Goal: Transaction & Acquisition: Download file/media

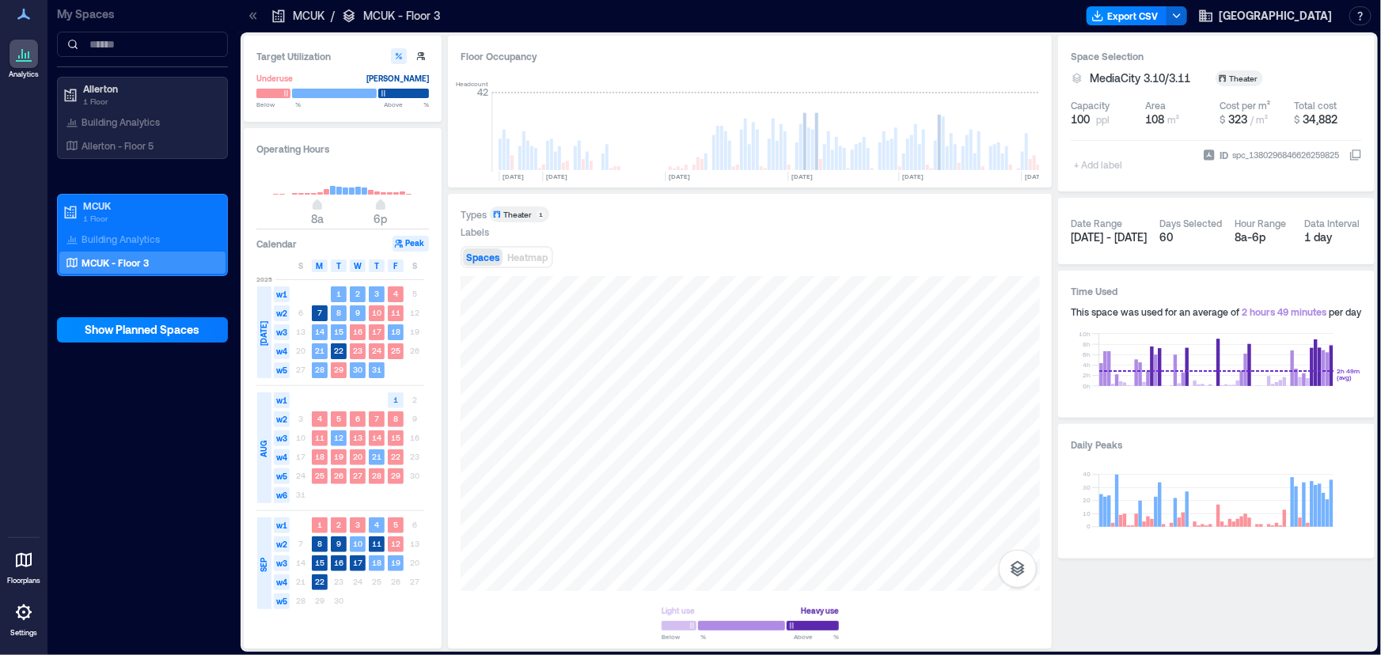
scroll to position [0, 677]
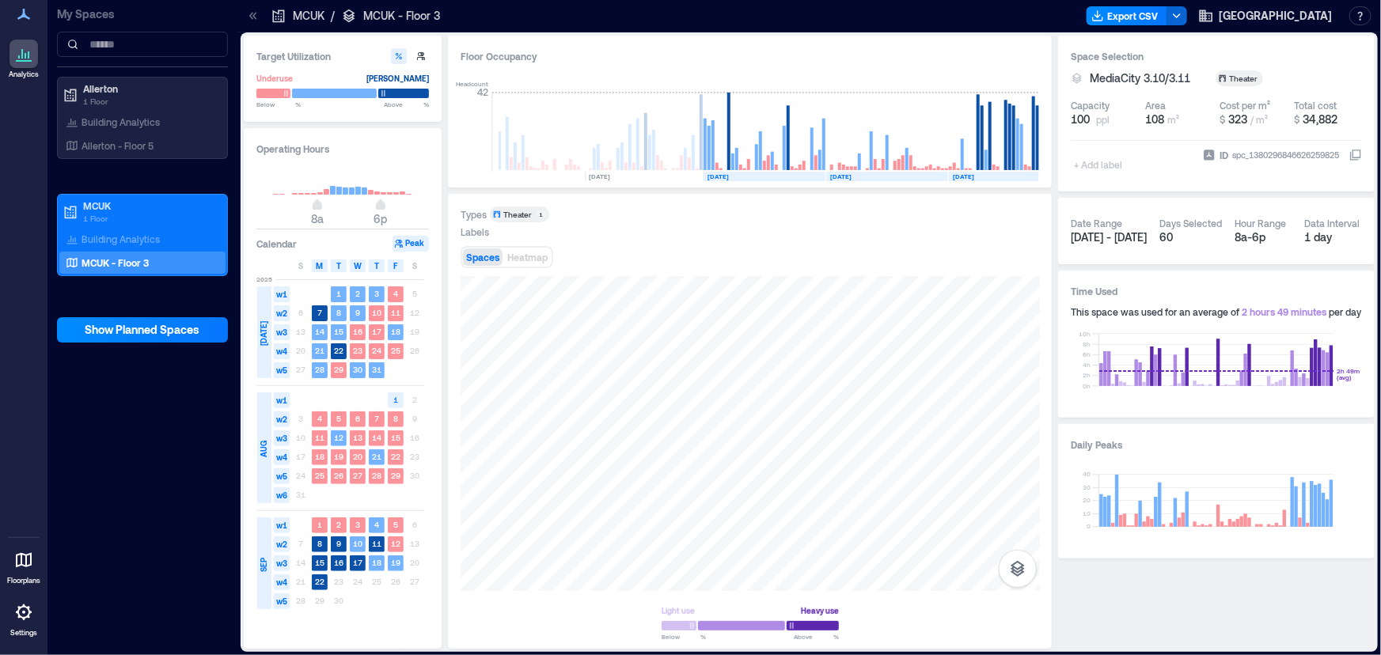
click at [195, 415] on div "My Spaces Allerton 1 Floor Building Analytics Allerton - Floor 5 MCUK 1 Floor B…" at bounding box center [142, 327] width 190 height 655
click at [1140, 23] on button "Export CSV" at bounding box center [1127, 15] width 81 height 19
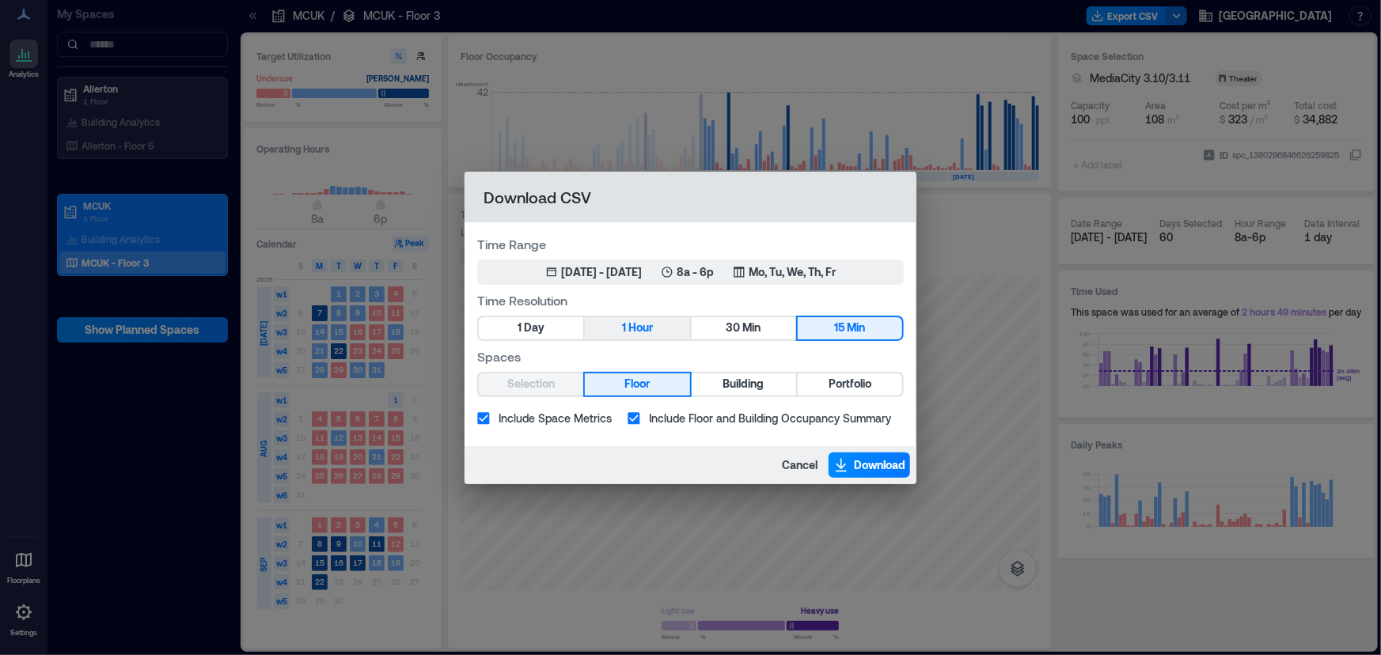
click at [642, 332] on span "Hour" at bounding box center [640, 328] width 25 height 20
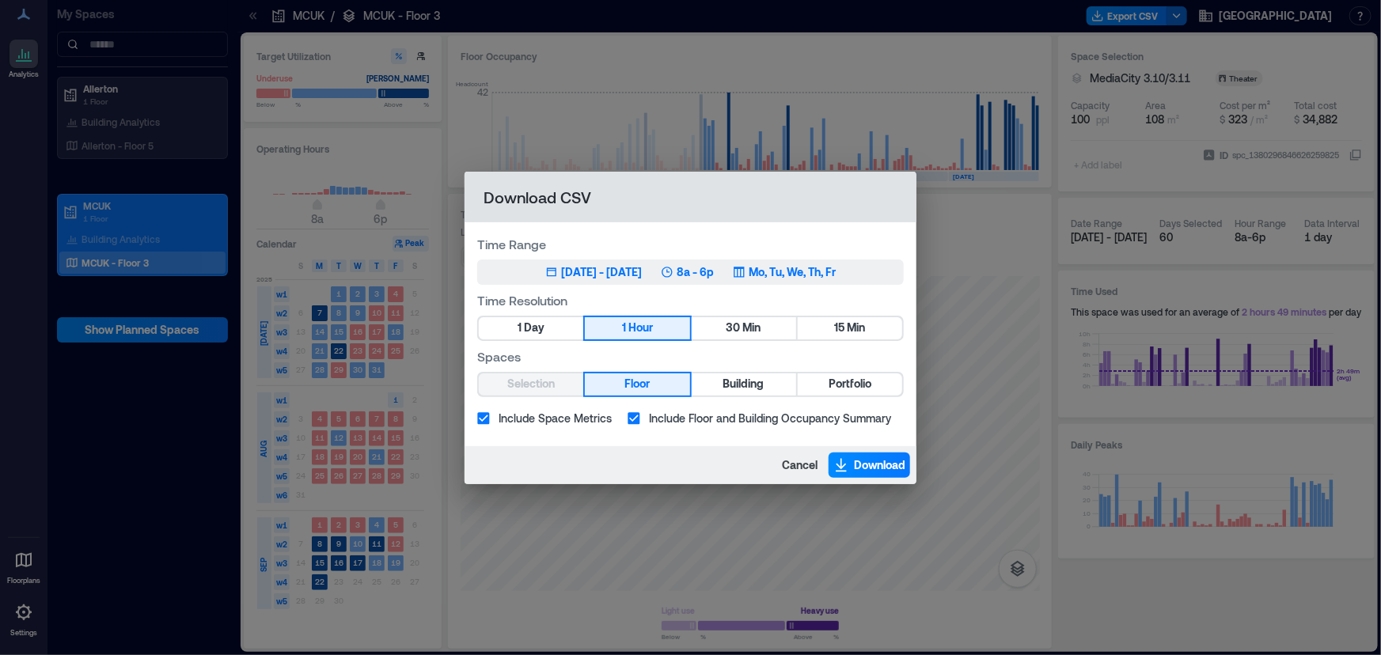
click at [611, 275] on div "[DATE] - [DATE]" at bounding box center [601, 272] width 81 height 16
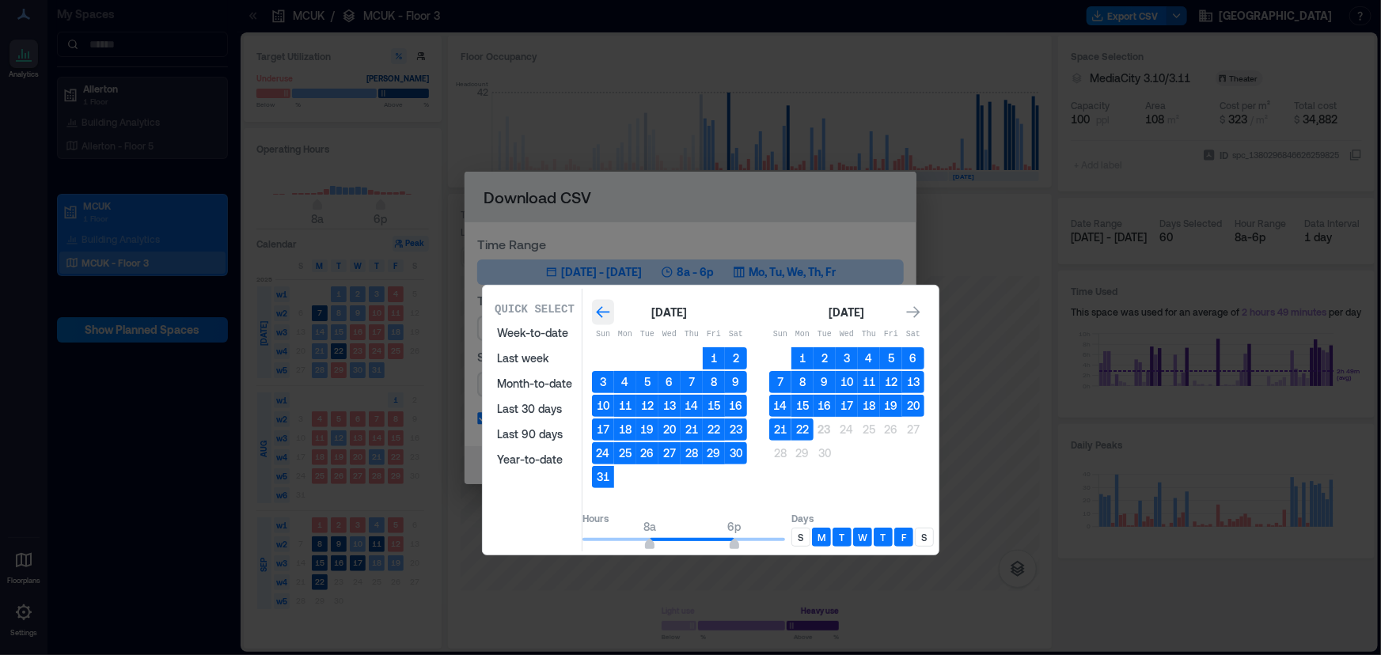
click at [614, 303] on div "Go to previous month" at bounding box center [603, 312] width 22 height 25
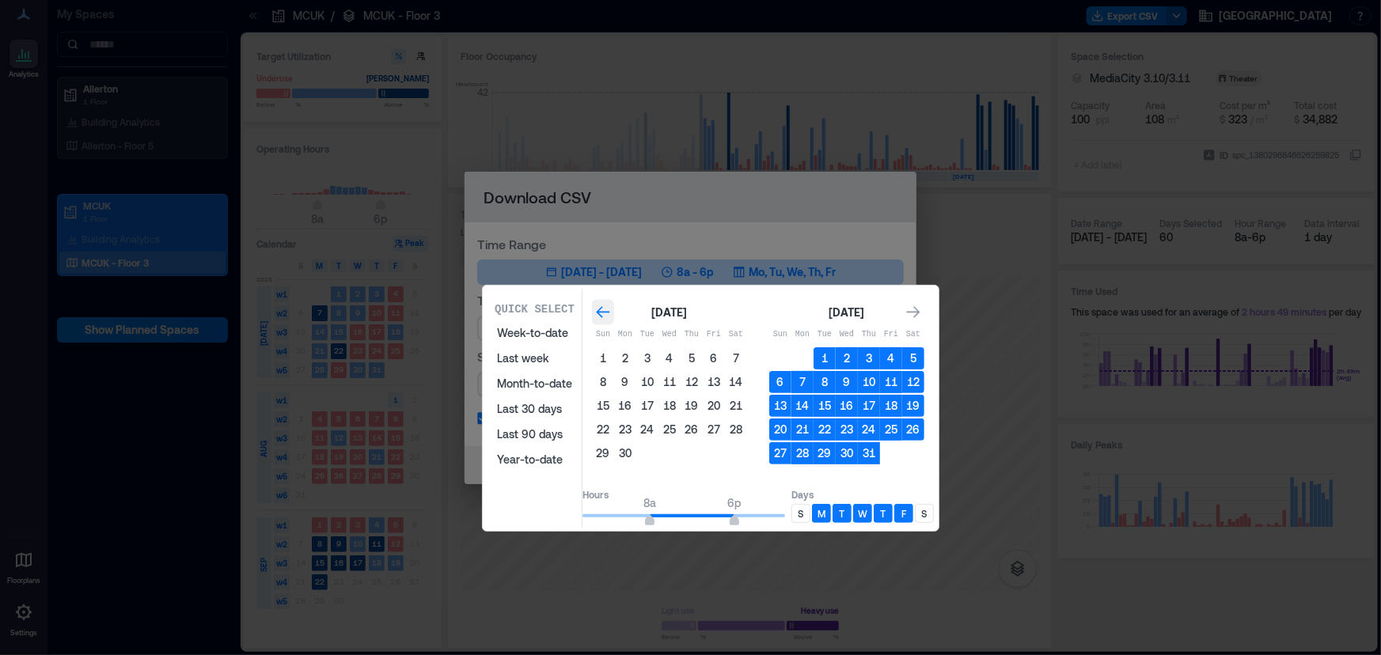
click at [611, 313] on icon "Go to previous month" at bounding box center [603, 313] width 16 height 16
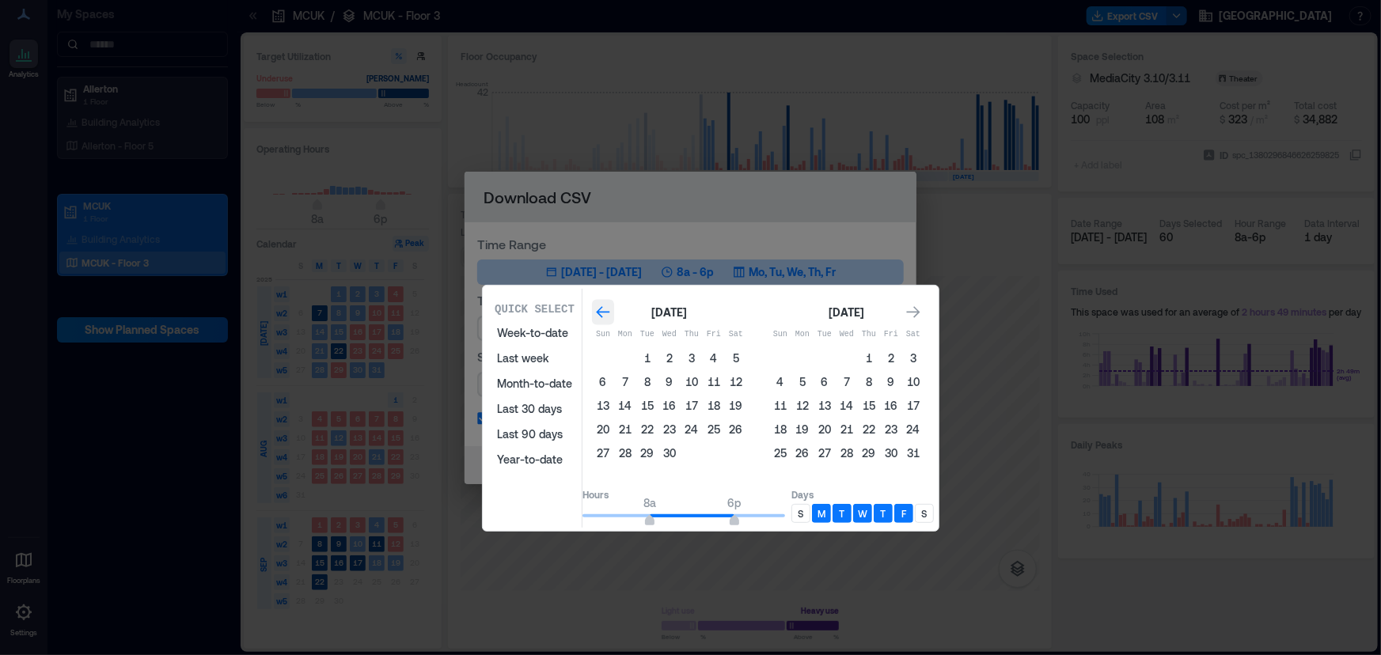
click at [611, 313] on icon "Go to previous month" at bounding box center [603, 313] width 16 height 16
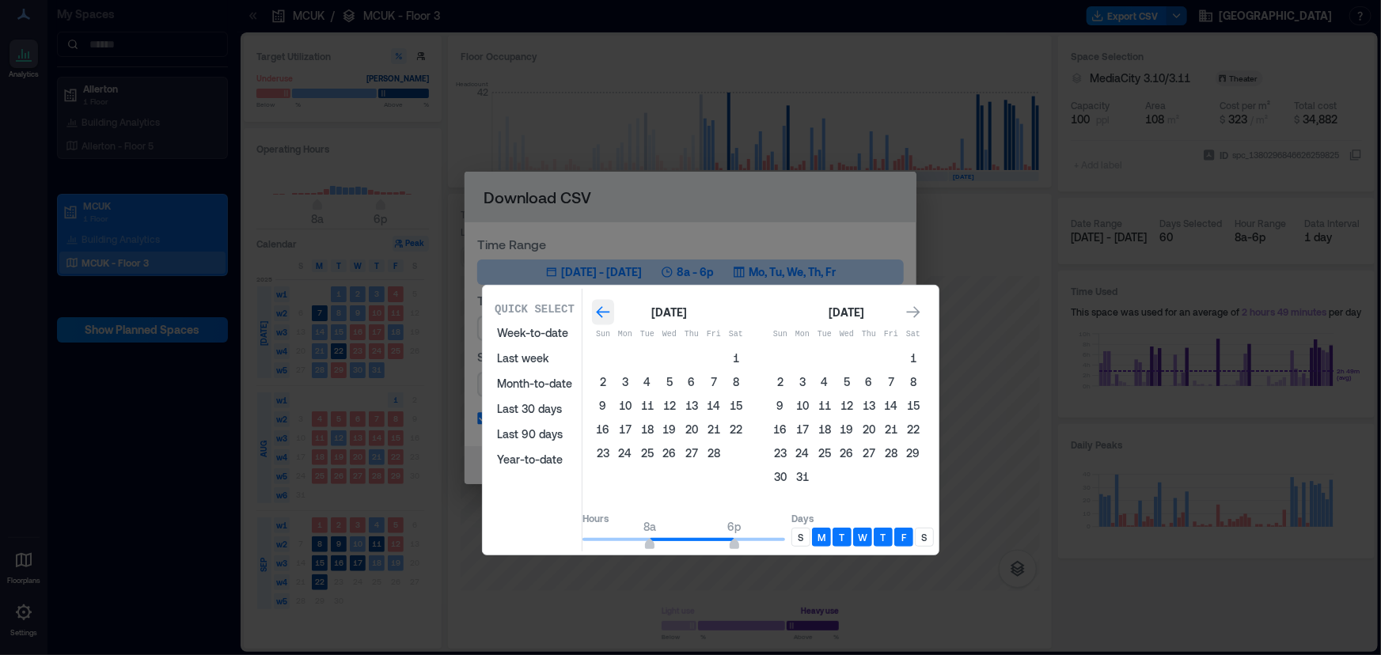
click at [611, 313] on icon "Go to previous month" at bounding box center [603, 313] width 16 height 16
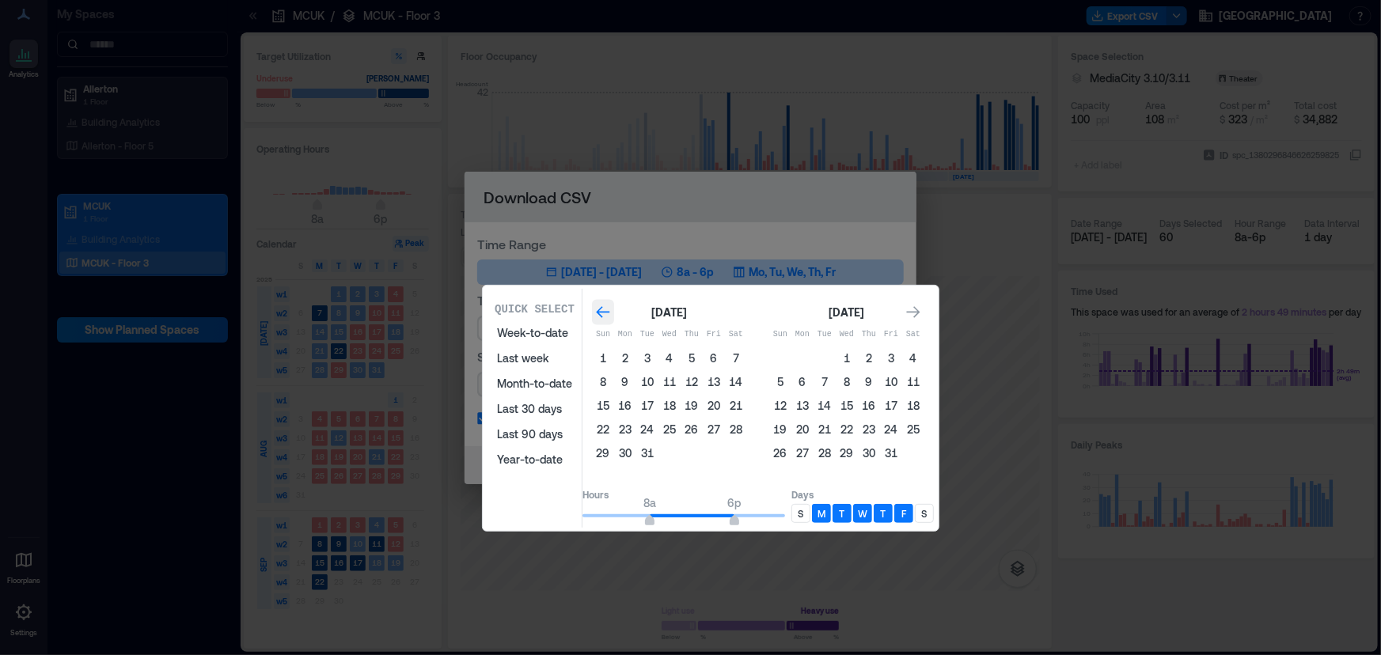
click at [612, 313] on div "Go to previous month" at bounding box center [603, 312] width 22 height 25
click at [901, 358] on button "1" at bounding box center [891, 358] width 22 height 22
click at [920, 308] on icon "Go to next month" at bounding box center [913, 312] width 13 height 12
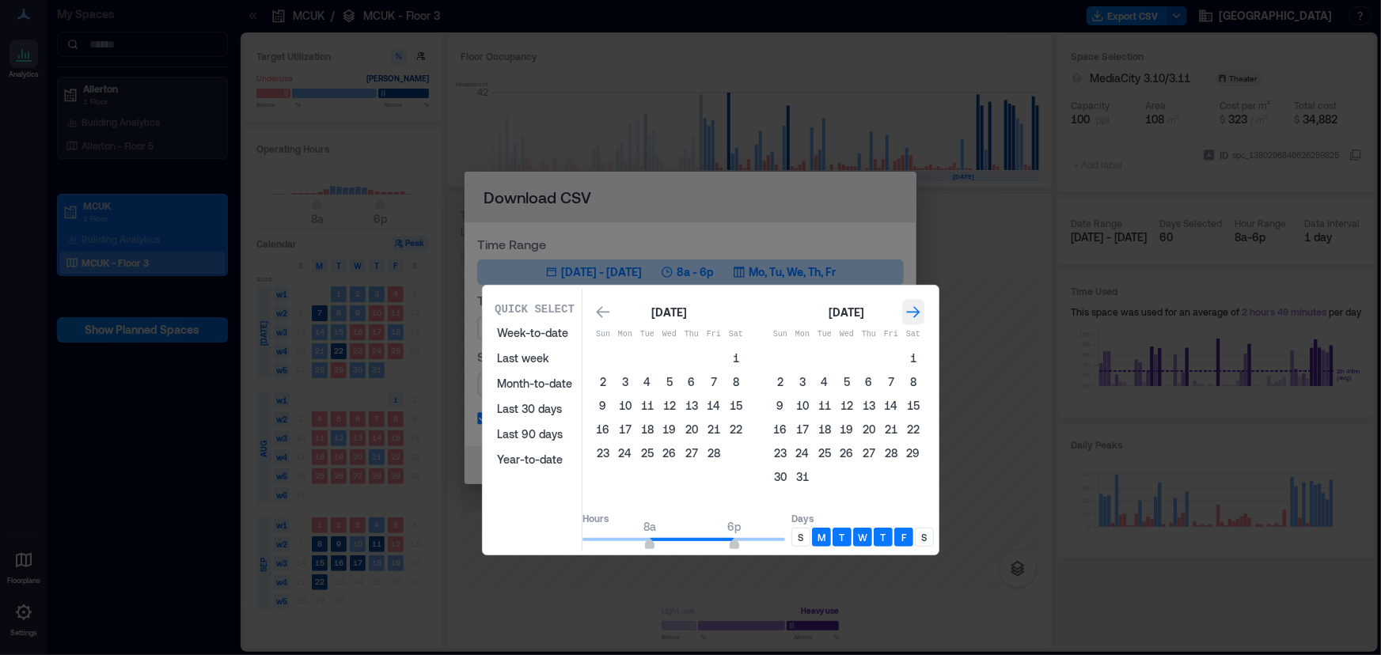
click at [920, 308] on icon "Go to next month" at bounding box center [913, 312] width 13 height 12
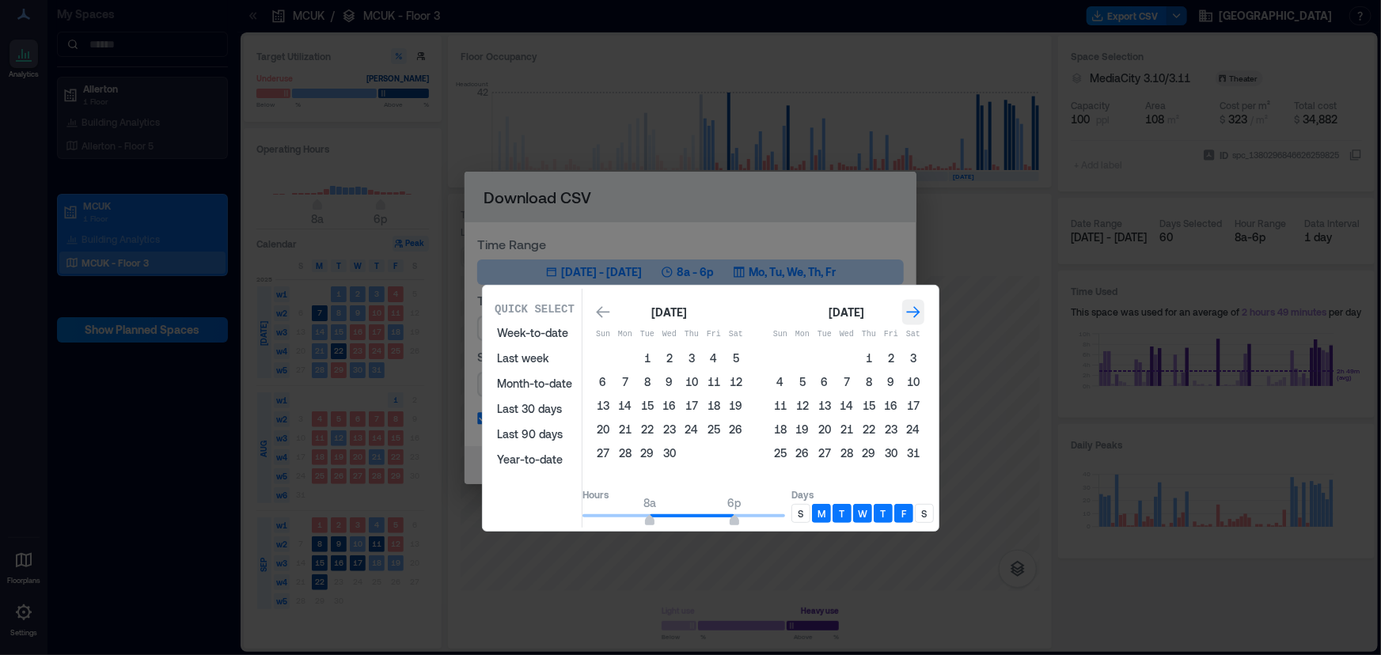
click at [921, 309] on icon "Go to next month" at bounding box center [913, 313] width 16 height 16
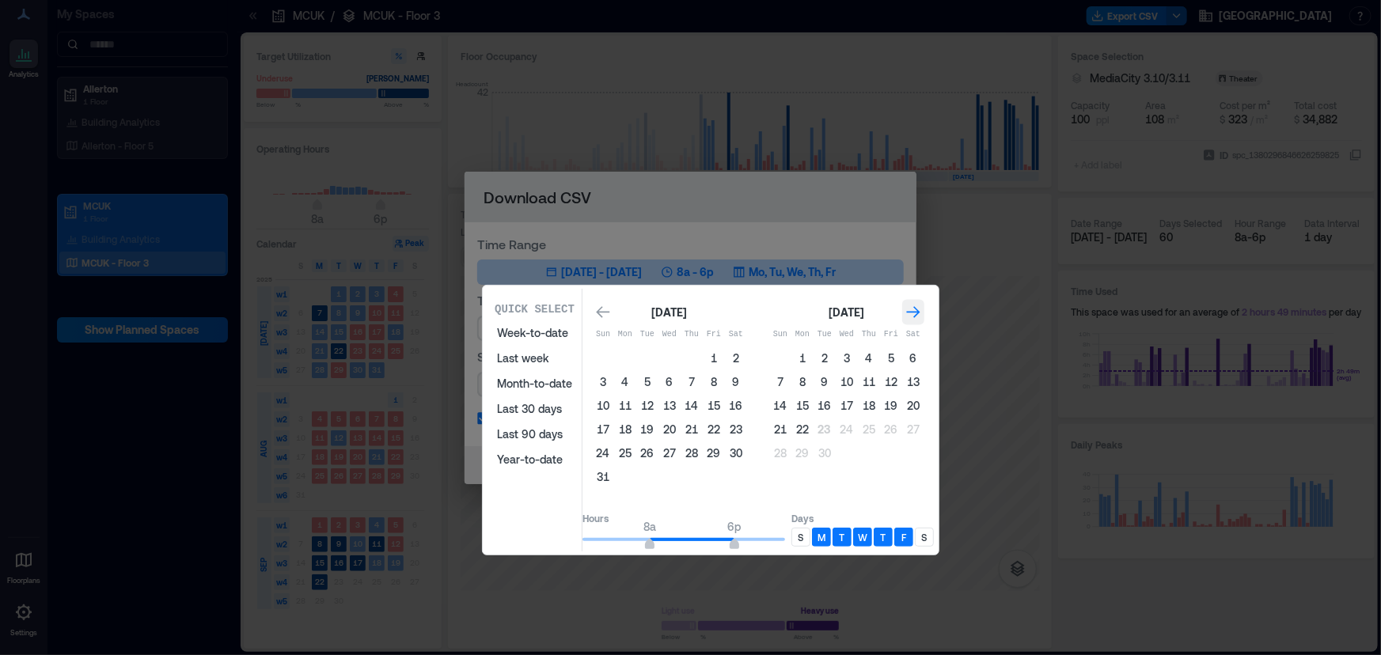
click at [921, 309] on icon "Go to next month" at bounding box center [913, 313] width 16 height 16
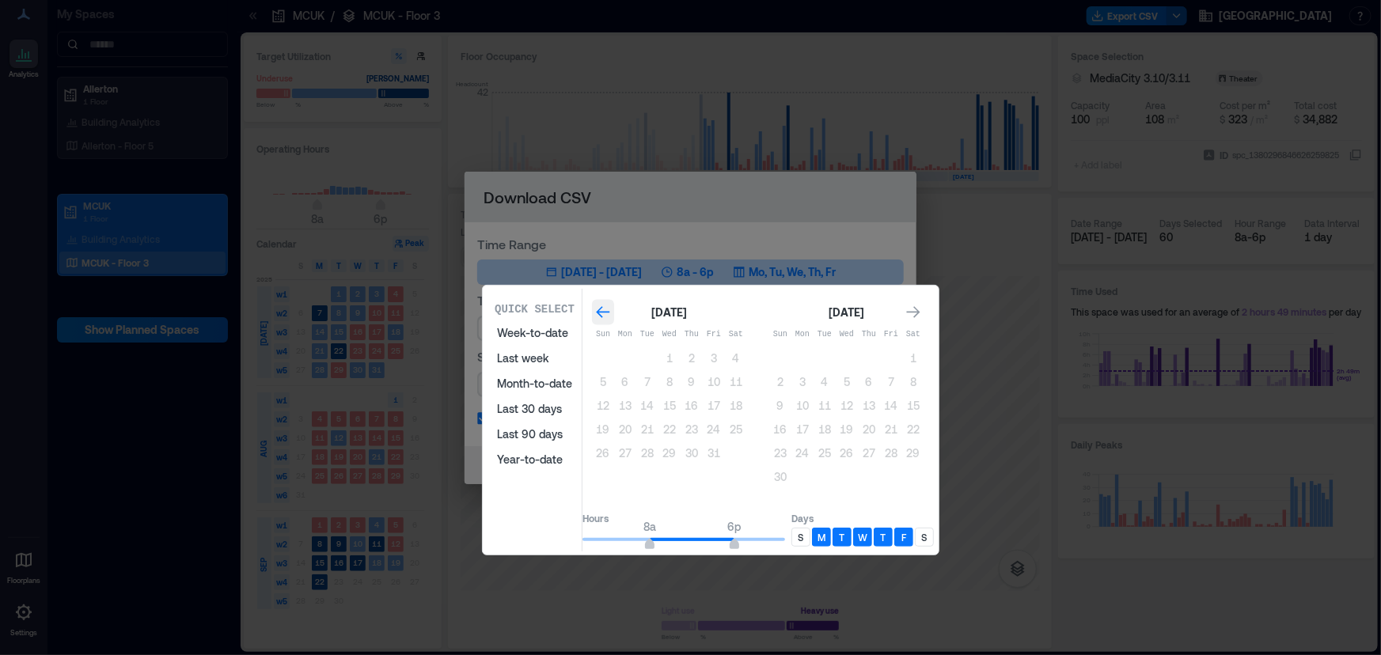
click at [611, 313] on icon "Go to previous month" at bounding box center [603, 313] width 16 height 16
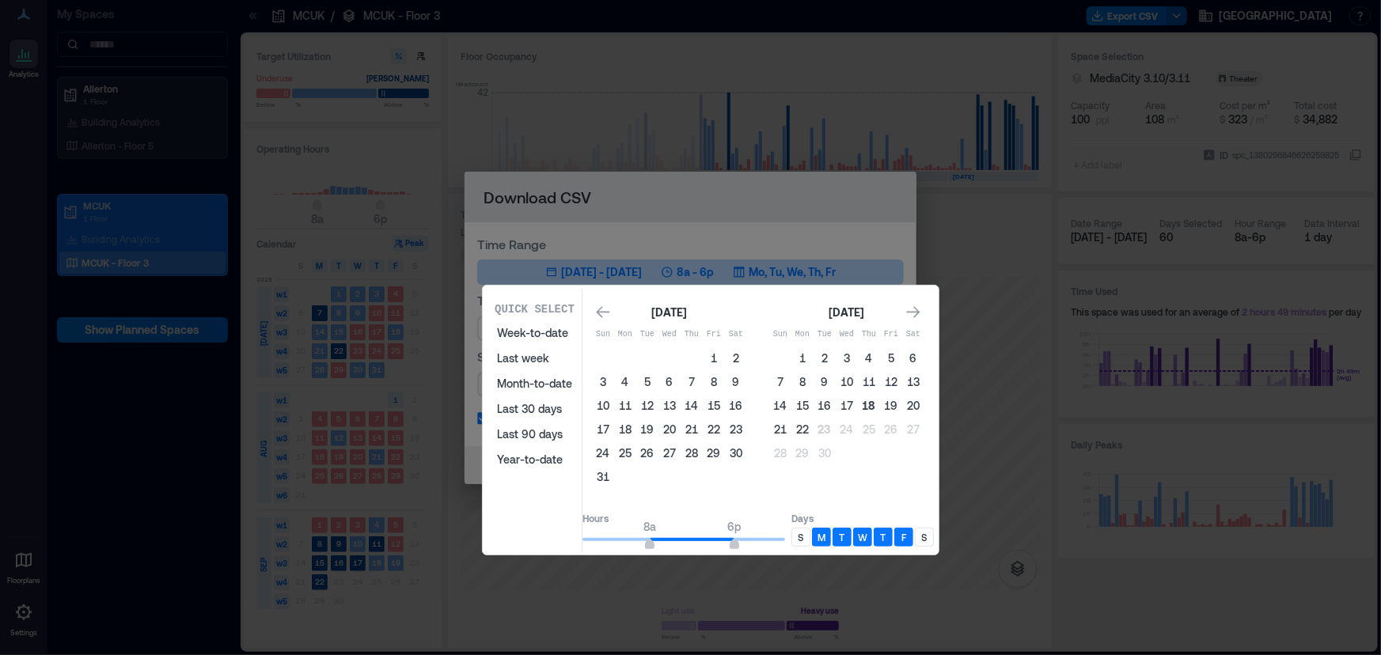
click at [880, 400] on button "18" at bounding box center [869, 406] width 22 height 22
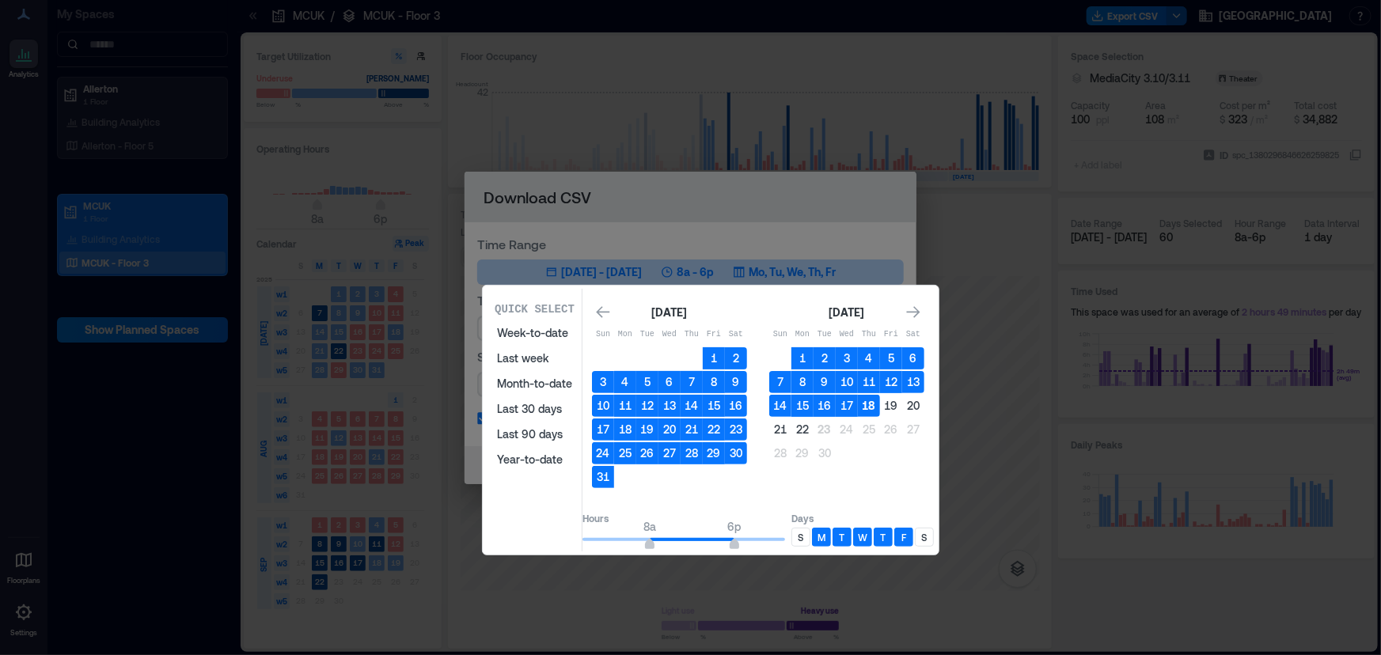
click at [880, 401] on button "18" at bounding box center [869, 406] width 22 height 22
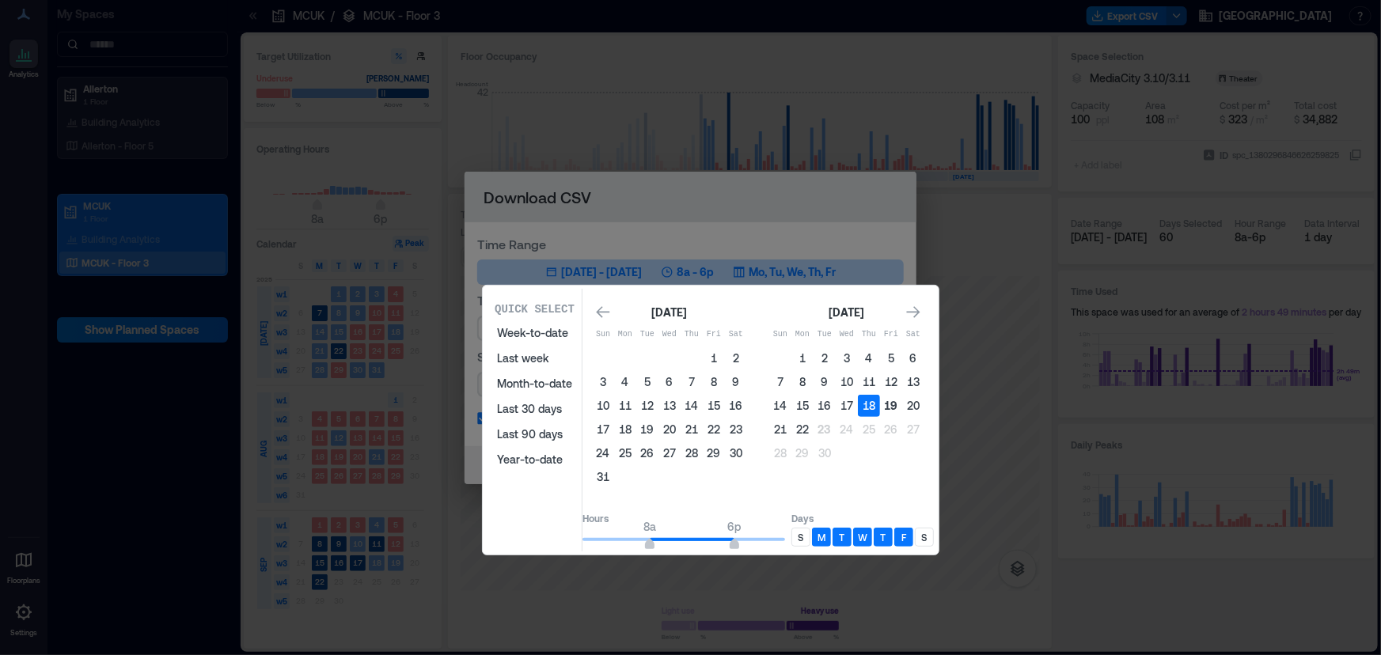
click at [901, 406] on button "19" at bounding box center [891, 406] width 22 height 22
click at [902, 403] on button "19" at bounding box center [891, 406] width 22 height 22
click at [611, 305] on icon "Go to previous month" at bounding box center [603, 313] width 16 height 16
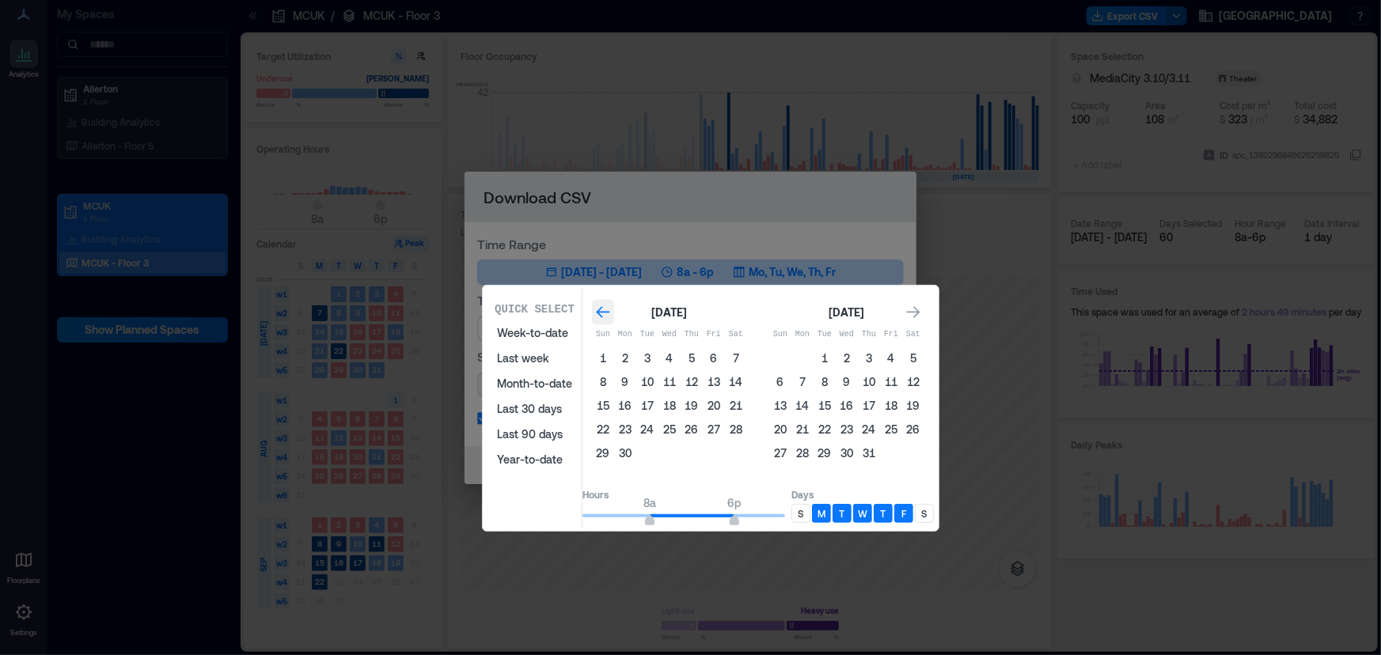
click at [611, 305] on icon "Go to previous month" at bounding box center [603, 313] width 16 height 16
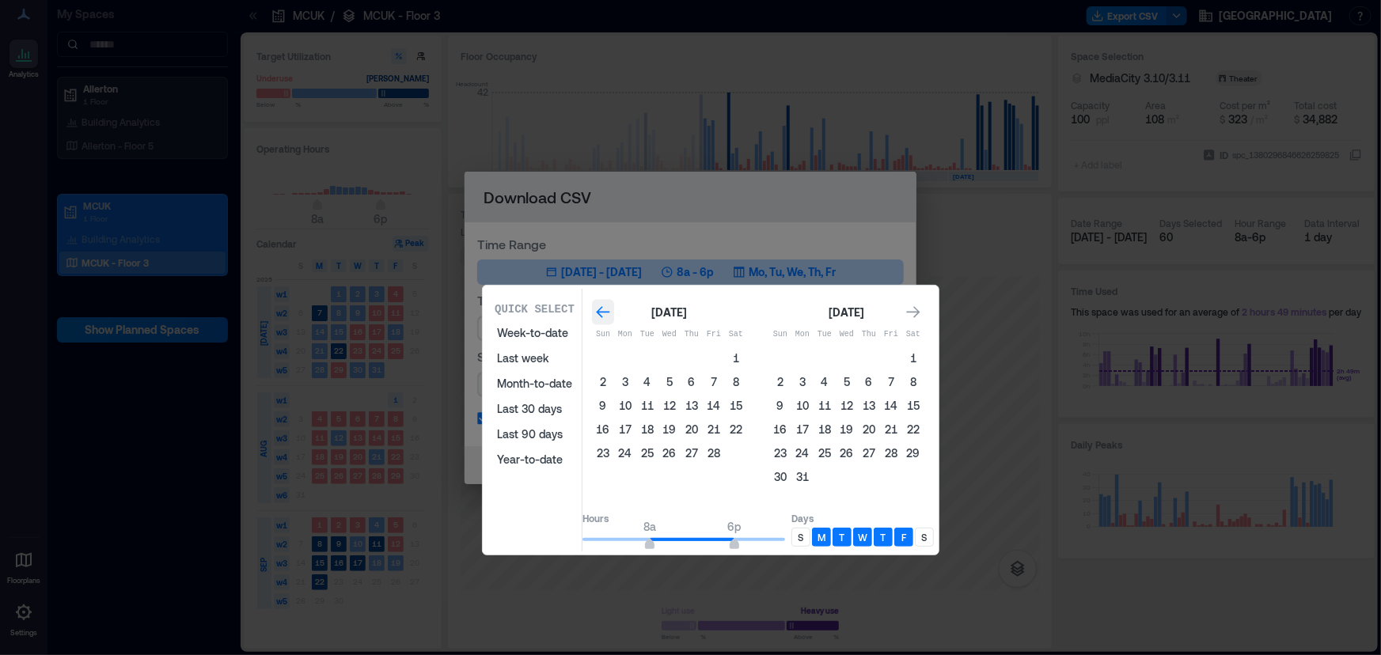
click at [611, 305] on icon "Go to previous month" at bounding box center [603, 313] width 16 height 16
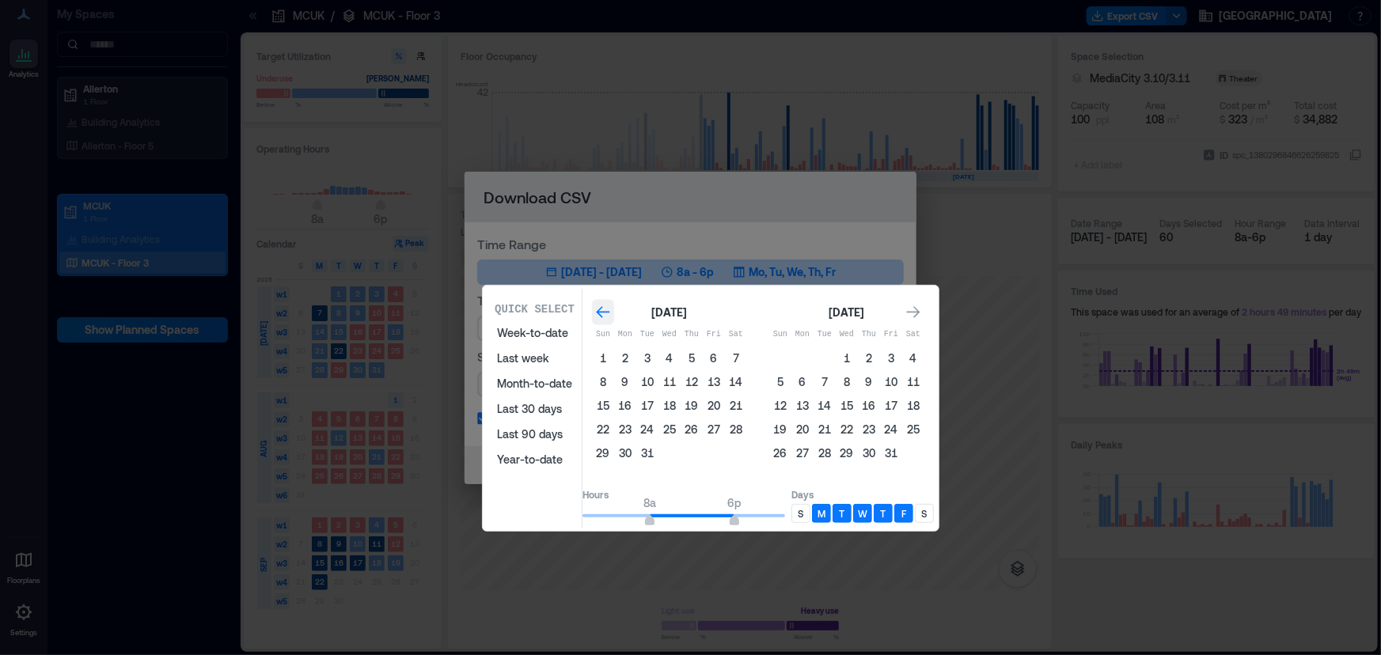
click at [611, 305] on icon "Go to previous month" at bounding box center [603, 313] width 16 height 16
click at [920, 309] on icon "Go to next month" at bounding box center [913, 312] width 13 height 12
click at [899, 355] on button "1" at bounding box center [891, 358] width 22 height 22
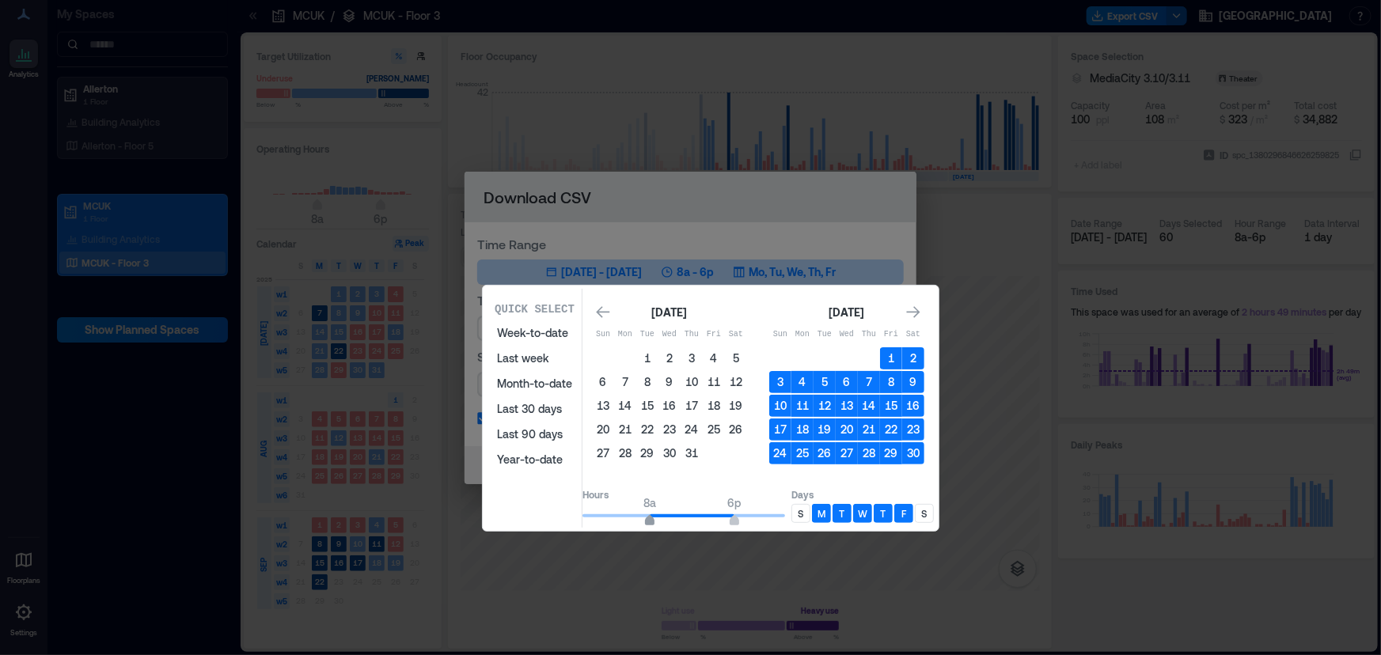
type input "*"
click at [663, 519] on span "9a" at bounding box center [658, 522] width 9 height 6
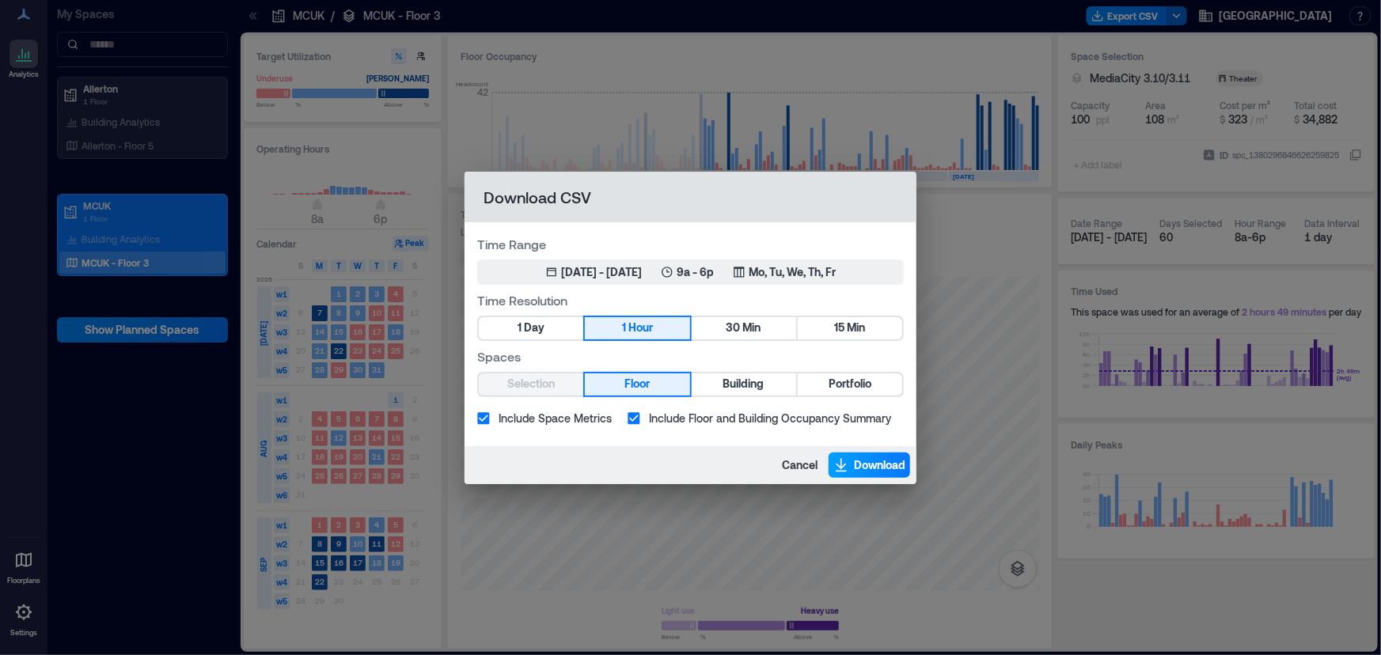
click at [869, 465] on span "Download" at bounding box center [879, 465] width 51 height 16
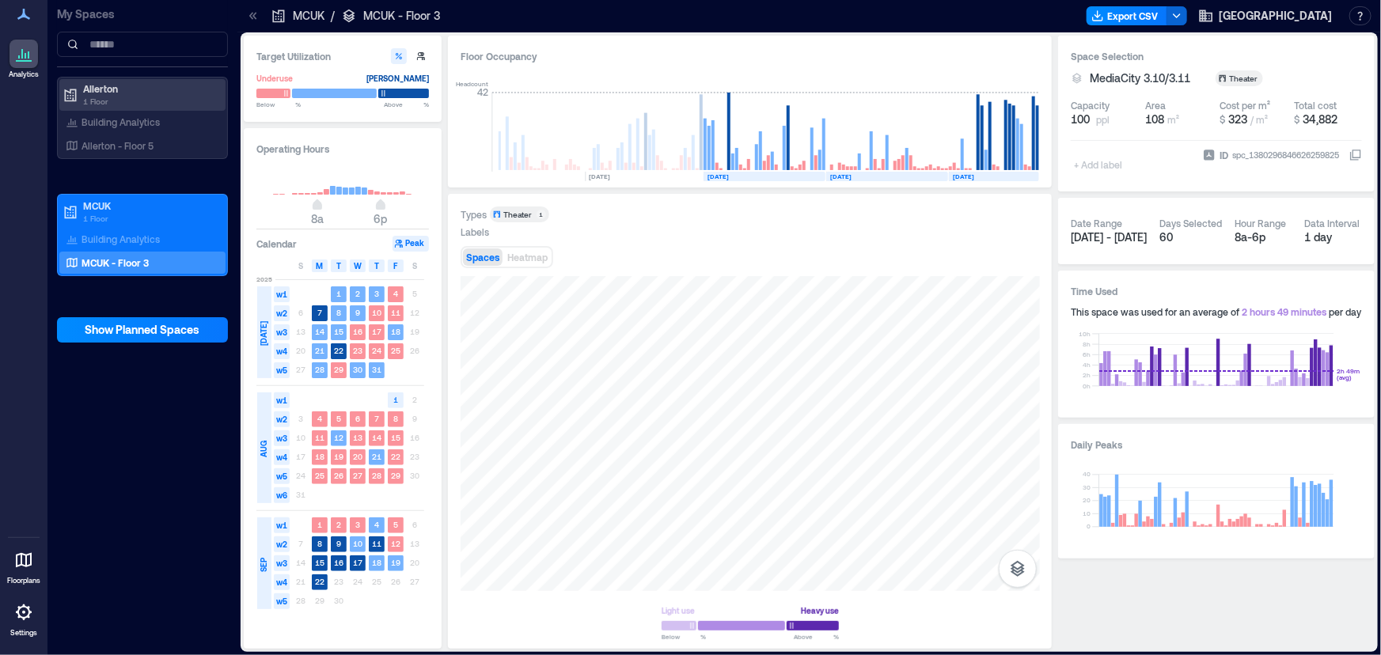
click at [103, 95] on p "1 Floor" at bounding box center [149, 101] width 133 height 13
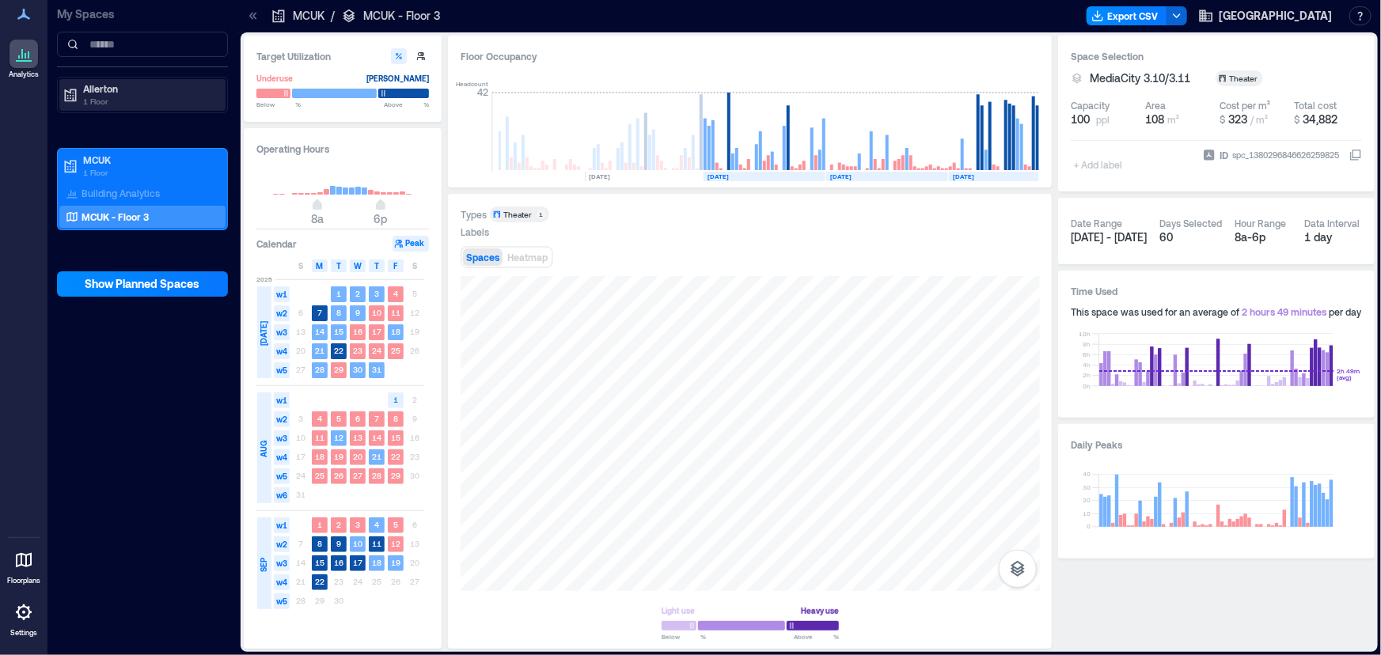
click at [103, 95] on p "1 Floor" at bounding box center [149, 101] width 133 height 13
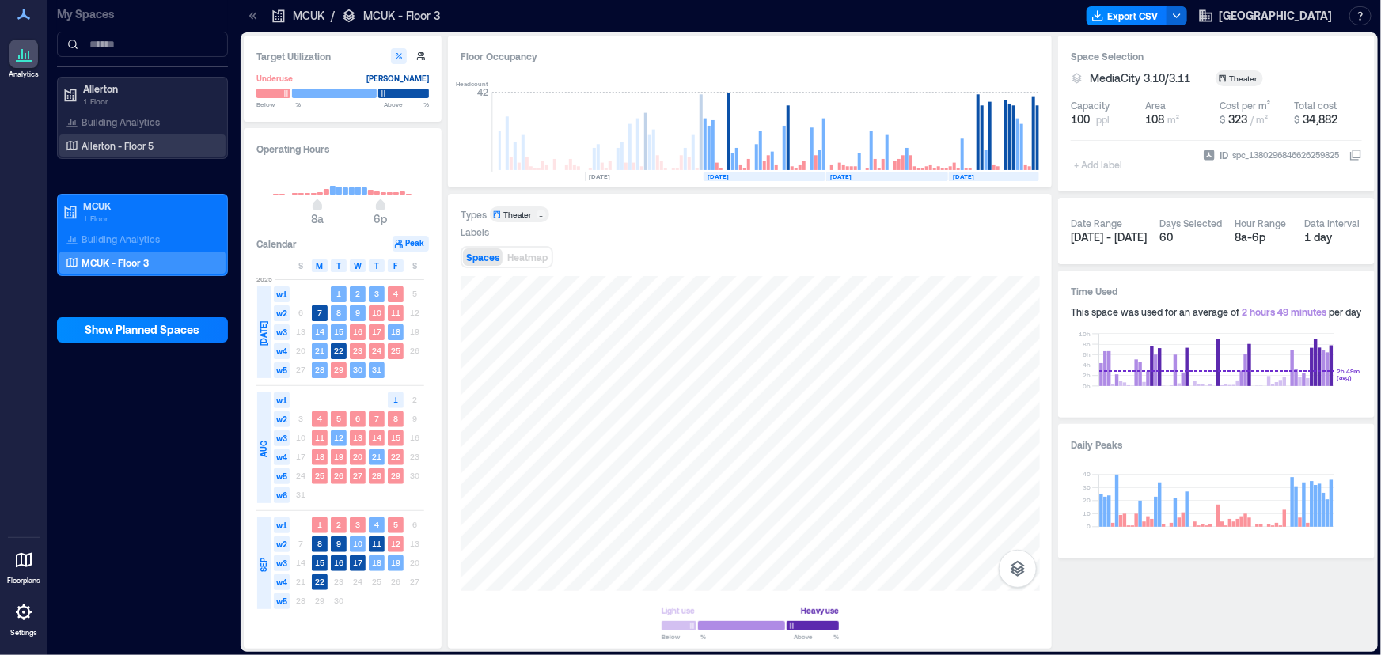
click at [107, 139] on p "Allerton - Floor 5" at bounding box center [118, 145] width 72 height 13
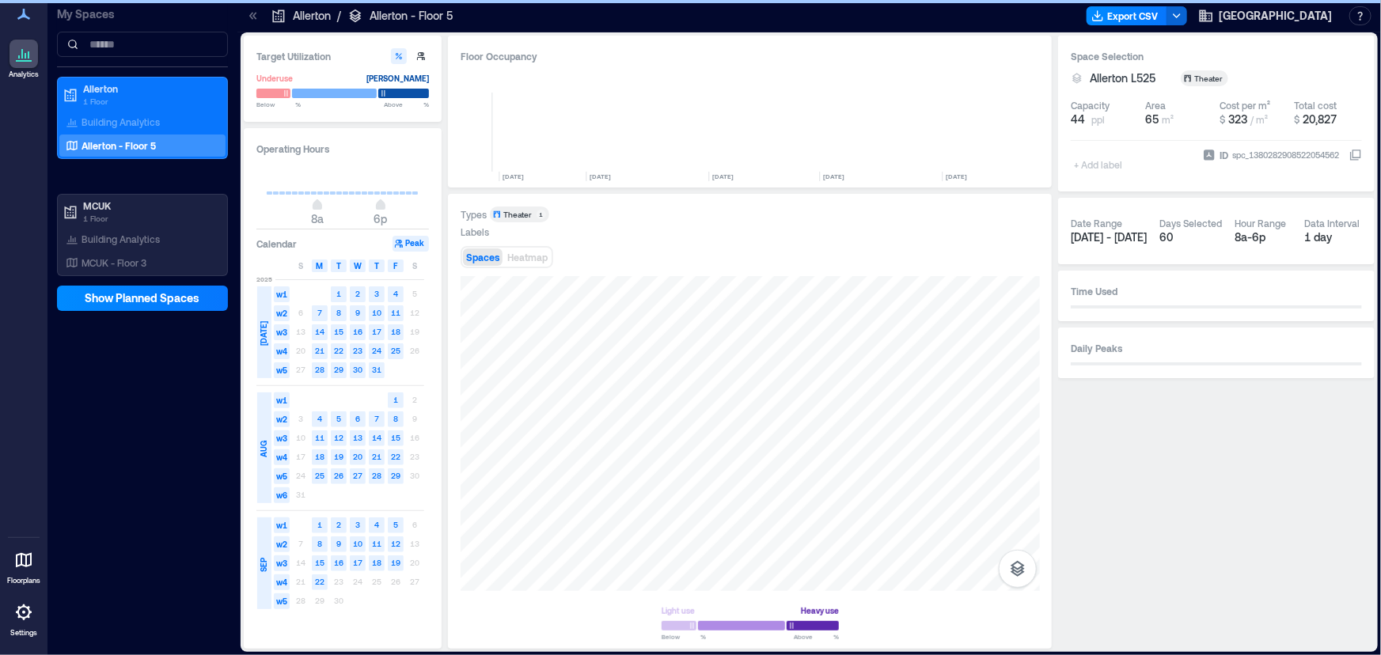
scroll to position [0, 598]
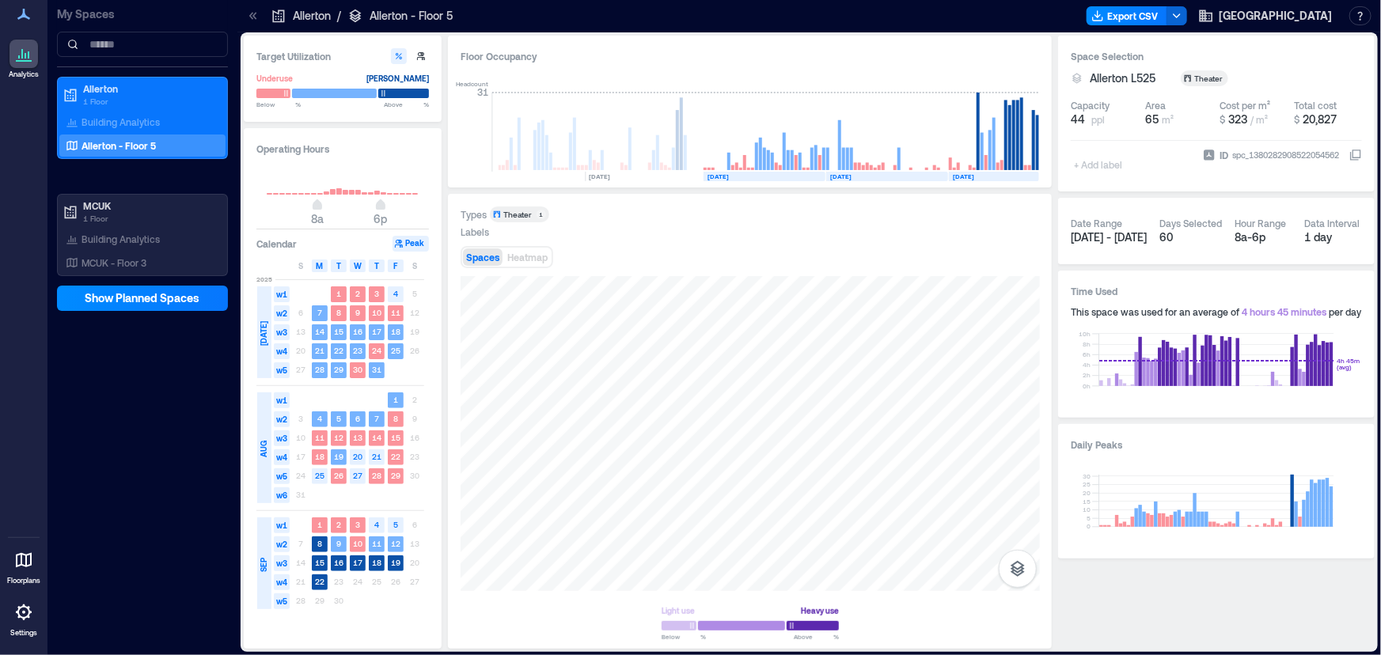
click at [245, 9] on icon at bounding box center [253, 16] width 16 height 16
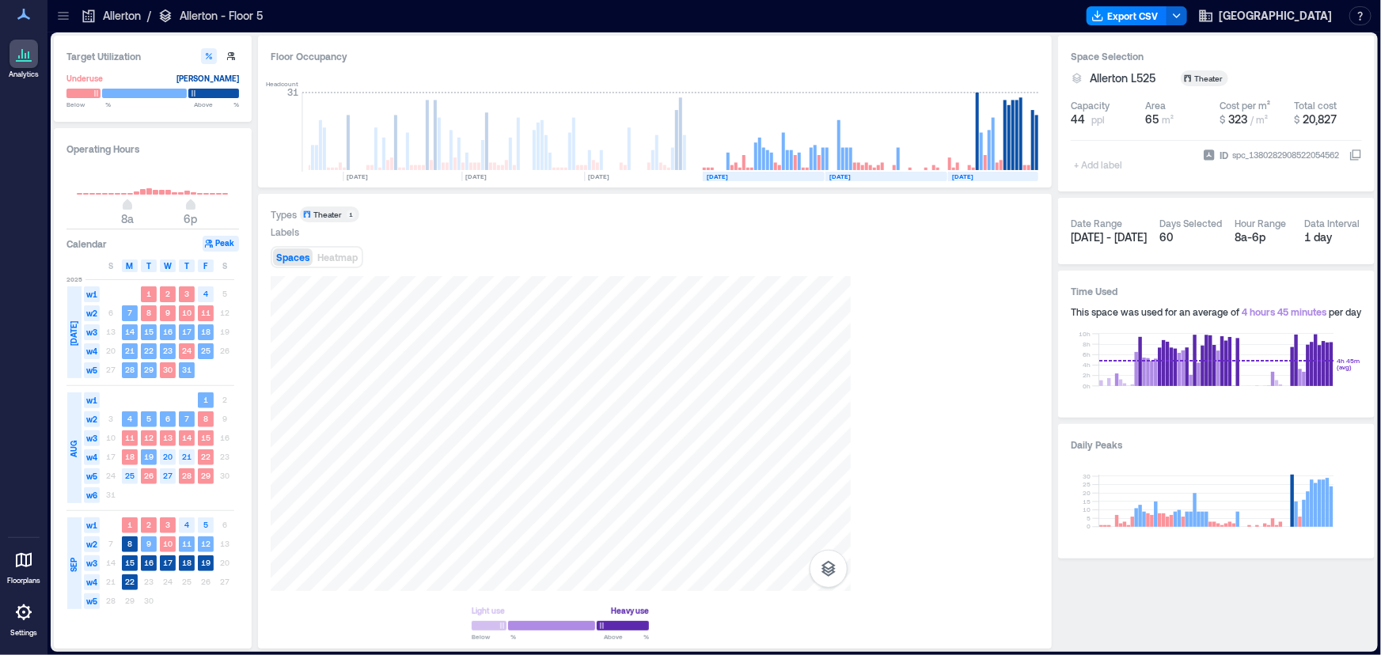
scroll to position [0, 408]
click at [1167, 21] on button "Export CSV" at bounding box center [1127, 15] width 81 height 19
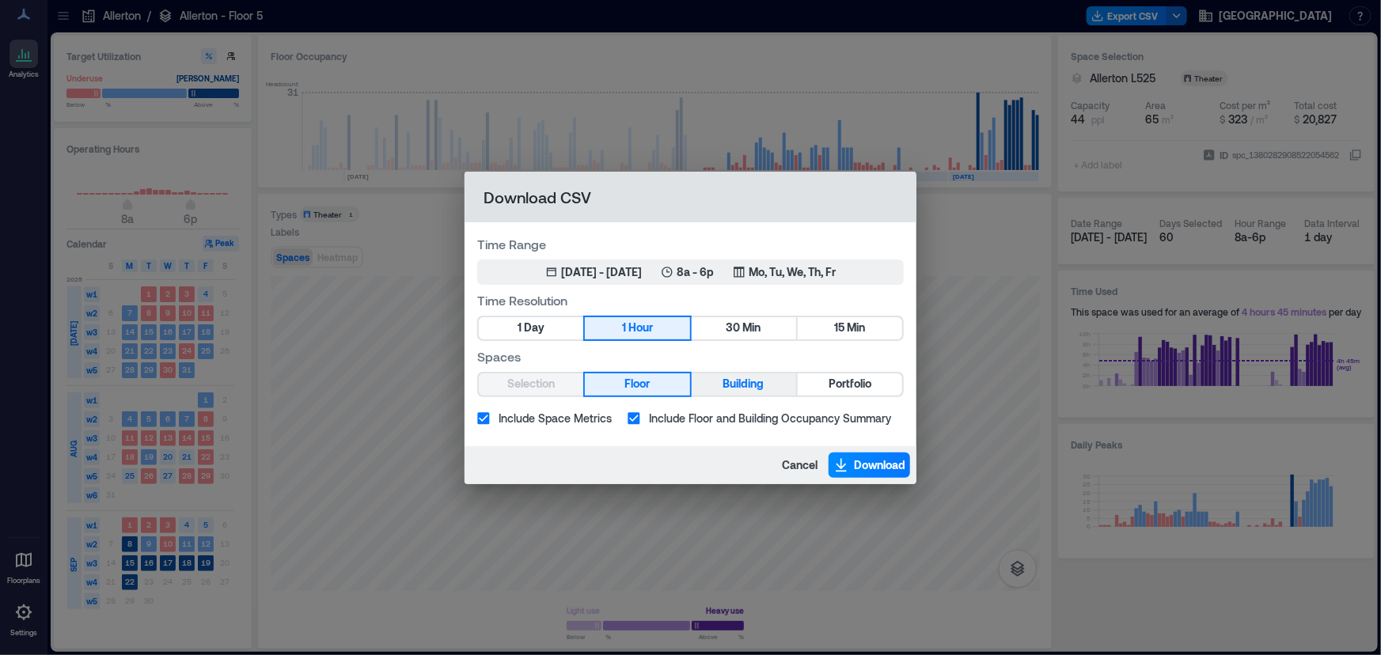
click at [745, 379] on span "Building" at bounding box center [743, 384] width 41 height 20
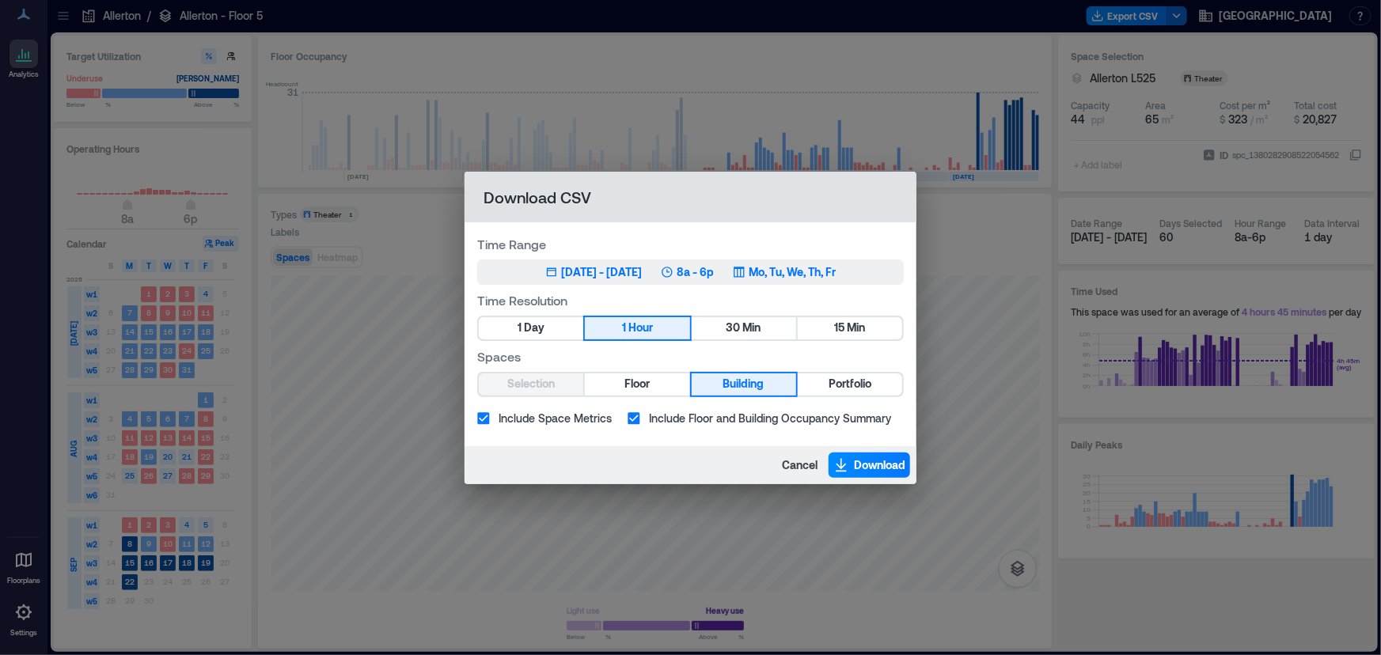
click at [636, 271] on div "[DATE] - [DATE]" at bounding box center [601, 272] width 81 height 16
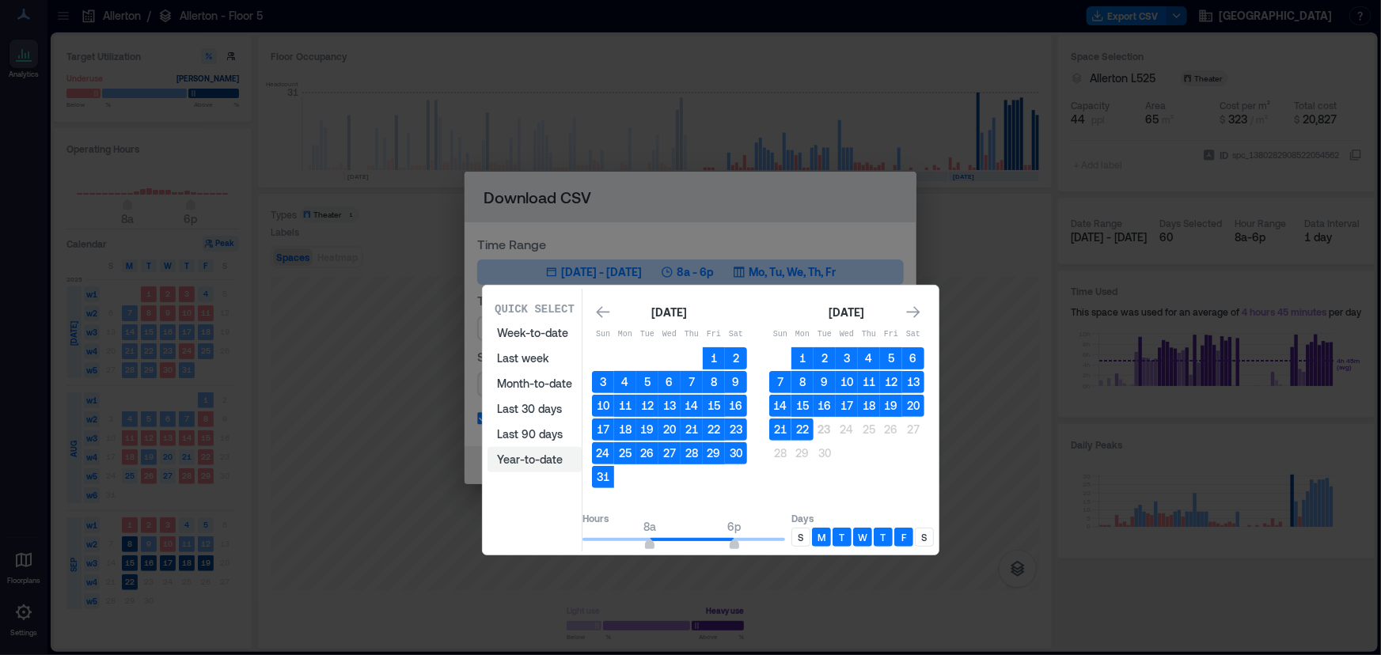
click at [548, 459] on button "Year-to-date" at bounding box center [534, 459] width 94 height 25
click at [530, 426] on button "Last 90 days" at bounding box center [534, 434] width 94 height 25
click at [531, 379] on button "Month-to-date" at bounding box center [534, 383] width 94 height 25
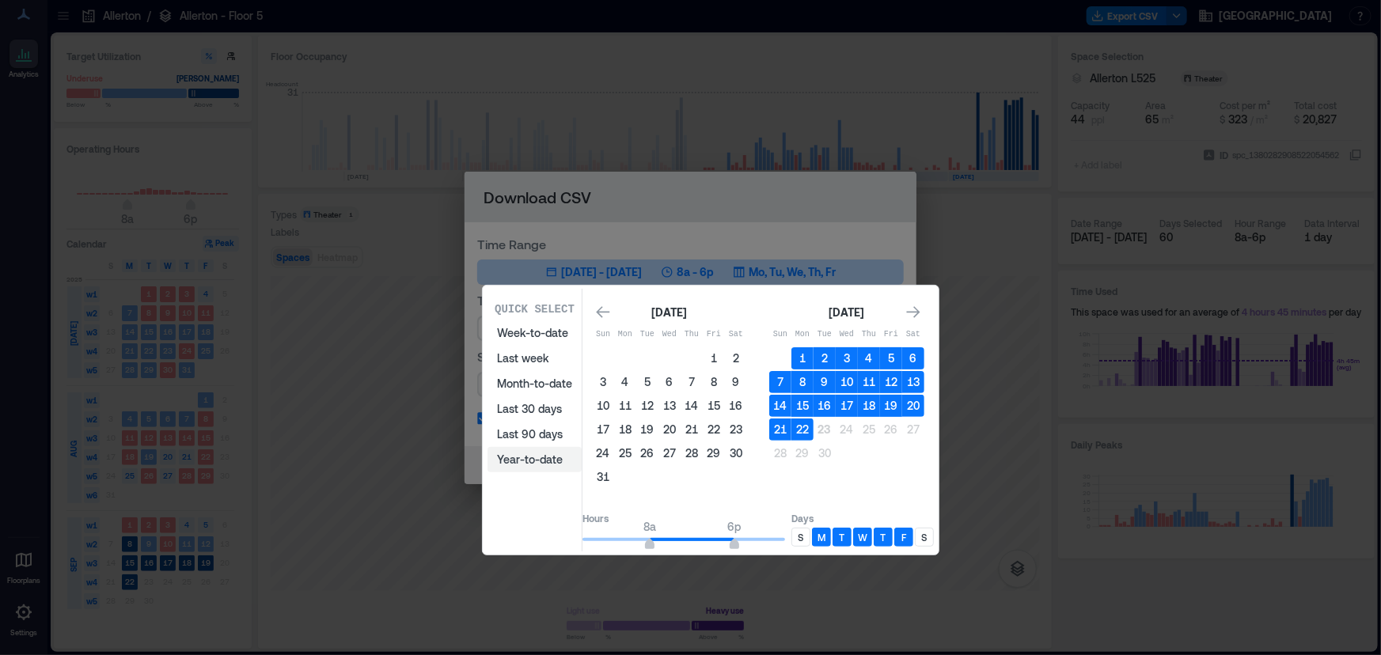
click at [534, 459] on button "Year-to-date" at bounding box center [534, 459] width 94 height 25
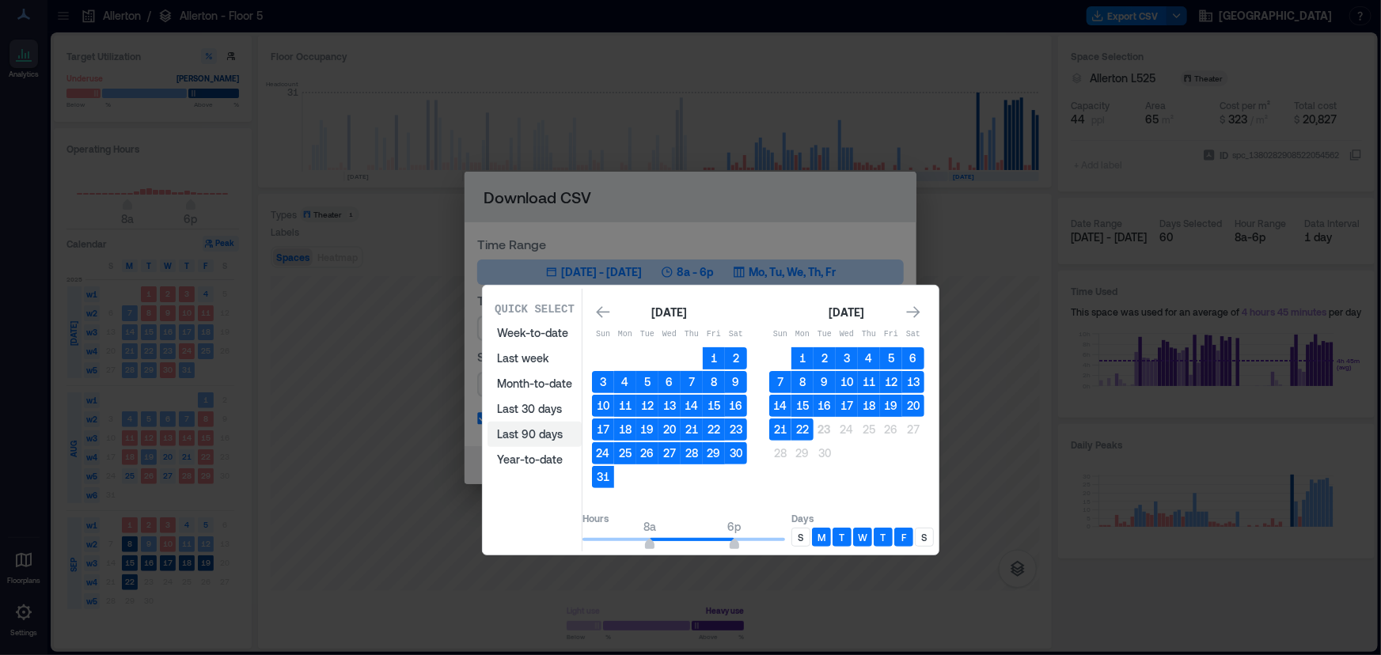
click at [538, 431] on button "Last 90 days" at bounding box center [534, 434] width 94 height 25
click at [529, 376] on button "Month-to-date" at bounding box center [534, 383] width 94 height 25
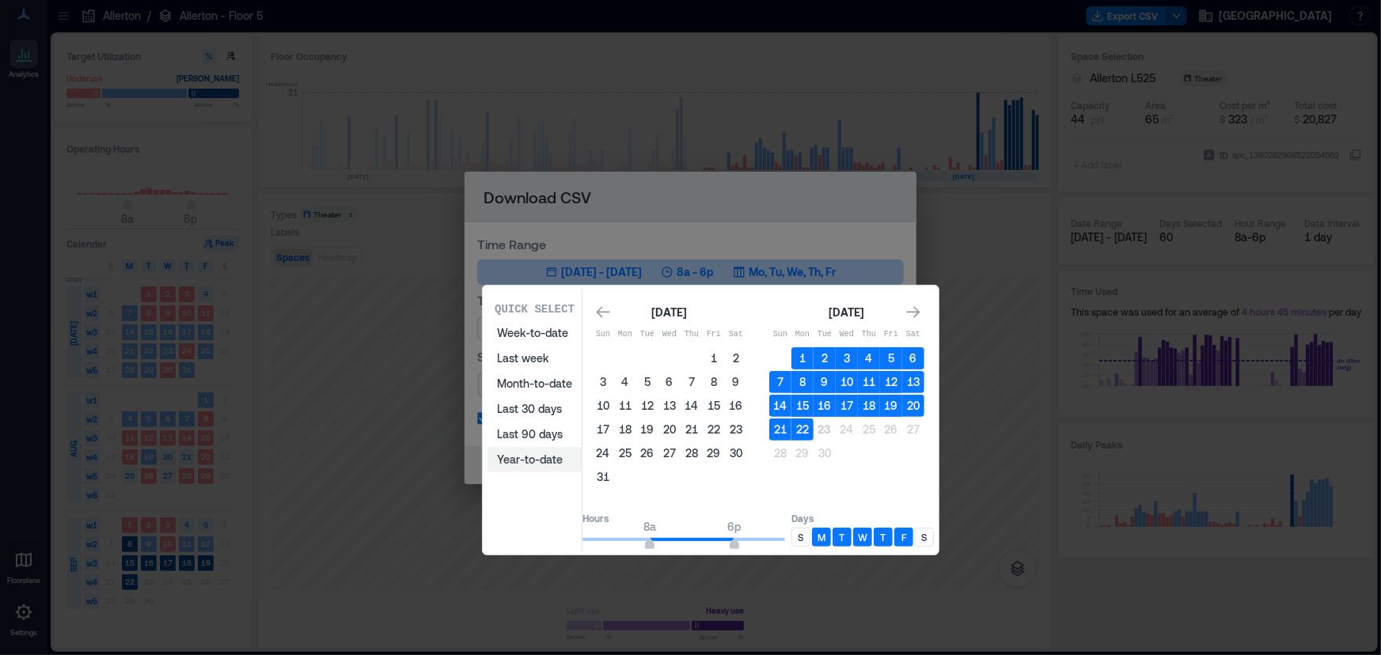
click at [530, 451] on button "Year-to-date" at bounding box center [534, 459] width 94 height 25
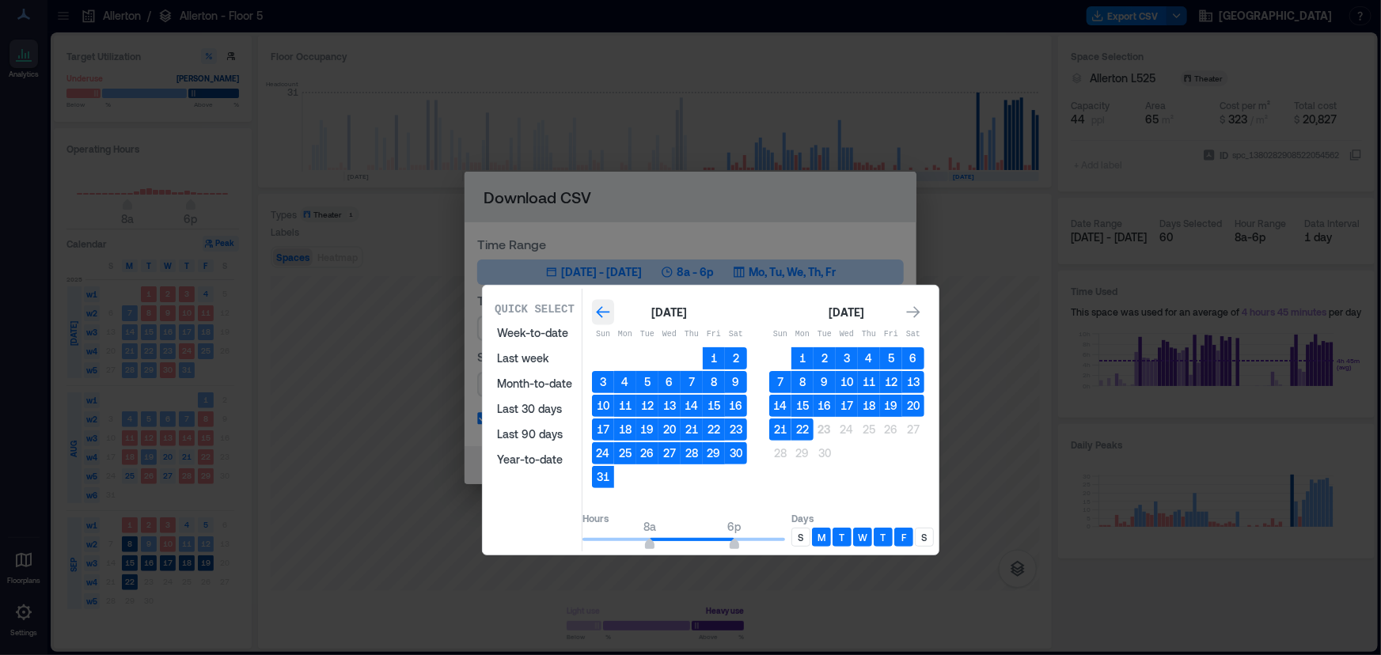
click at [611, 312] on icon "Go to previous month" at bounding box center [603, 313] width 16 height 16
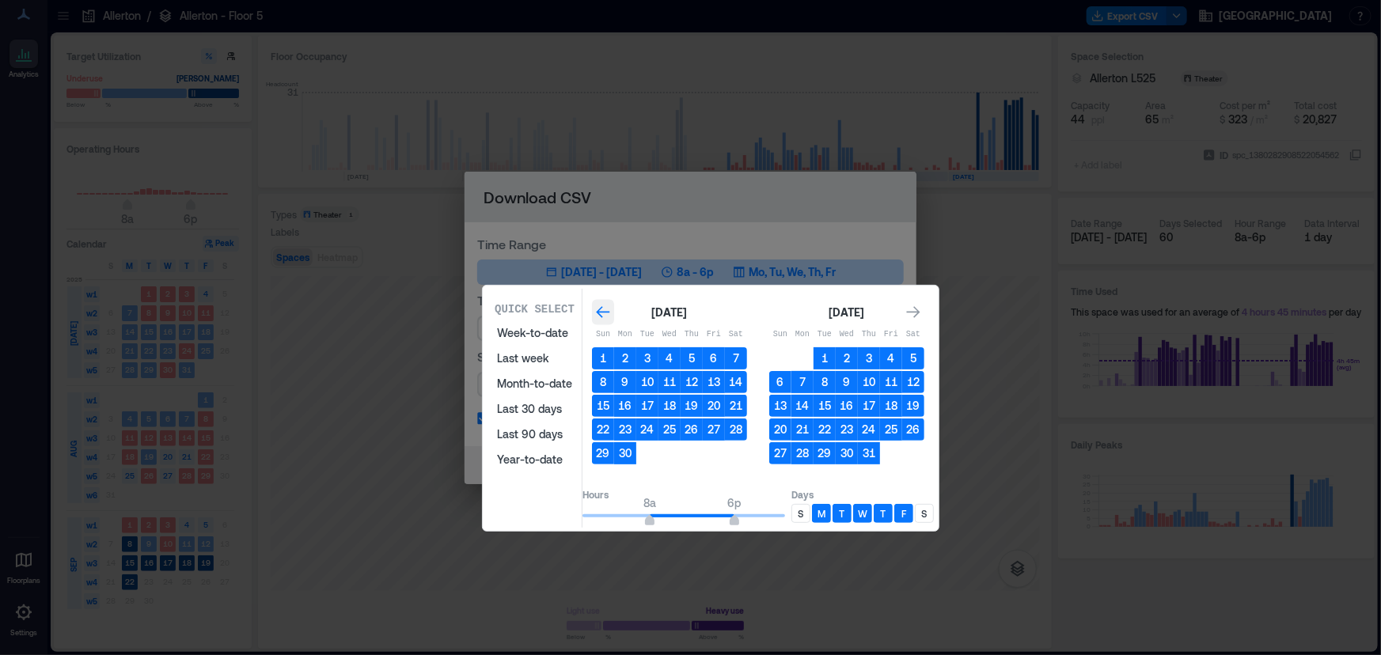
click at [611, 312] on icon "Go to previous month" at bounding box center [603, 313] width 16 height 16
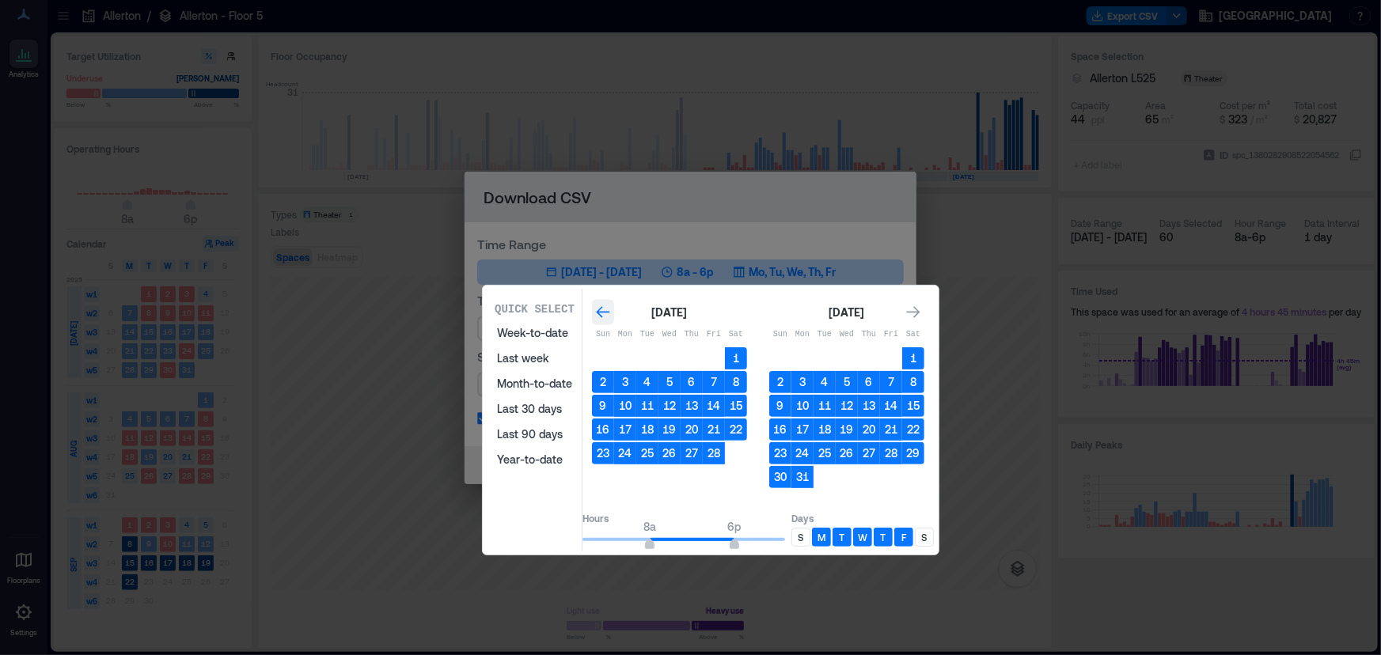
click at [611, 312] on icon "Go to previous month" at bounding box center [603, 313] width 16 height 16
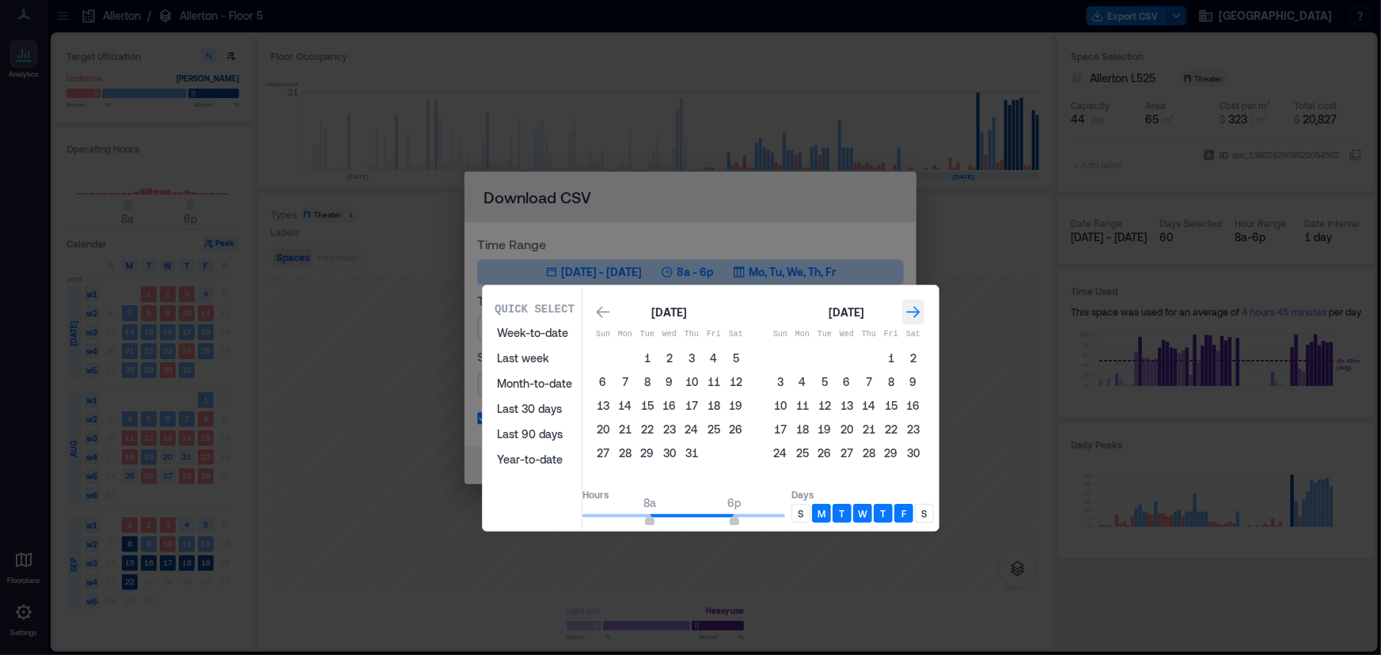
click at [921, 312] on icon "Go to next month" at bounding box center [913, 313] width 16 height 16
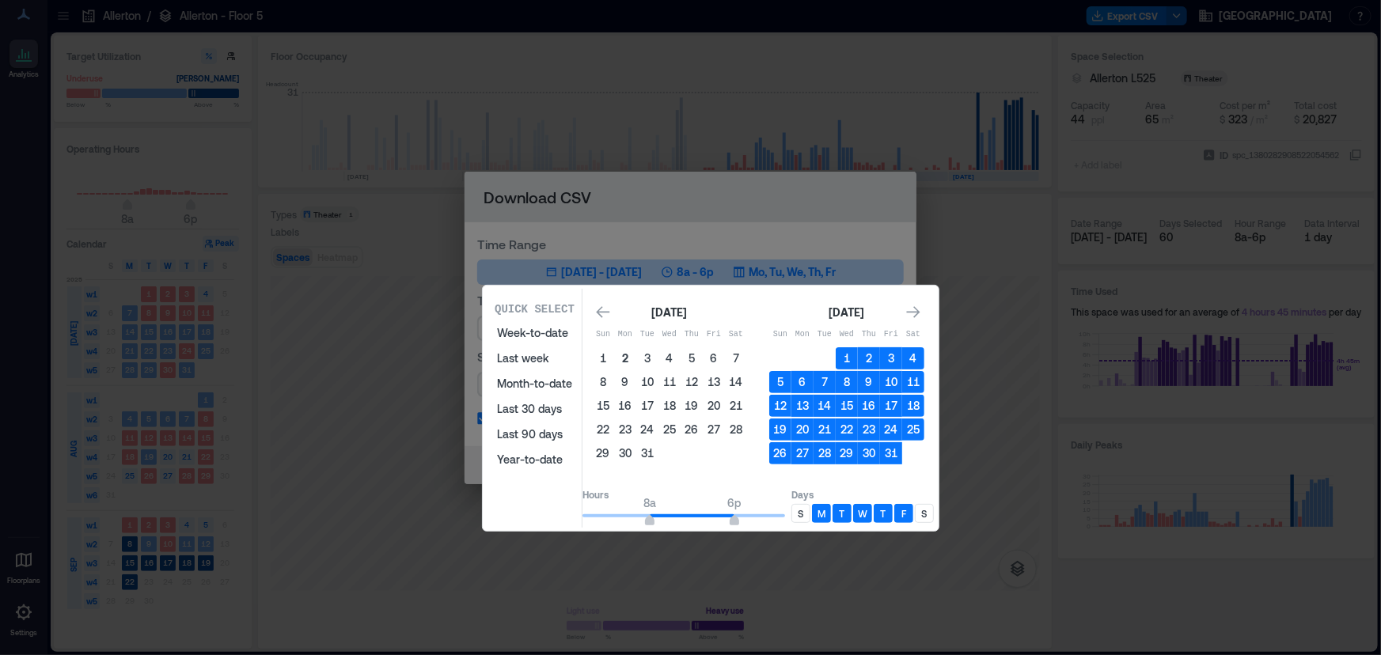
click at [636, 354] on button "2" at bounding box center [625, 358] width 22 height 22
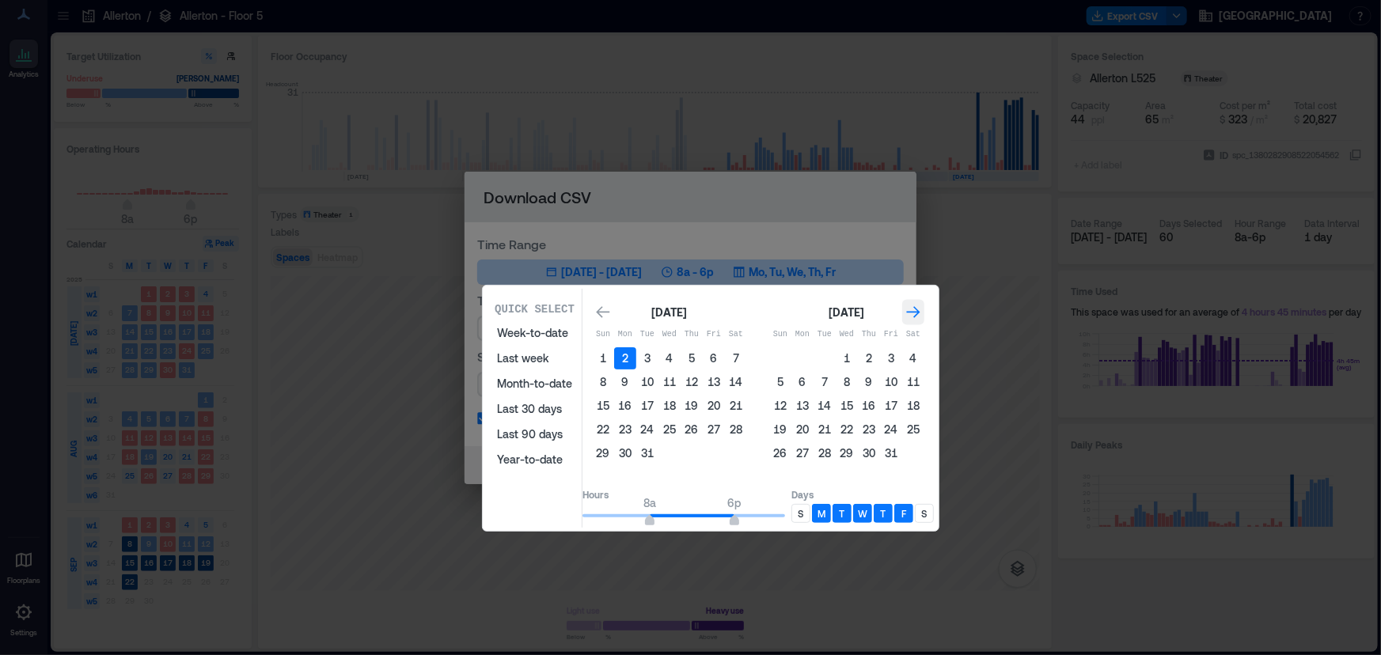
click at [920, 311] on icon "Go to next month" at bounding box center [913, 313] width 16 height 16
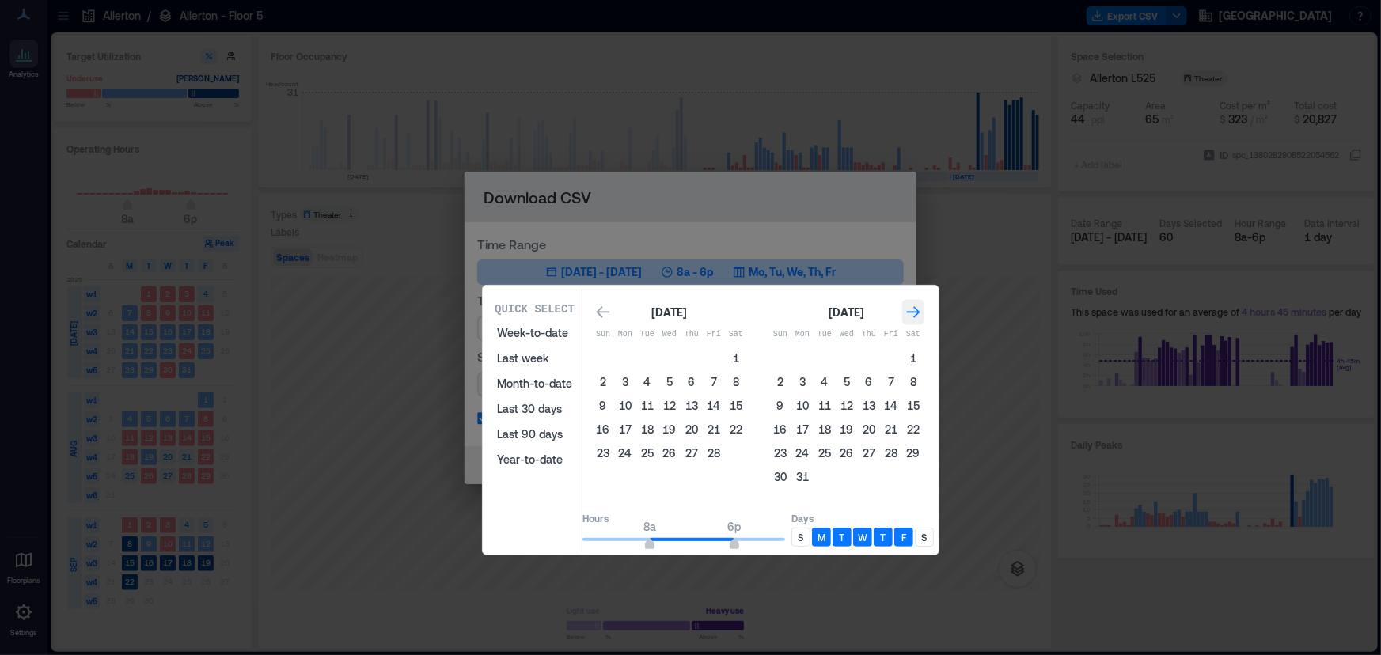
click at [920, 309] on icon "Go to next month" at bounding box center [913, 312] width 13 height 12
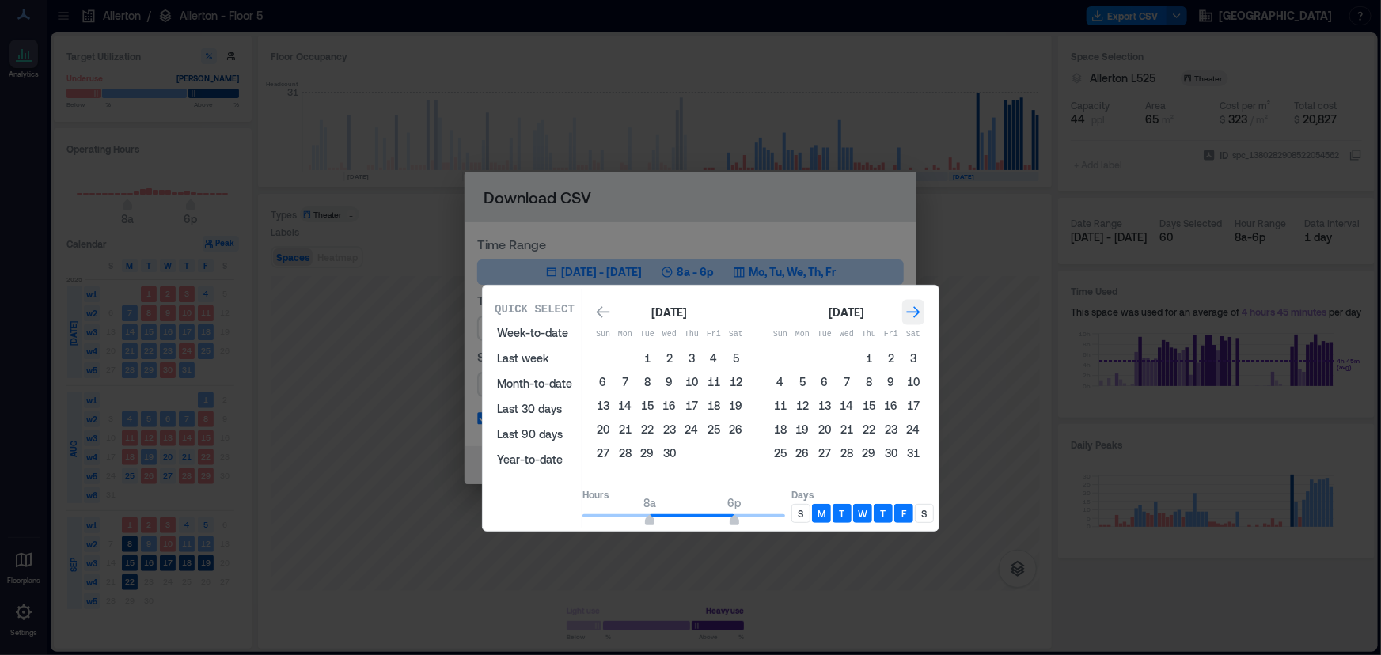
click at [920, 310] on icon "Go to next month" at bounding box center [913, 312] width 13 height 12
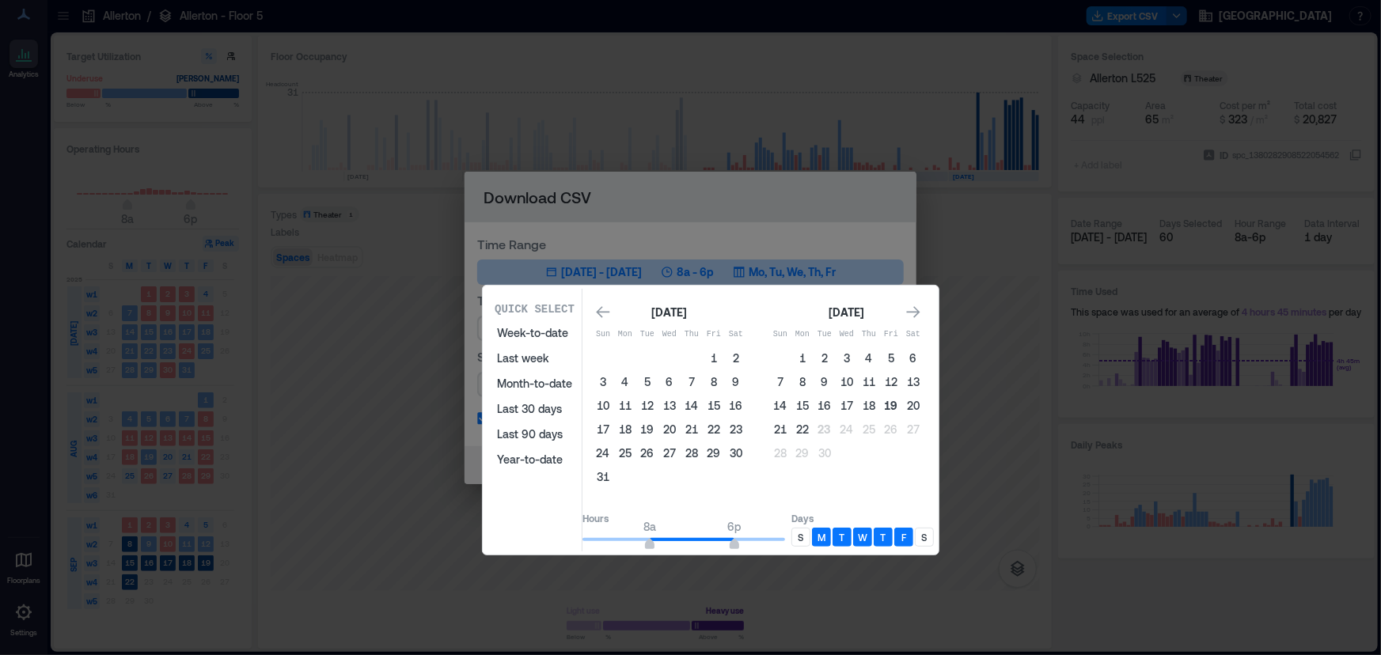
click at [902, 403] on button "19" at bounding box center [891, 406] width 22 height 22
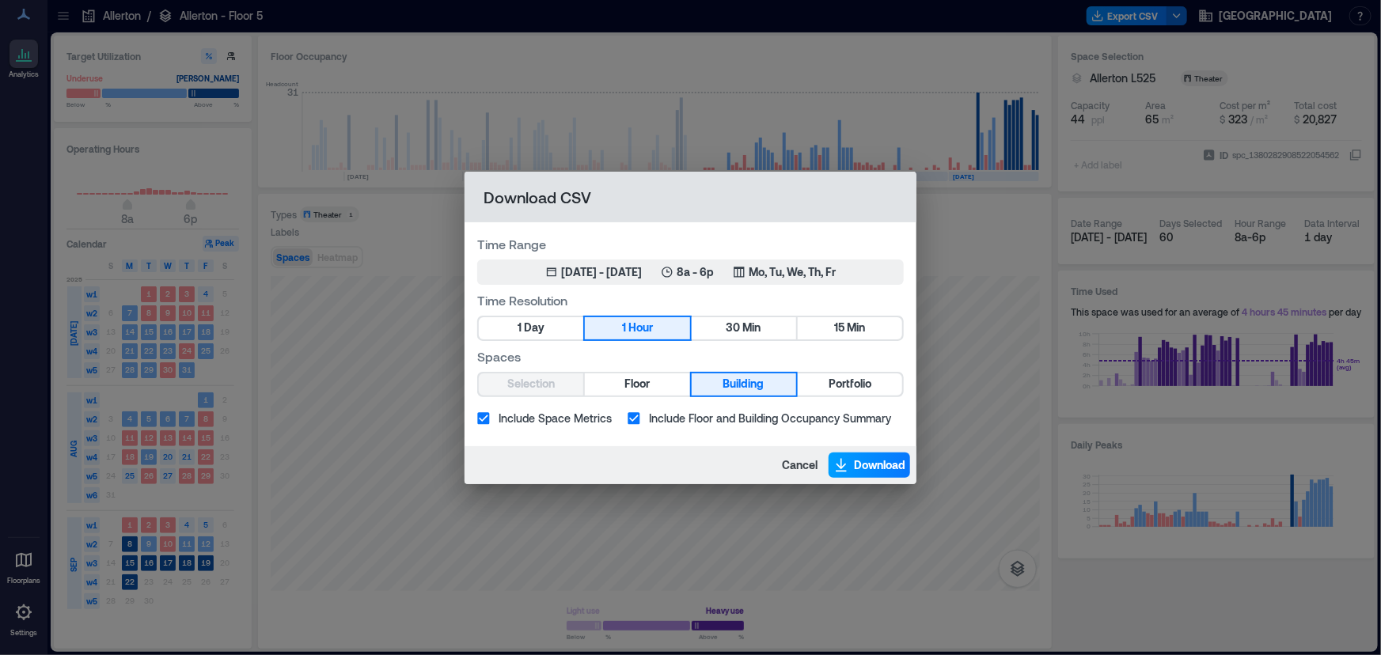
click at [877, 461] on span "Download" at bounding box center [879, 465] width 51 height 16
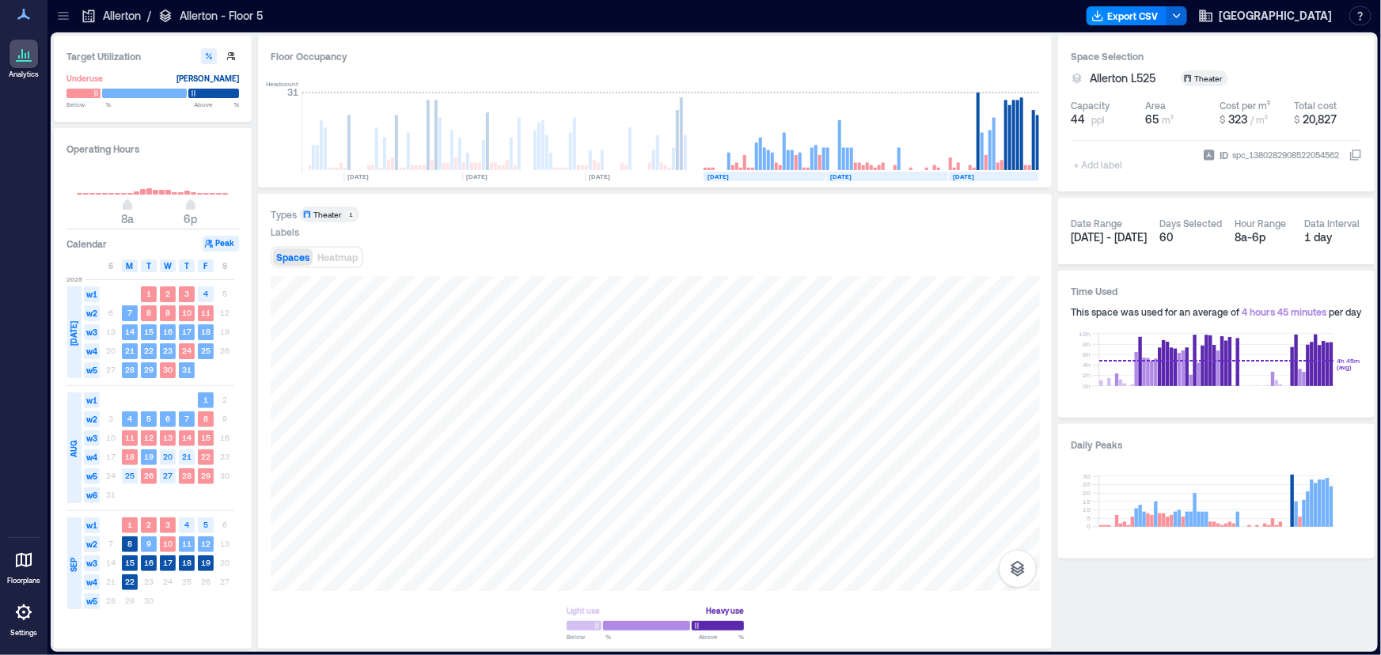
click at [180, 20] on p "Allerton - Floor 5" at bounding box center [221, 16] width 83 height 16
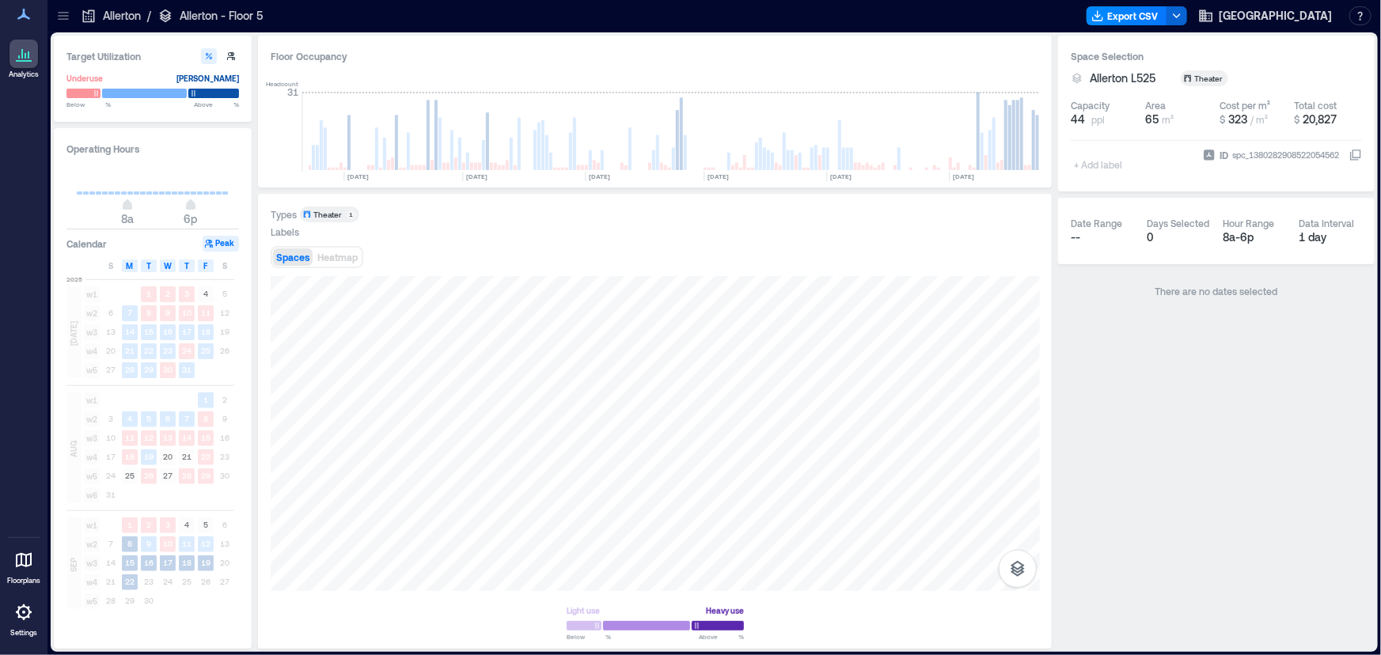
click at [103, 21] on p "Allerton" at bounding box center [122, 16] width 38 height 16
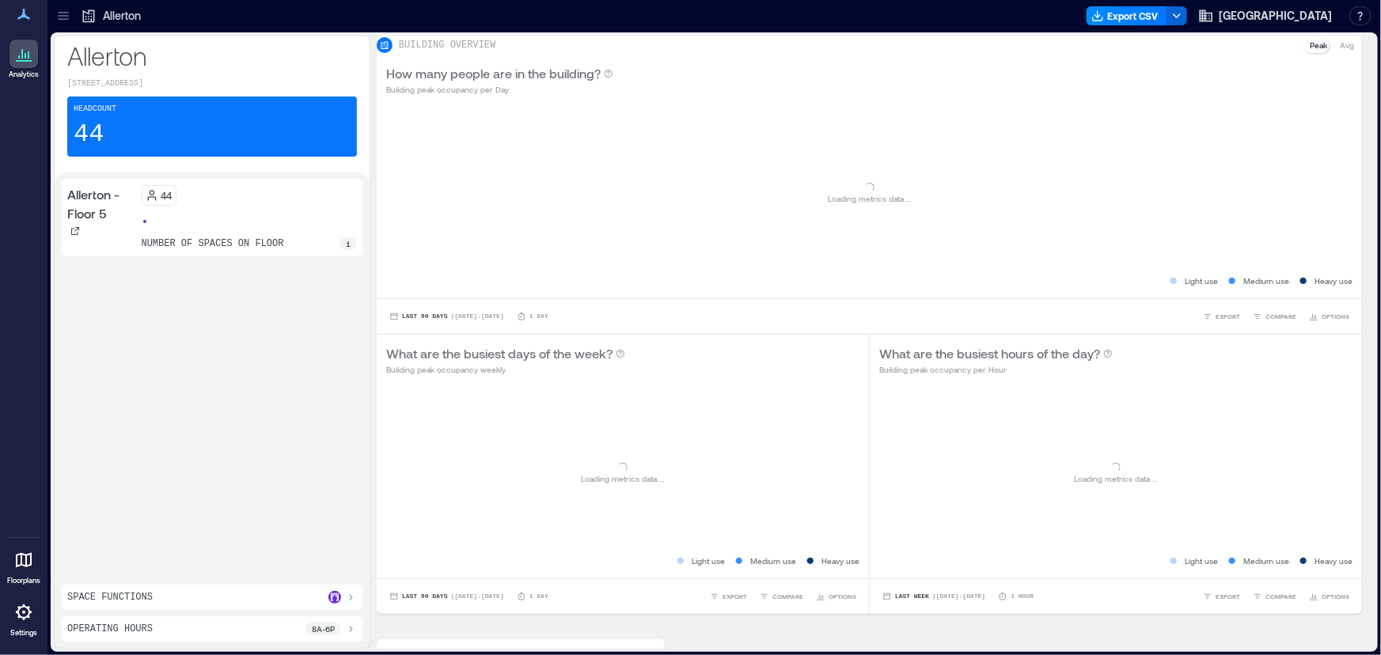
click at [58, 15] on icon at bounding box center [63, 16] width 16 height 16
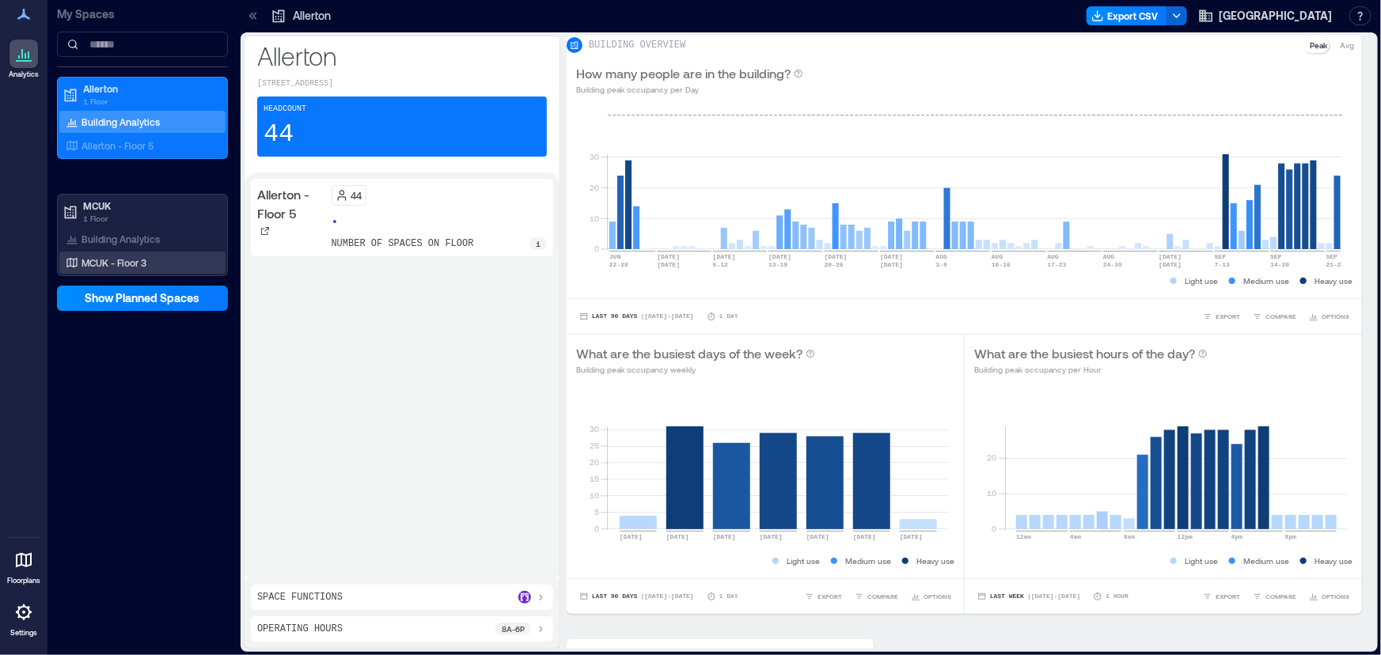
click at [114, 256] on p "MCUK - Floor 3" at bounding box center [114, 262] width 65 height 13
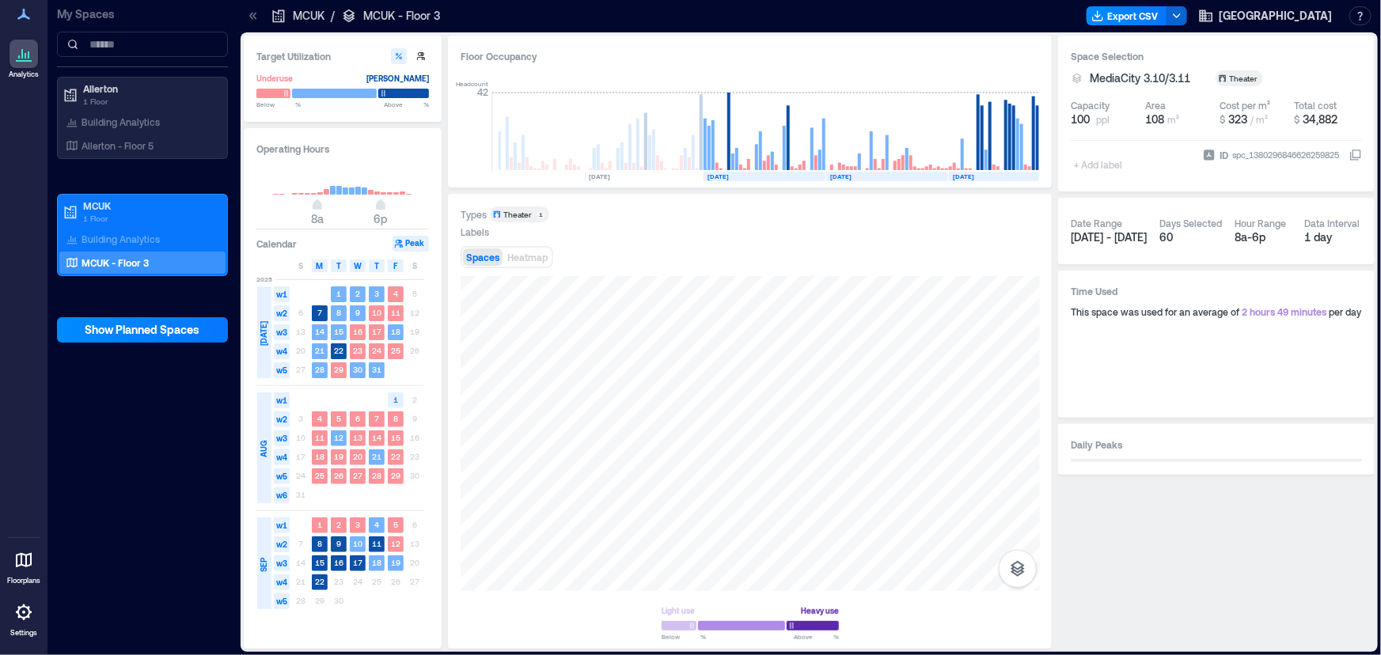
click at [252, 13] on icon at bounding box center [253, 16] width 16 height 16
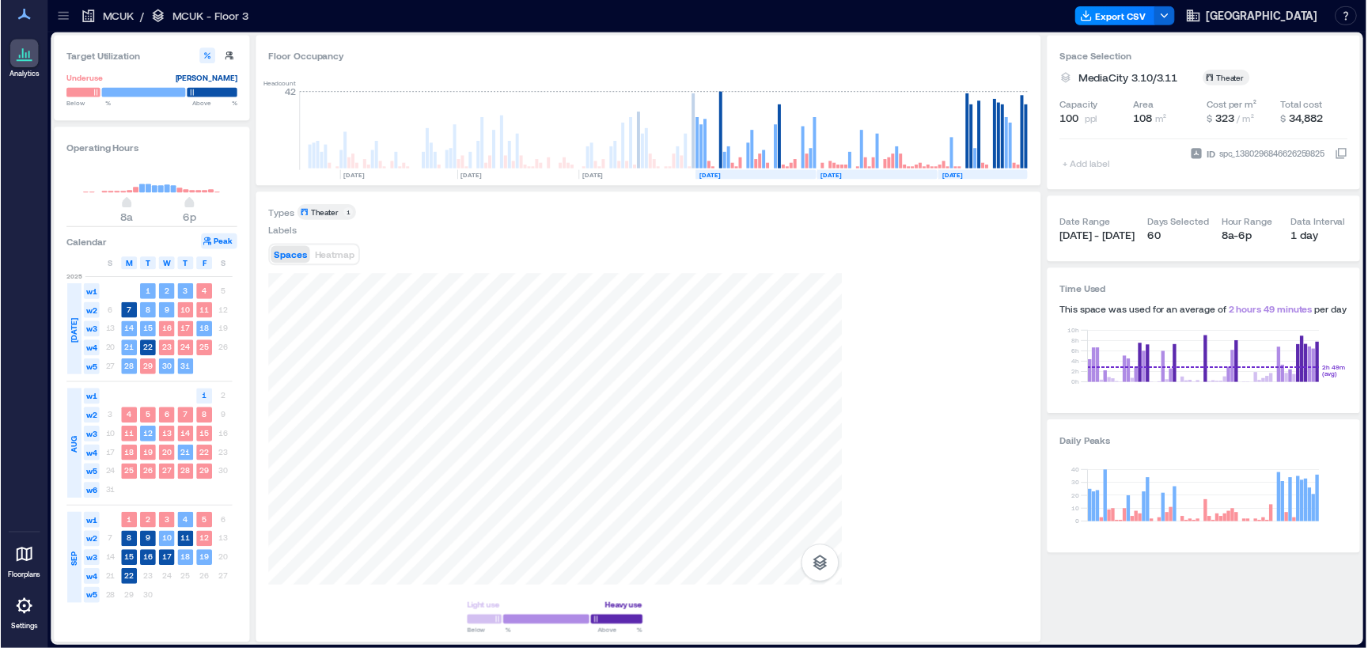
scroll to position [0, 487]
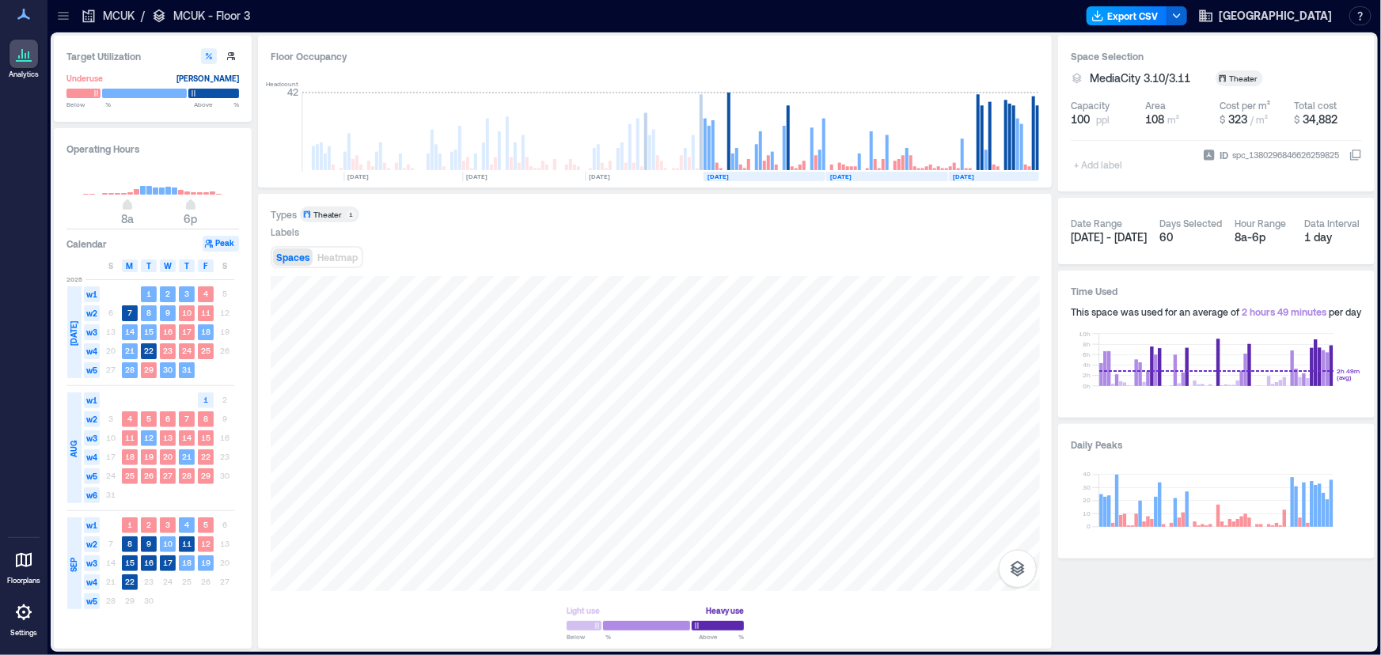
click at [1167, 13] on button "Export CSV" at bounding box center [1127, 15] width 81 height 19
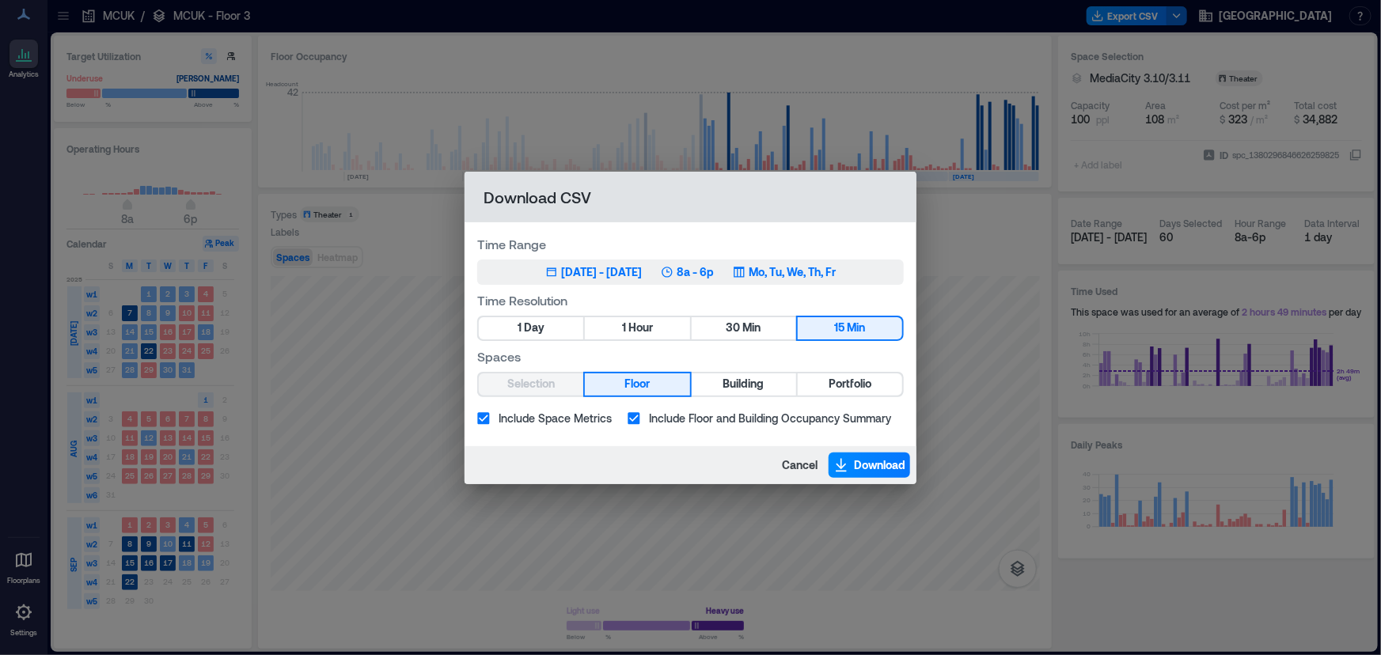
click at [613, 272] on div "[DATE] - [DATE]" at bounding box center [601, 272] width 81 height 16
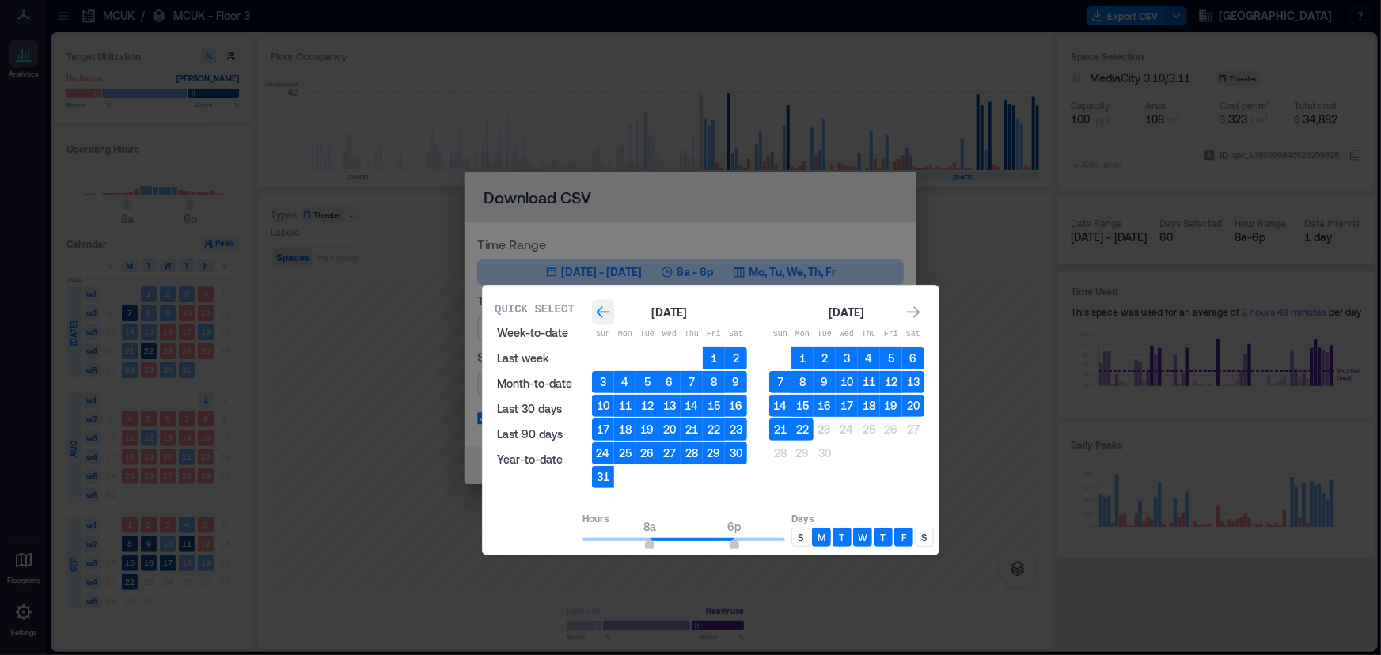
click at [611, 306] on icon "Go to previous month" at bounding box center [603, 313] width 16 height 16
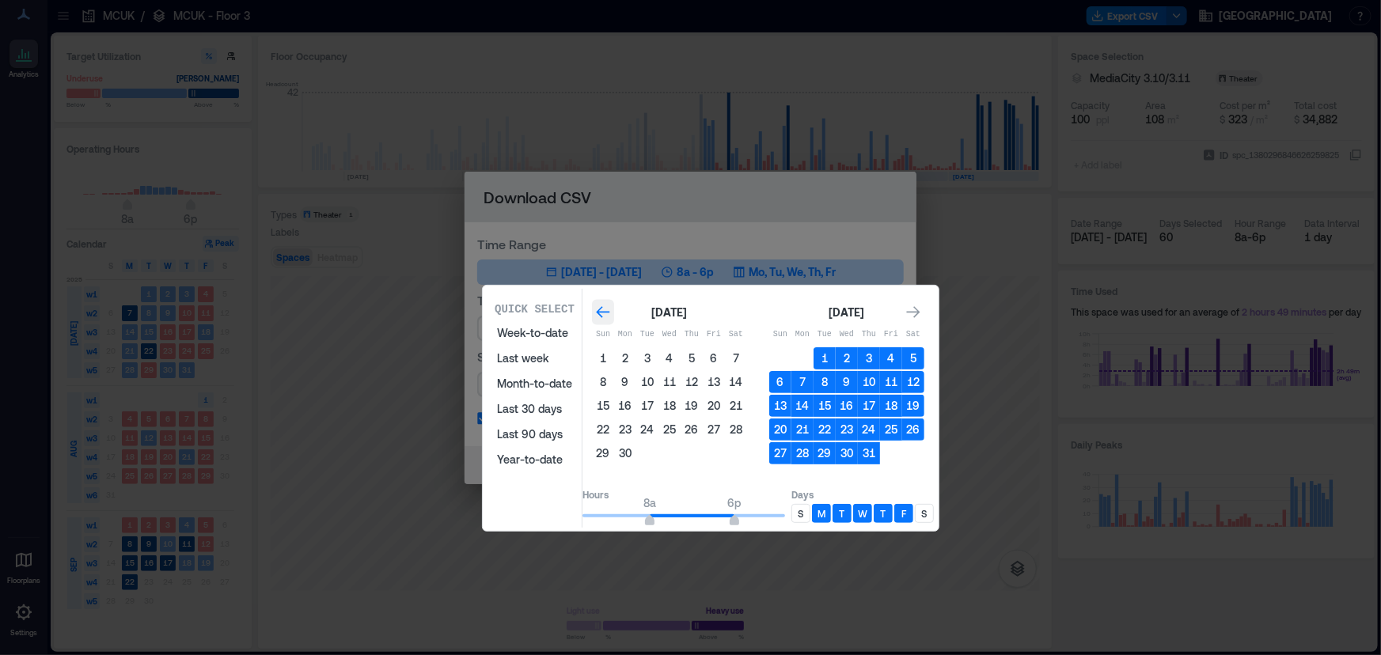
click at [611, 306] on icon "Go to previous month" at bounding box center [603, 313] width 16 height 16
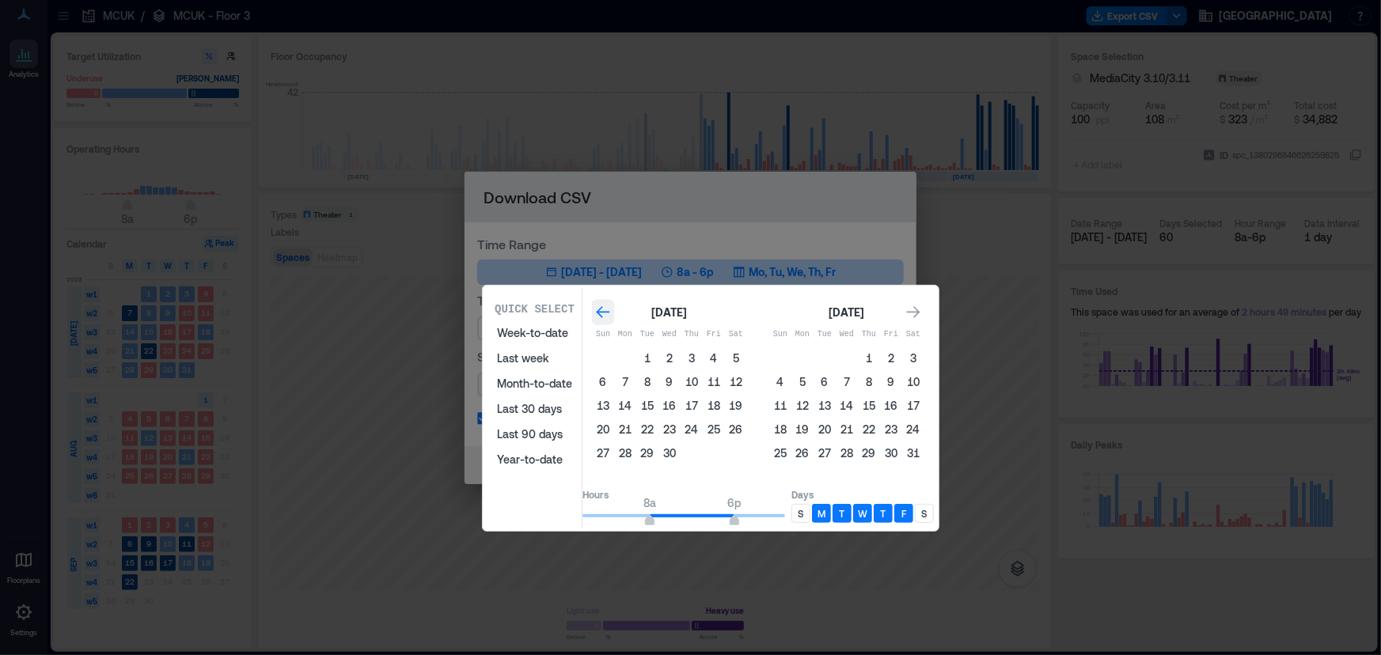
click at [611, 306] on icon "Go to previous month" at bounding box center [603, 313] width 16 height 16
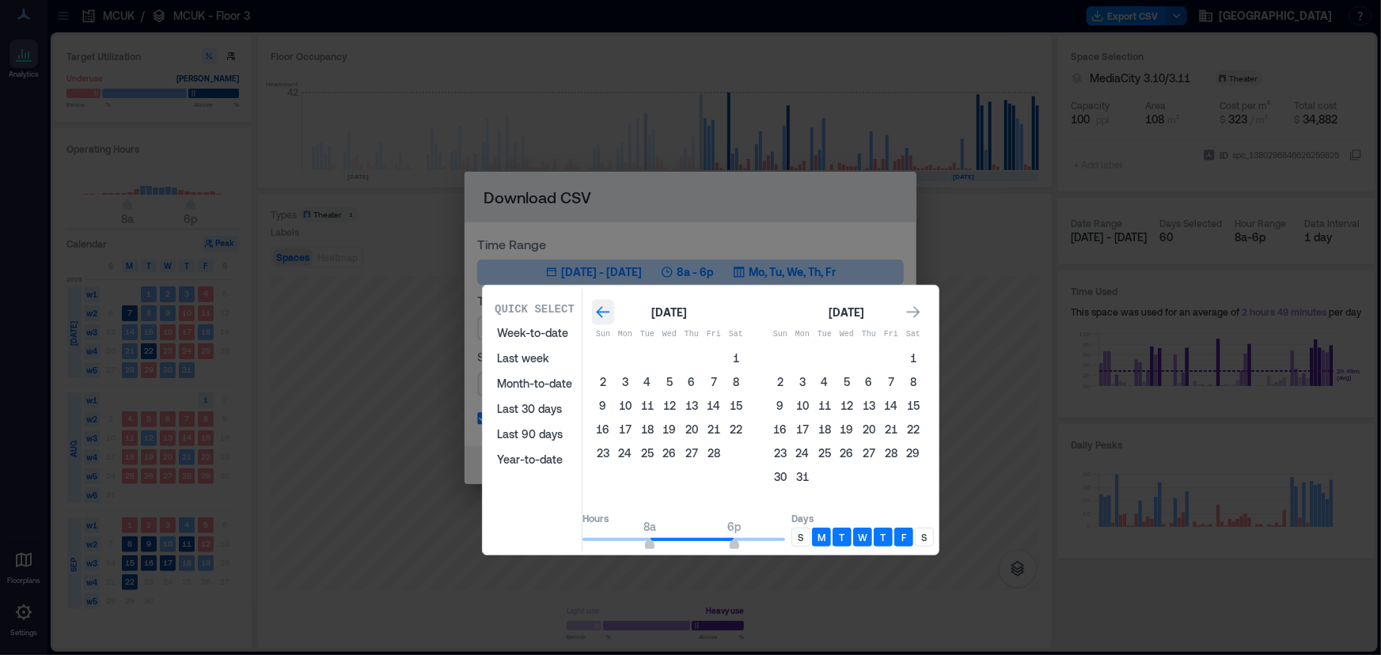
click at [611, 306] on icon "Go to previous month" at bounding box center [603, 313] width 16 height 16
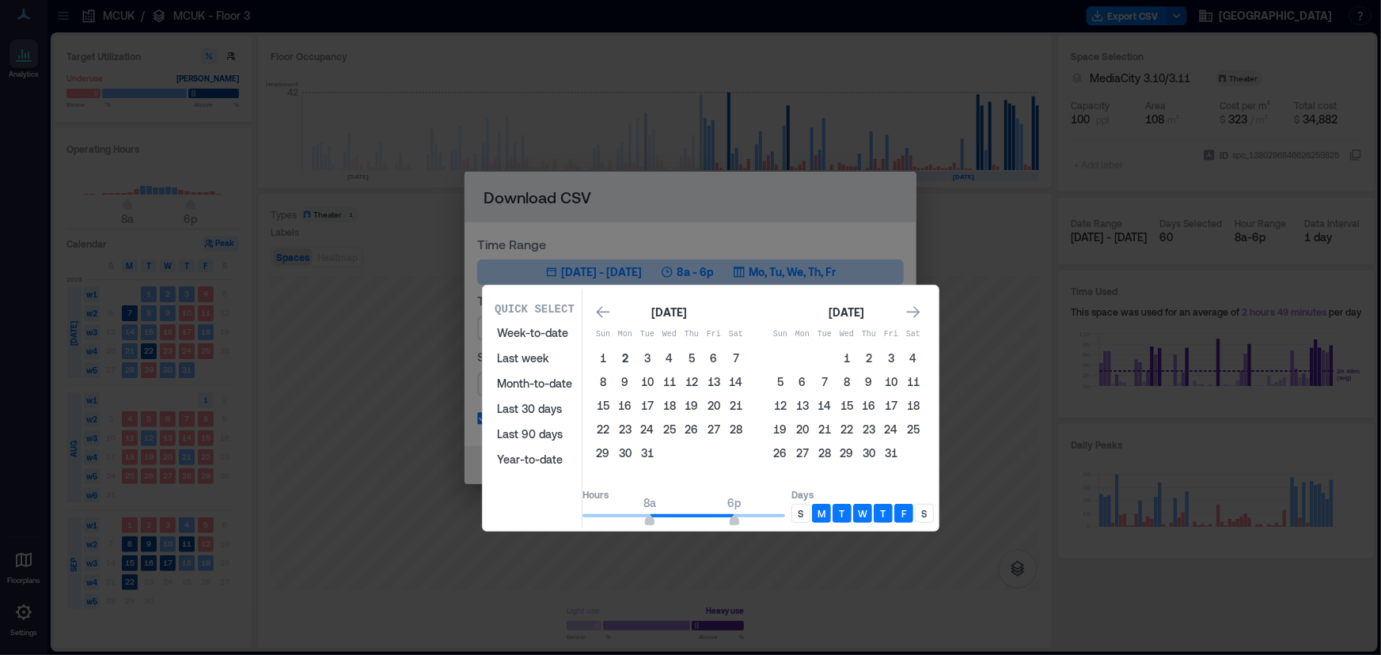
click at [636, 356] on button "2" at bounding box center [625, 358] width 22 height 22
click at [921, 315] on icon "Go to next month" at bounding box center [913, 313] width 16 height 16
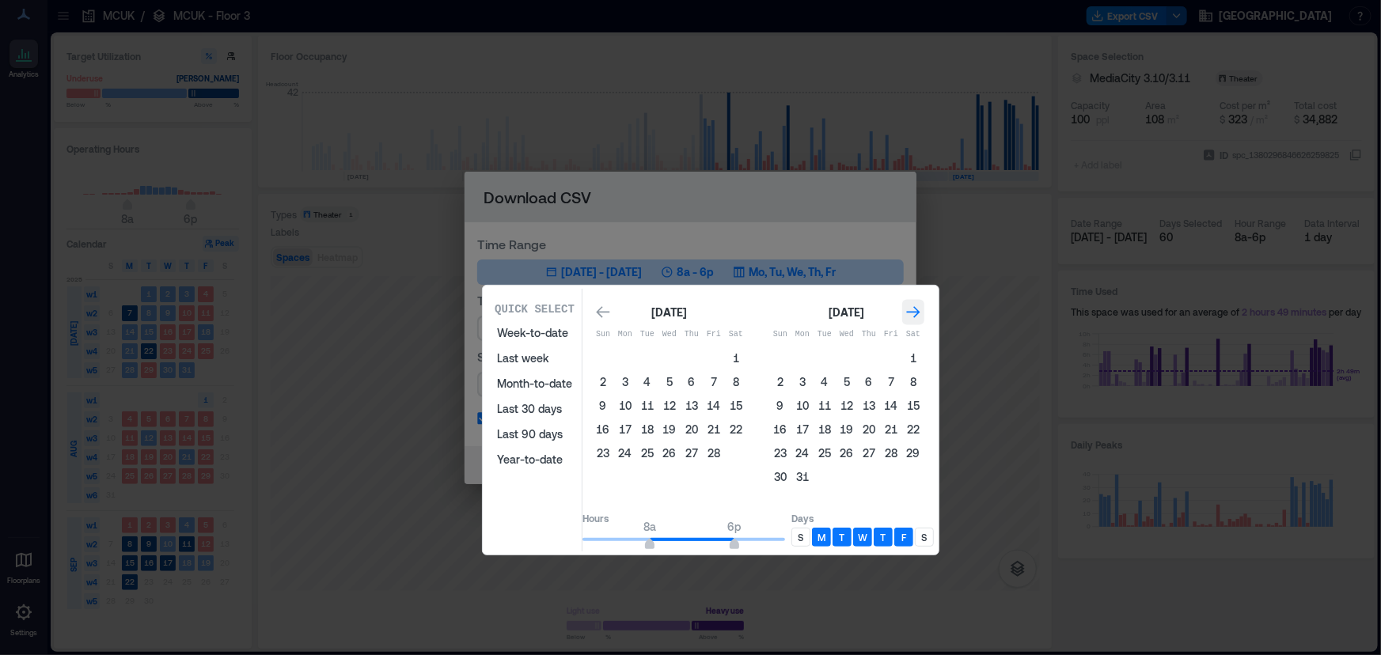
click at [921, 315] on icon "Go to next month" at bounding box center [913, 313] width 16 height 16
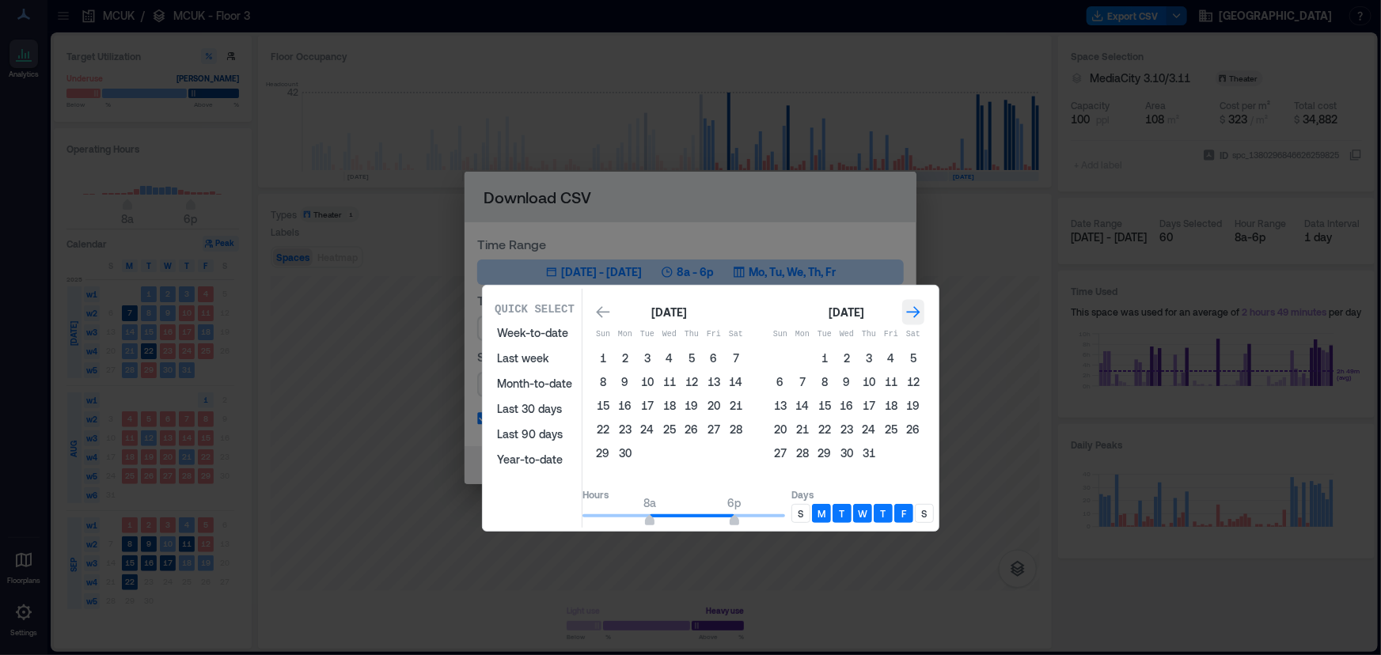
click at [921, 315] on icon "Go to next month" at bounding box center [913, 313] width 16 height 16
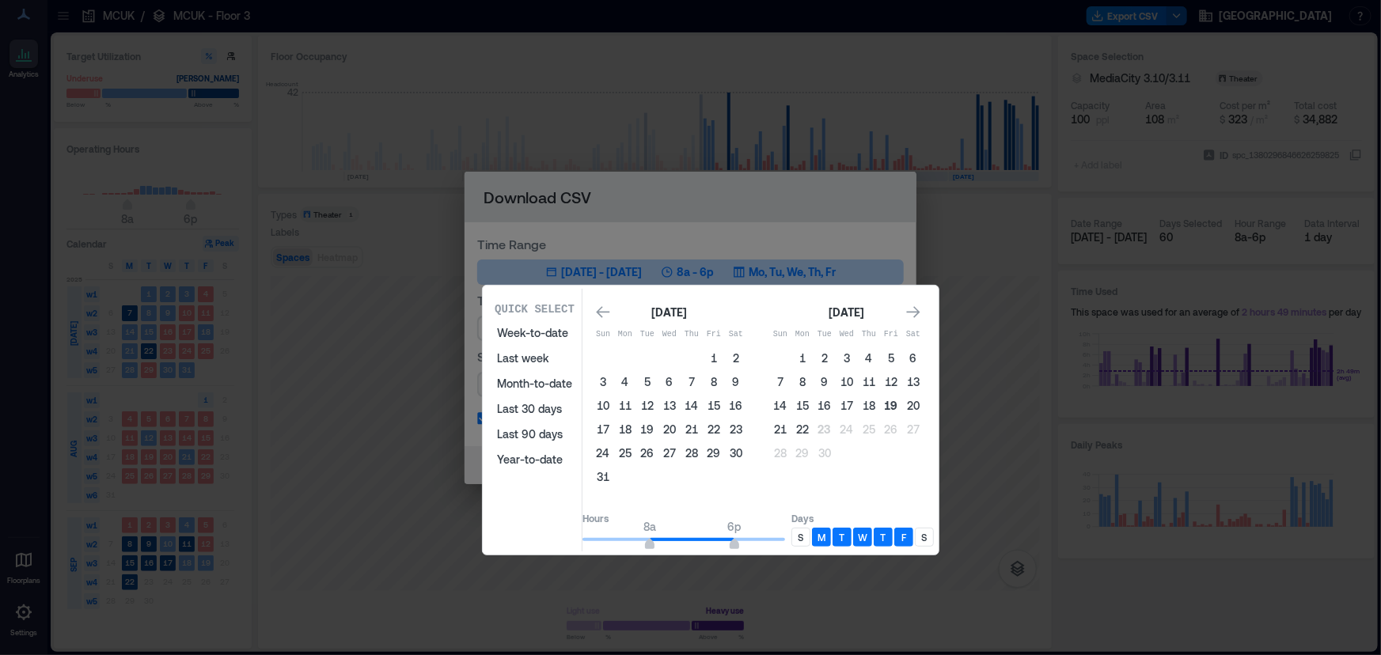
click at [902, 402] on button "19" at bounding box center [891, 406] width 22 height 22
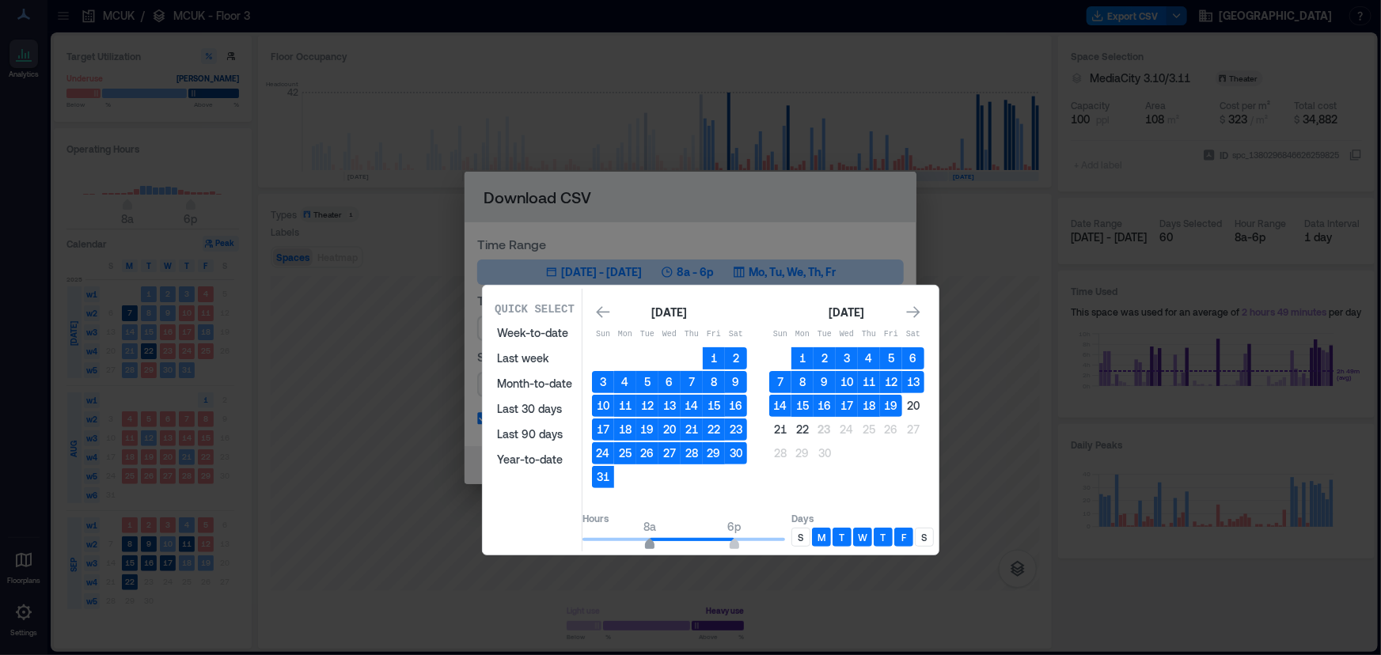
type input "*"
click at [663, 543] on span "9a" at bounding box center [658, 546] width 9 height 6
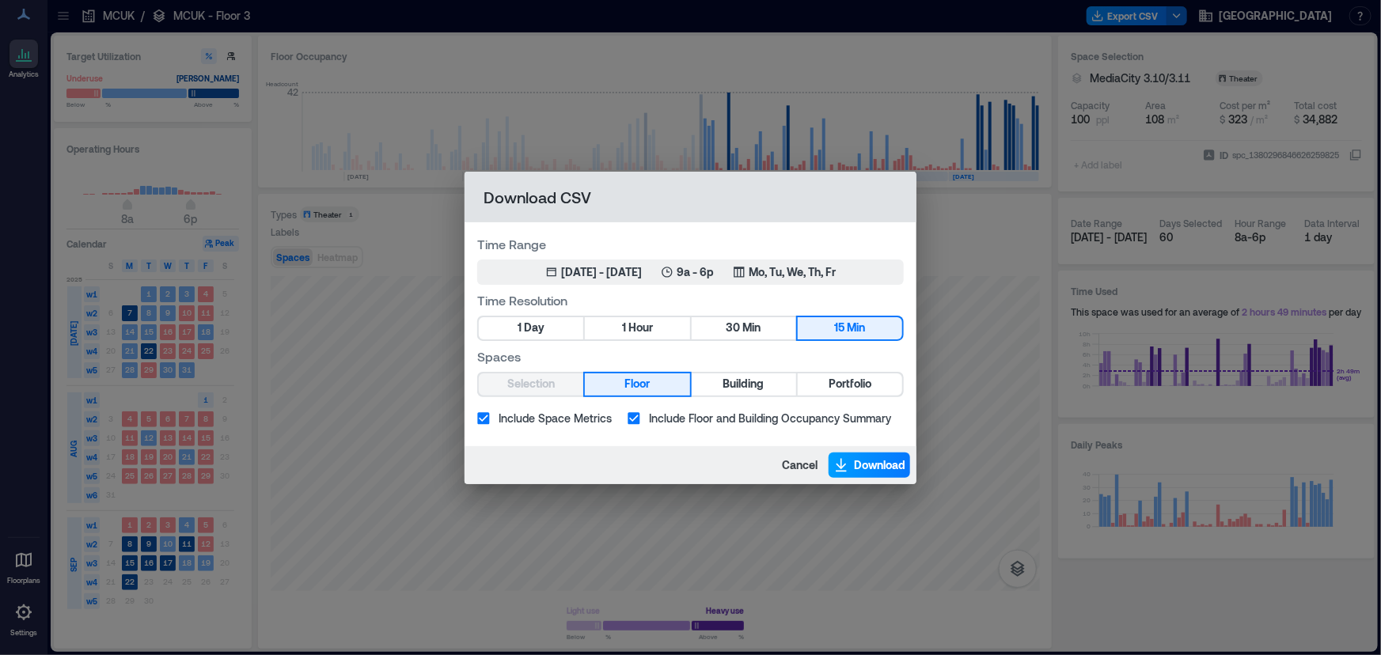
click at [872, 460] on span "Download" at bounding box center [879, 465] width 51 height 16
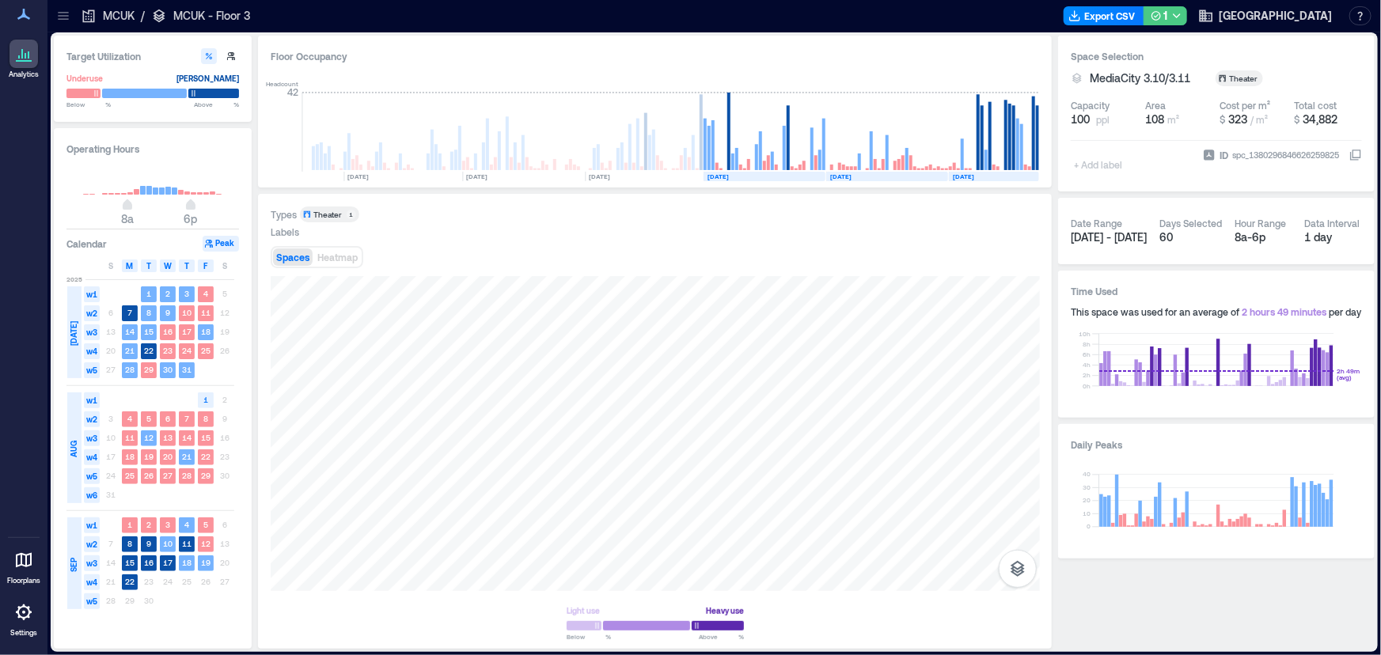
click at [1183, 12] on icon "button" at bounding box center [1176, 15] width 13 height 13
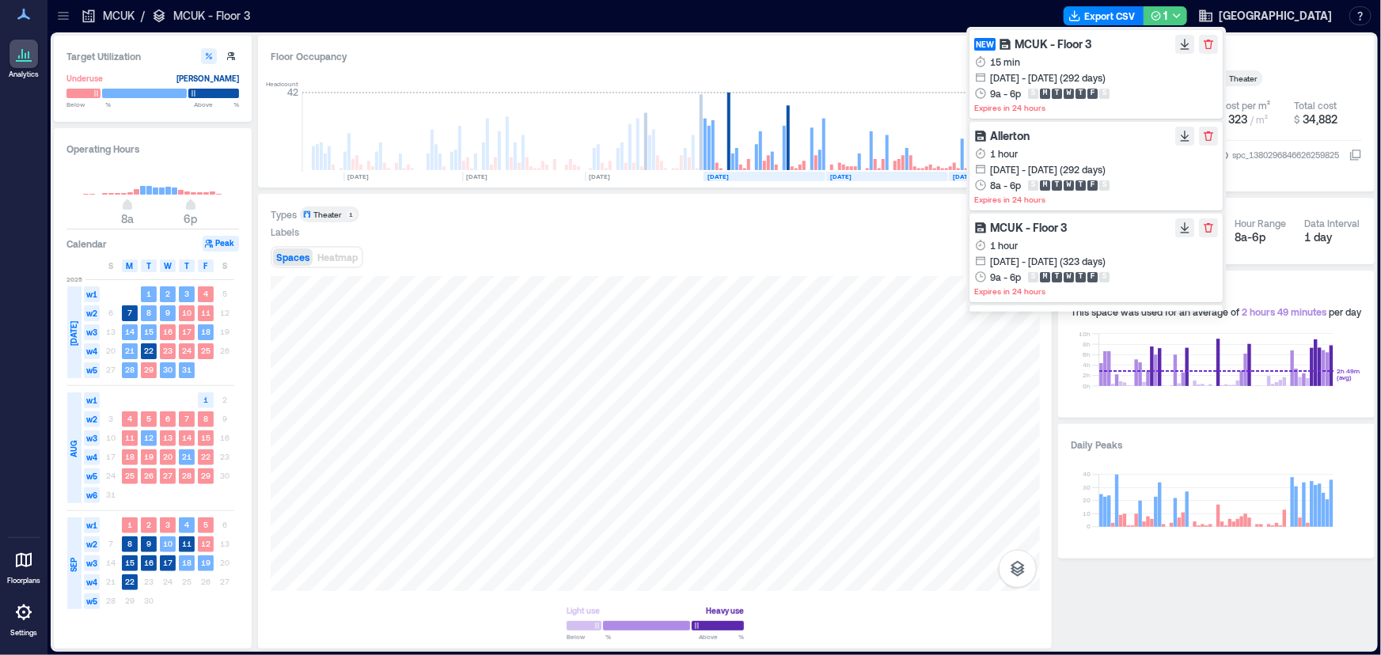
click at [1187, 8] on button "1" at bounding box center [1165, 15] width 44 height 19
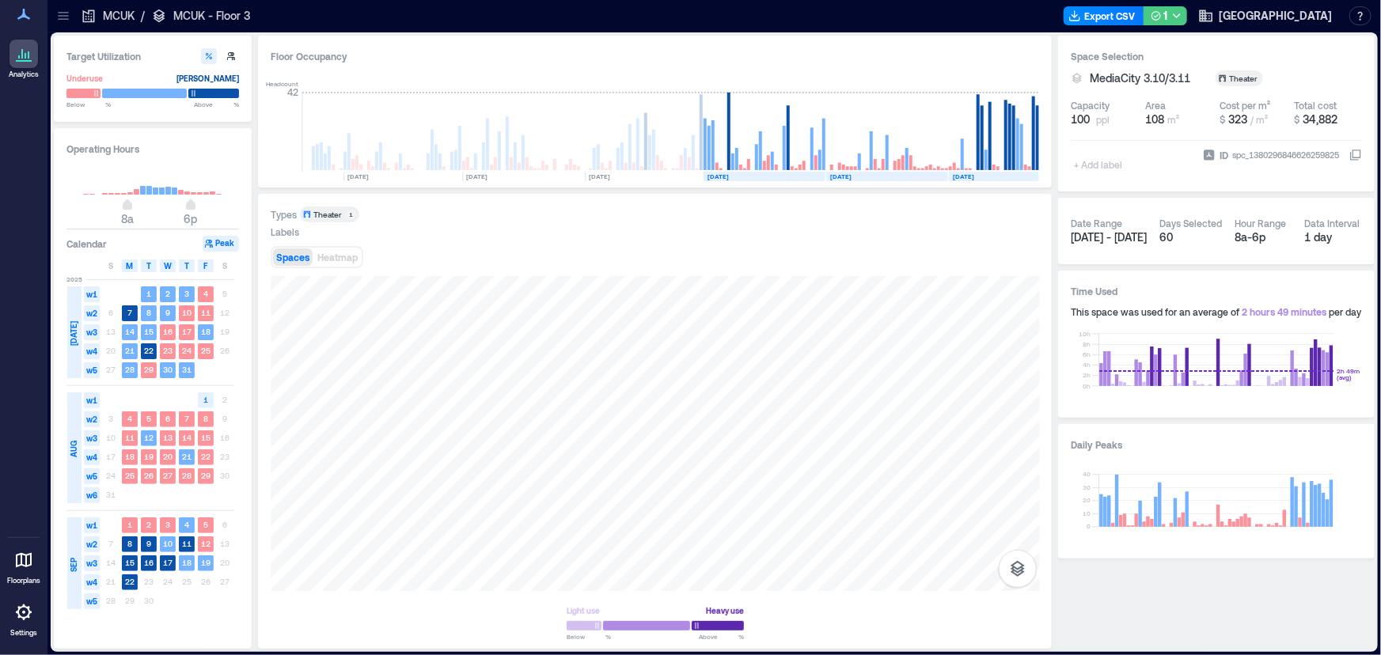
click at [1167, 11] on div "1" at bounding box center [1159, 16] width 17 height 20
click at [1140, 18] on button "Export CSV" at bounding box center [1104, 15] width 81 height 19
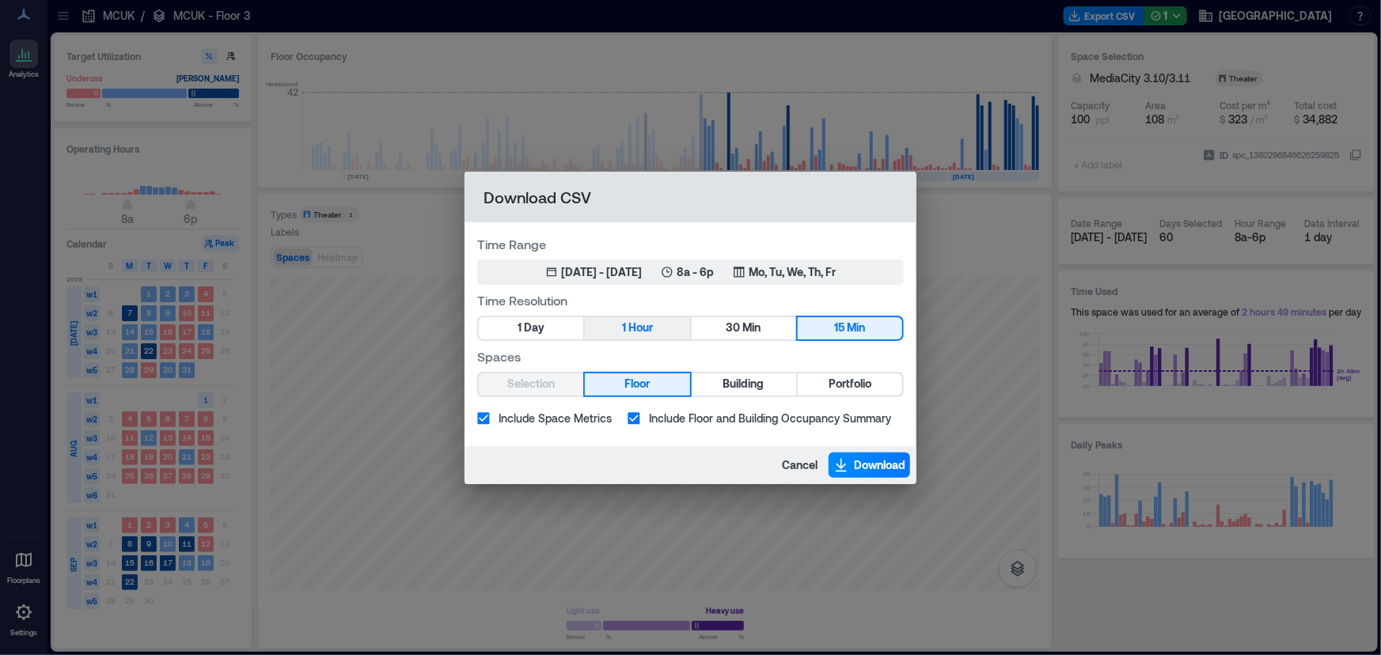
click at [621, 332] on button "1 Hour" at bounding box center [637, 328] width 104 height 22
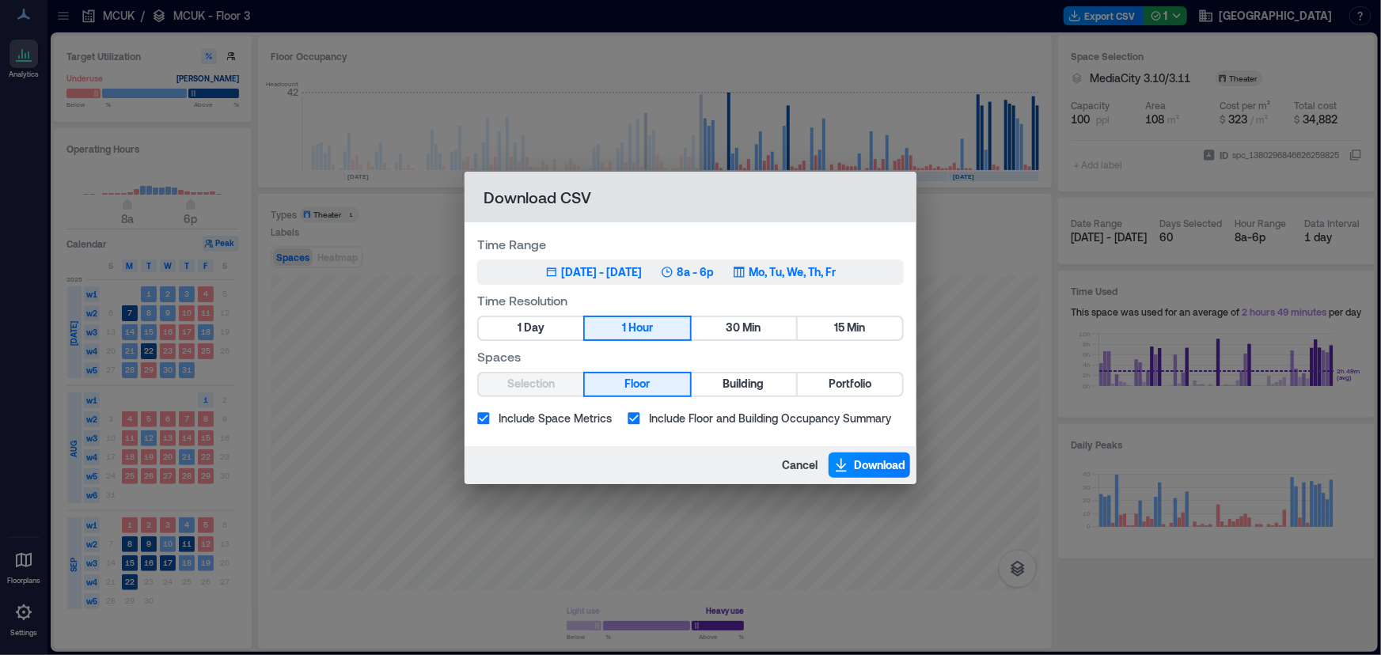
click at [587, 271] on div "[DATE] - [DATE]" at bounding box center [601, 272] width 81 height 16
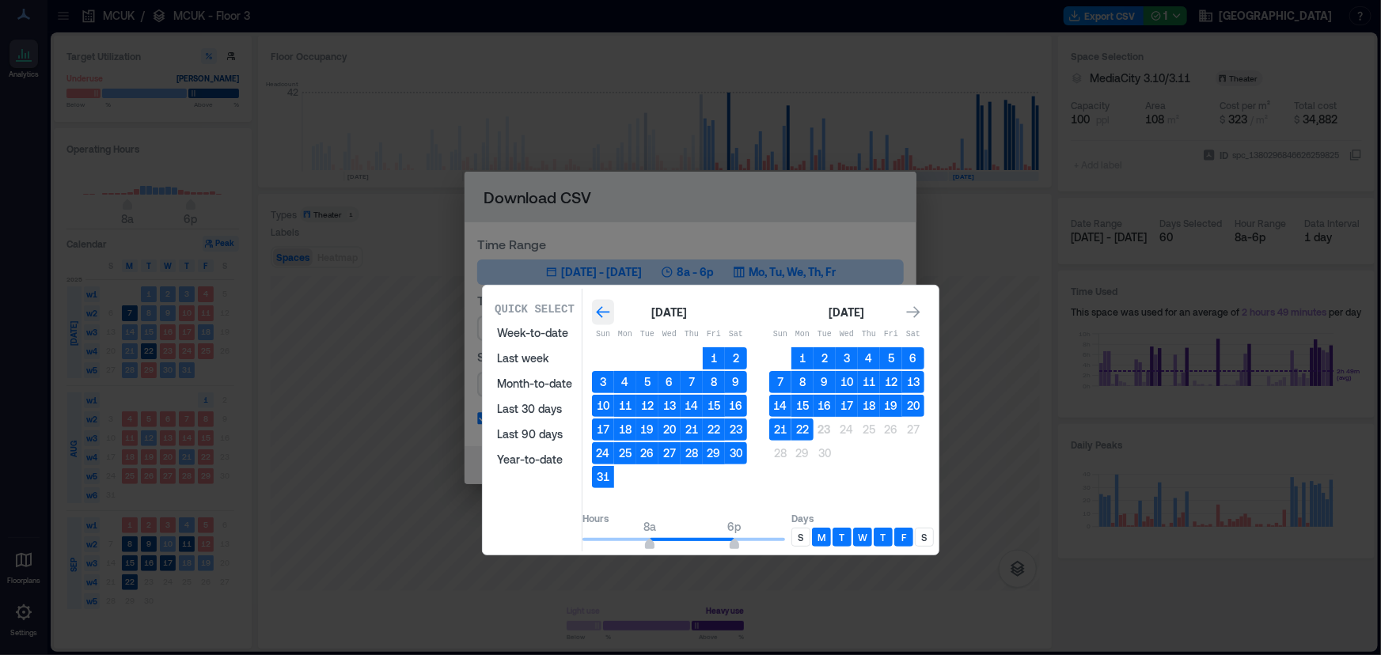
click at [614, 318] on div "Go to previous month" at bounding box center [603, 312] width 22 height 25
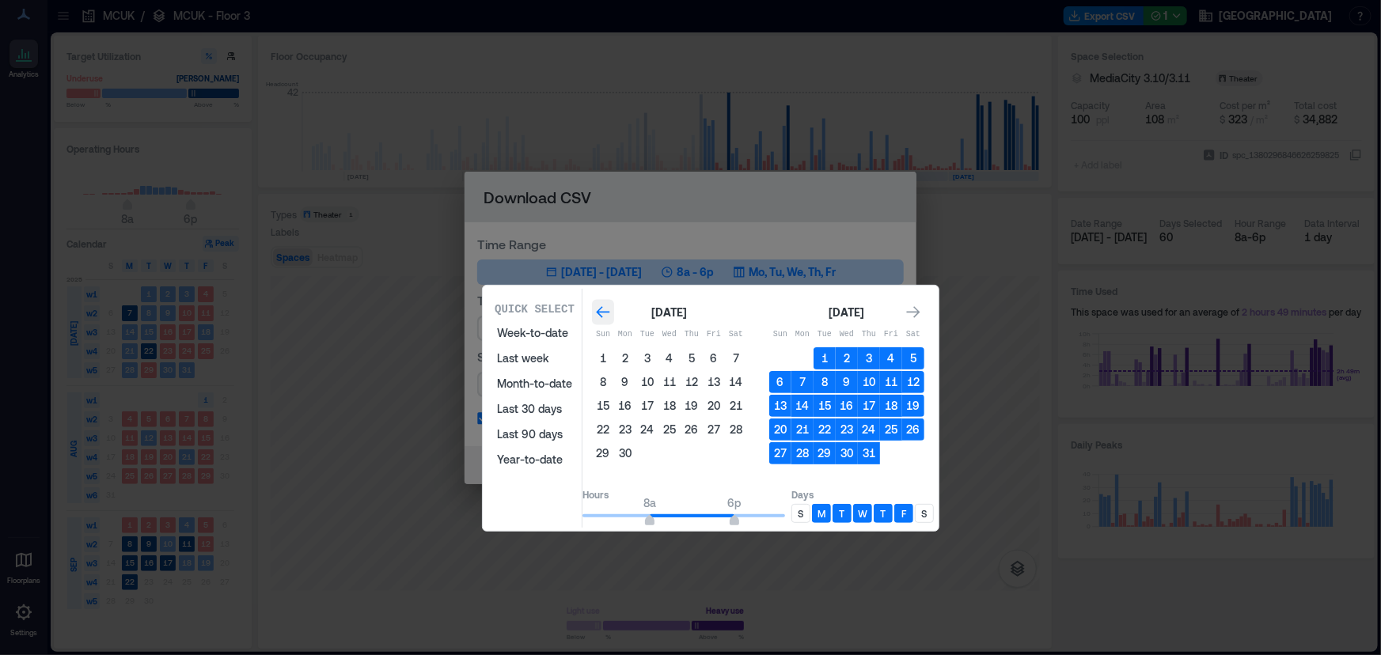
click at [611, 316] on icon "Go to previous month" at bounding box center [603, 313] width 16 height 16
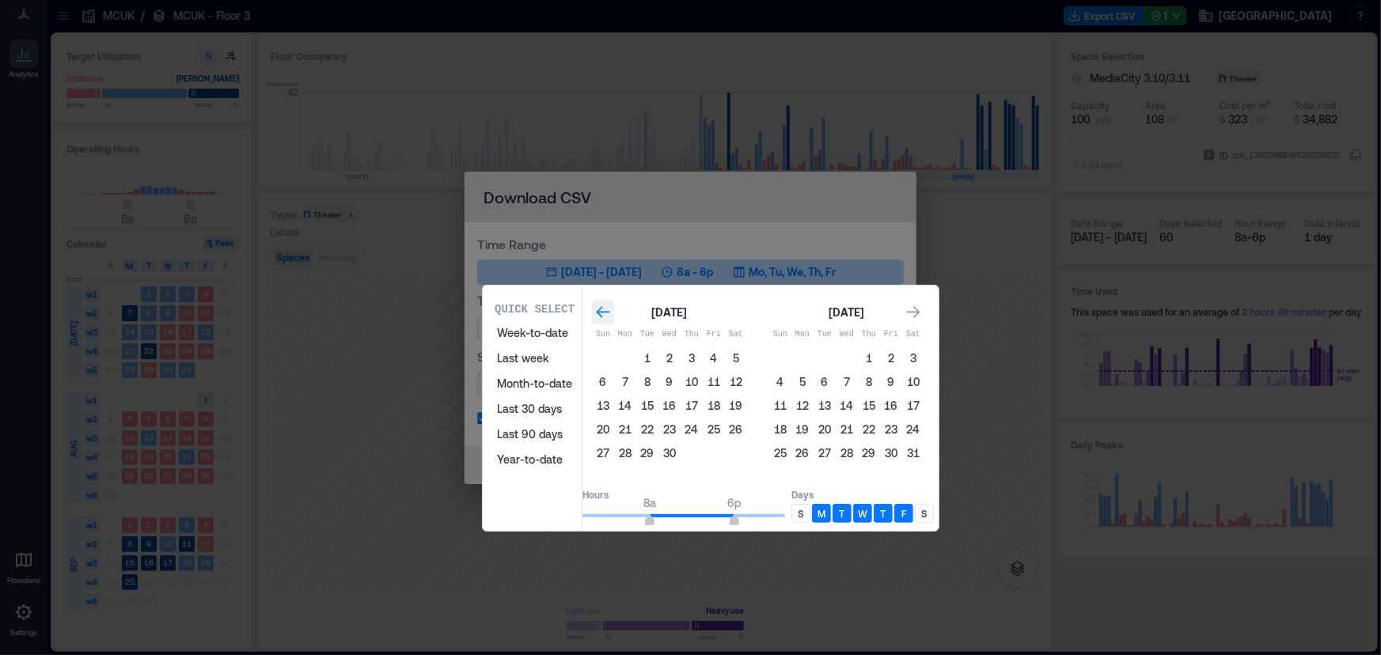
click at [611, 316] on icon "Go to previous month" at bounding box center [603, 313] width 16 height 16
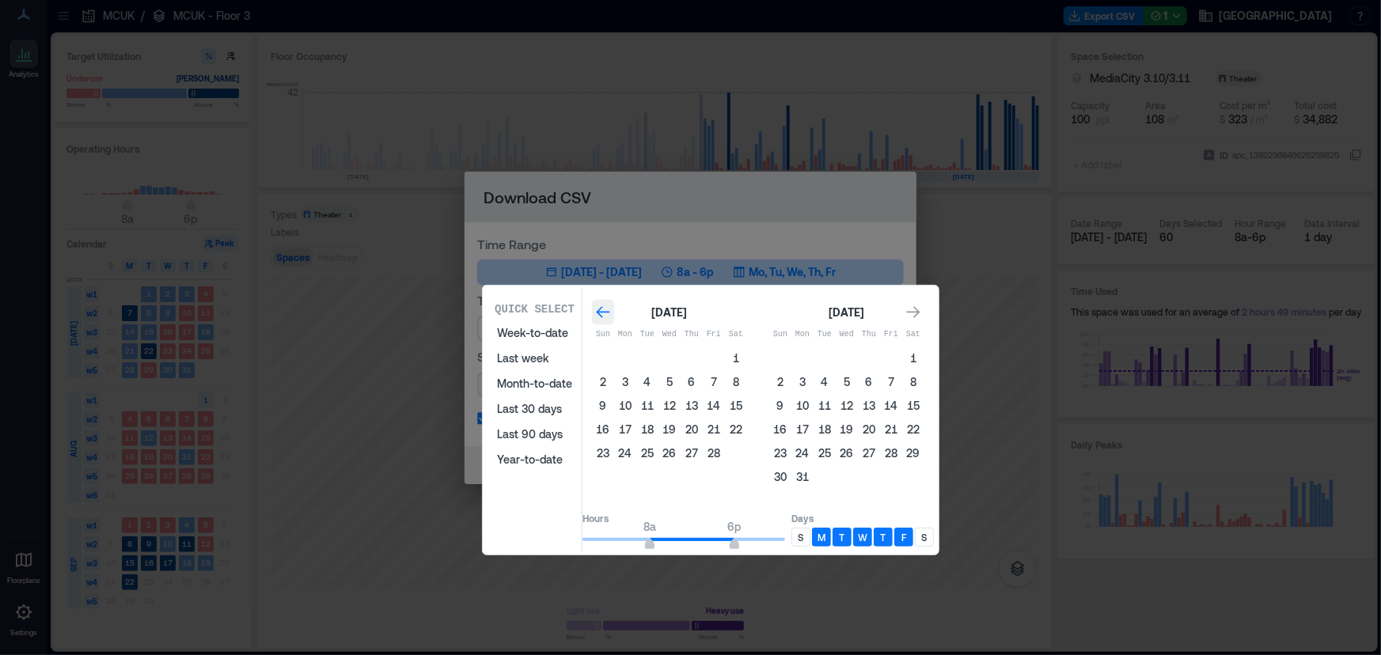
click at [611, 316] on icon "Go to previous month" at bounding box center [603, 313] width 16 height 16
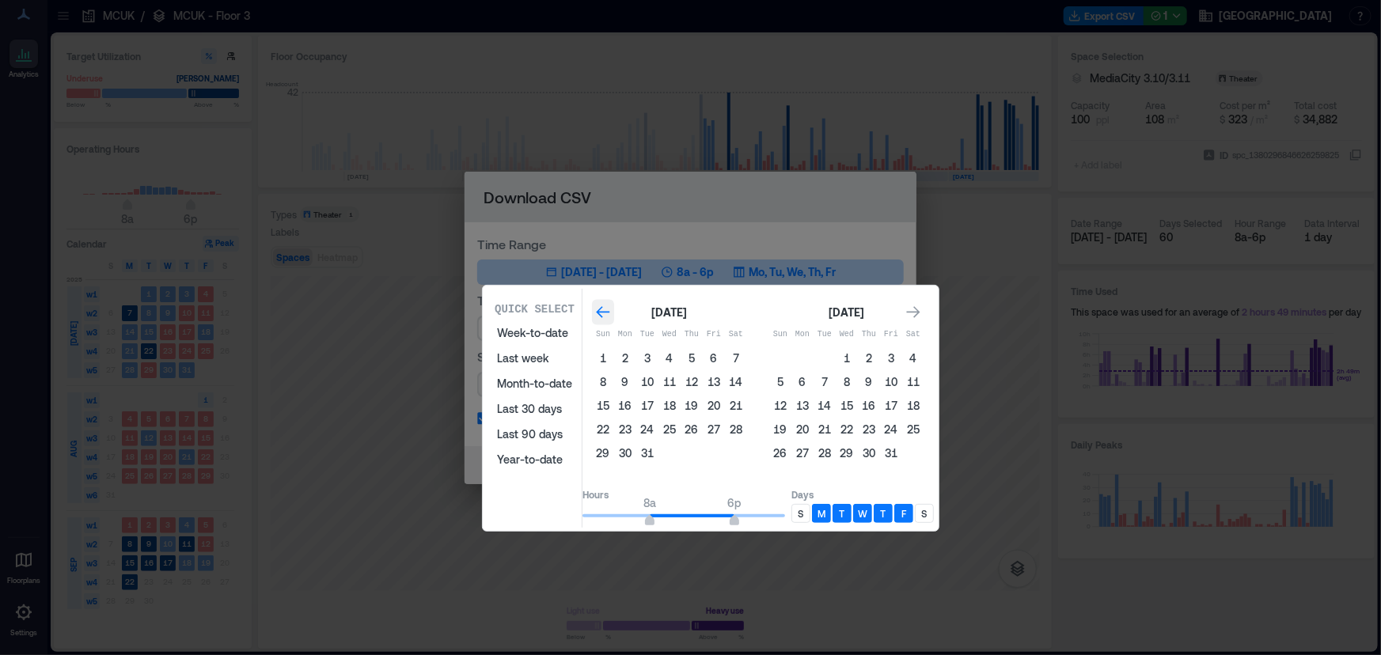
click at [611, 314] on icon "Go to previous month" at bounding box center [603, 313] width 16 height 16
click at [924, 308] on div "Go to next month" at bounding box center [913, 312] width 22 height 25
click at [636, 351] on button "2" at bounding box center [625, 358] width 22 height 22
click at [934, 304] on div "[DATE] Sun Mon Tue Wed Thu Fri Sat 1 2 3 4 5 6 7 8 9 10 11 12 13 14 15 16 17 18…" at bounding box center [757, 385] width 351 height 182
click at [921, 309] on icon "Go to next month" at bounding box center [913, 313] width 16 height 16
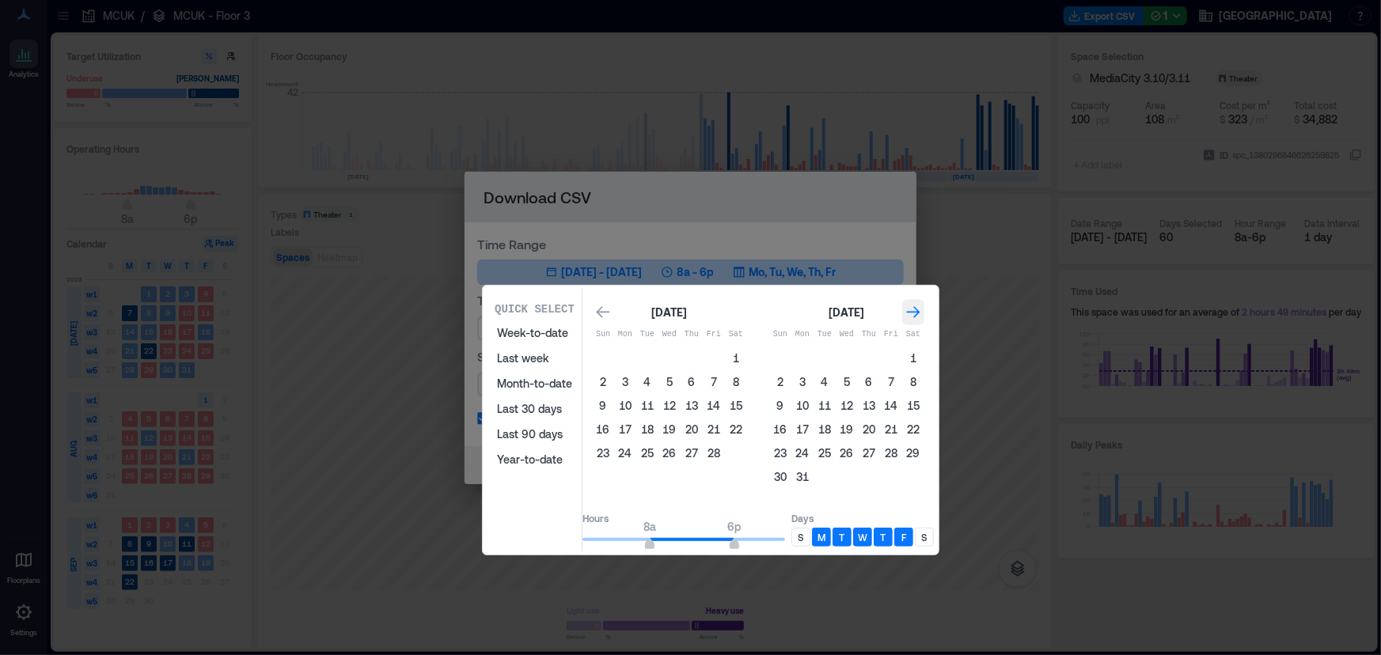
click at [921, 309] on icon "Go to next month" at bounding box center [913, 313] width 16 height 16
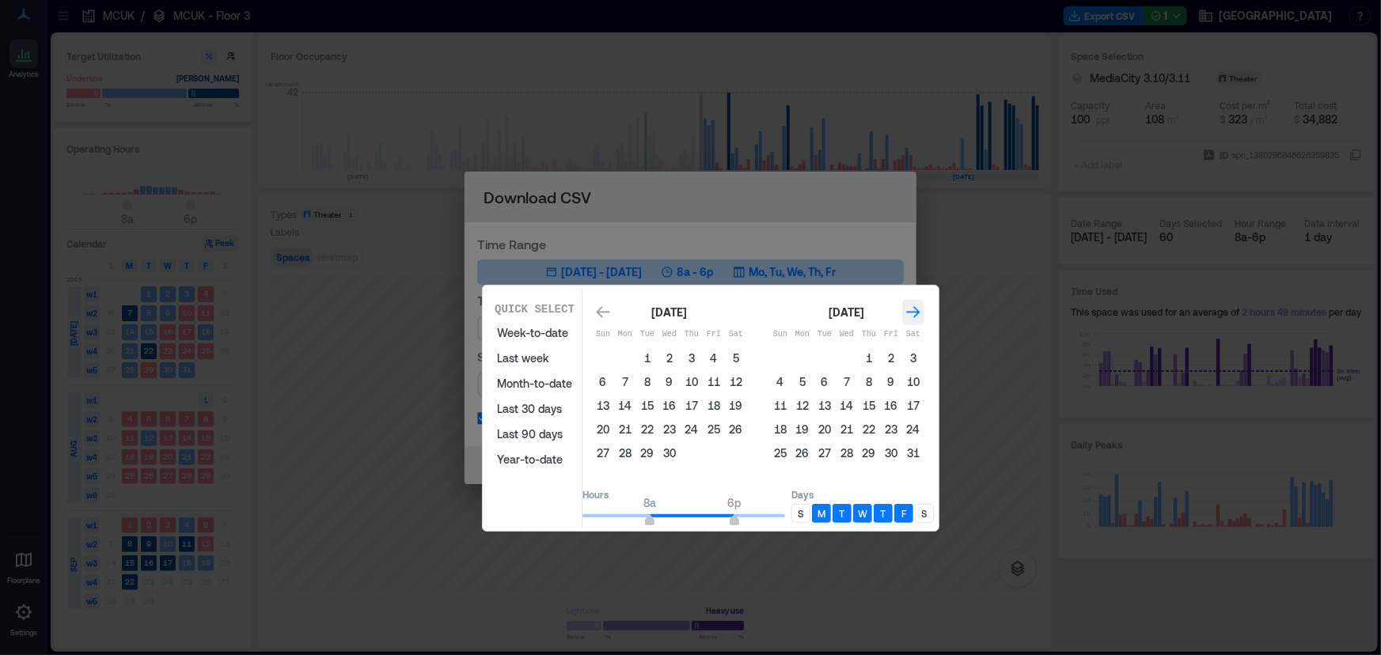
click at [921, 309] on icon "Go to next month" at bounding box center [913, 313] width 16 height 16
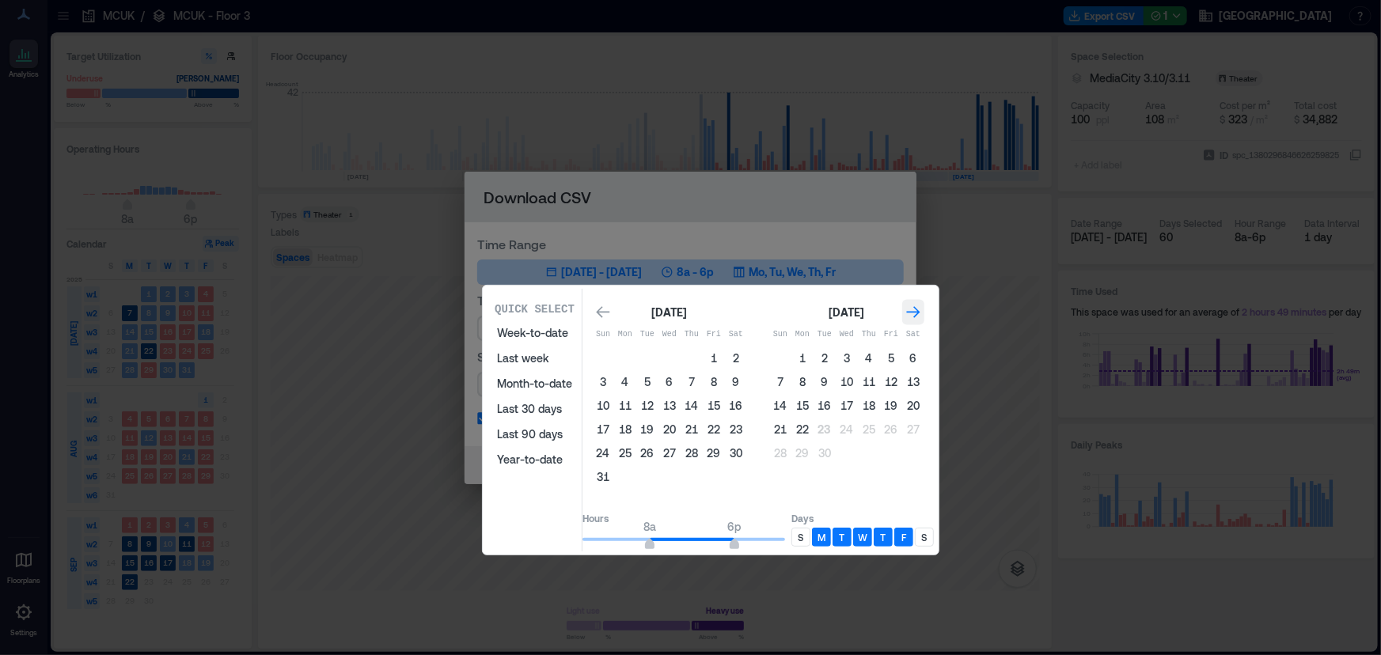
click at [921, 309] on icon "Go to next month" at bounding box center [913, 313] width 16 height 16
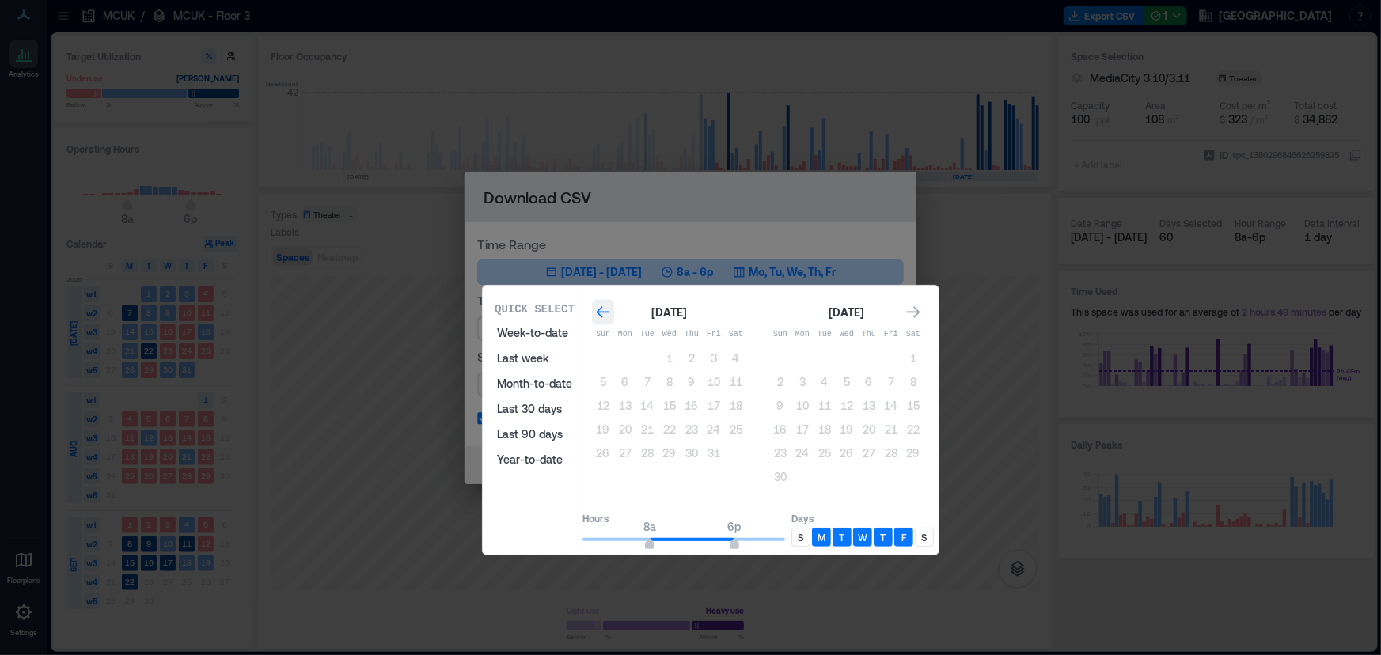
click at [610, 311] on div "Go to previous month" at bounding box center [603, 312] width 22 height 25
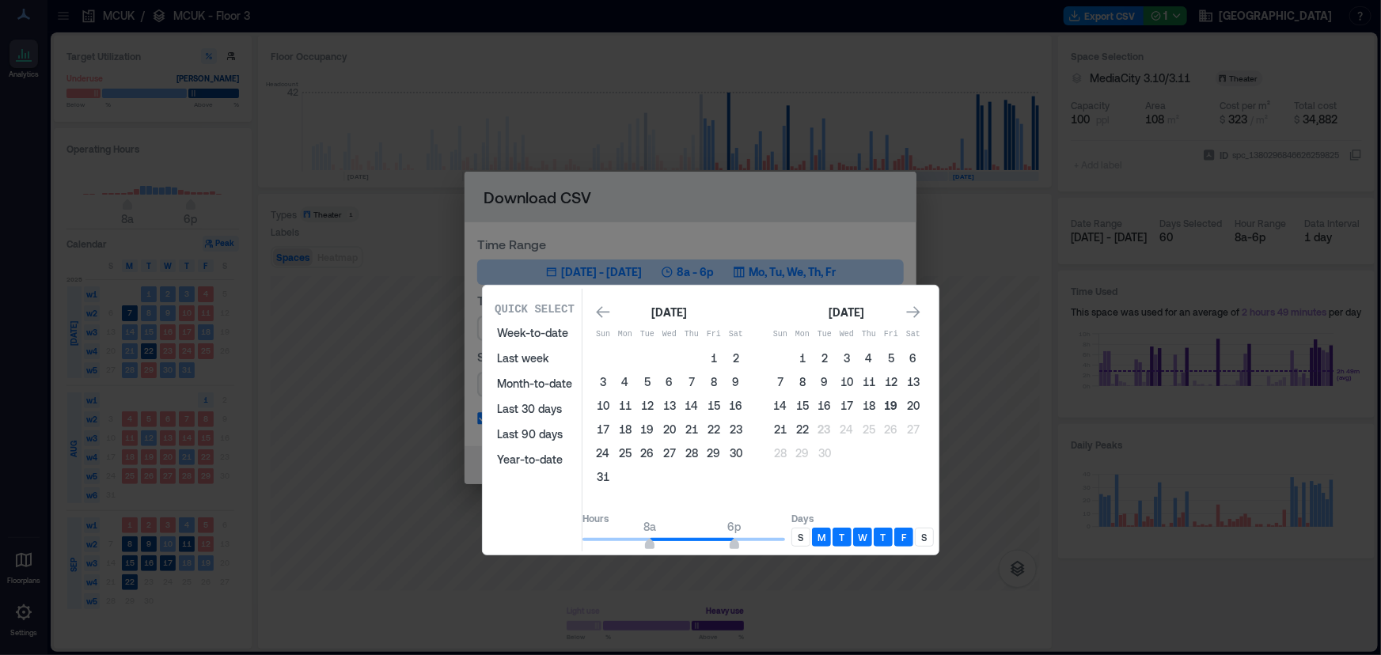
click at [902, 403] on button "19" at bounding box center [891, 406] width 22 height 22
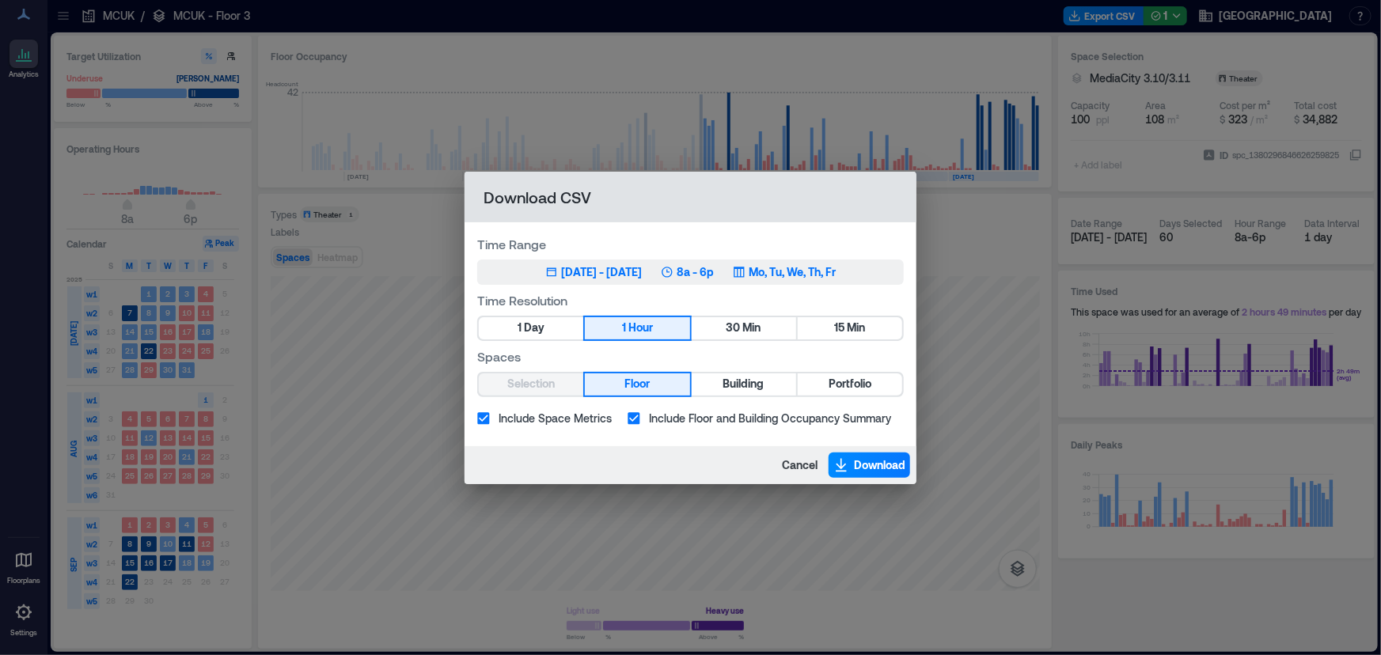
click at [642, 275] on div "[DATE] - [DATE]" at bounding box center [601, 272] width 81 height 16
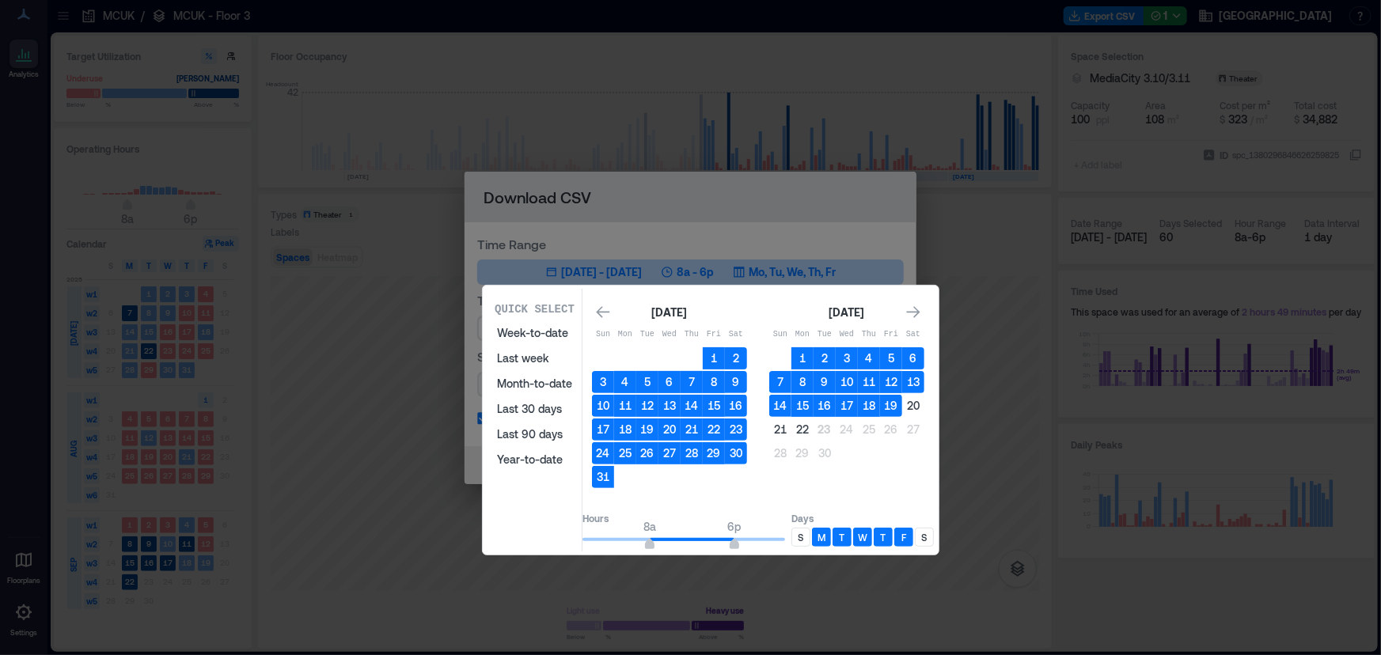
type input "*"
click at [673, 533] on span "8a 6p" at bounding box center [683, 540] width 203 height 24
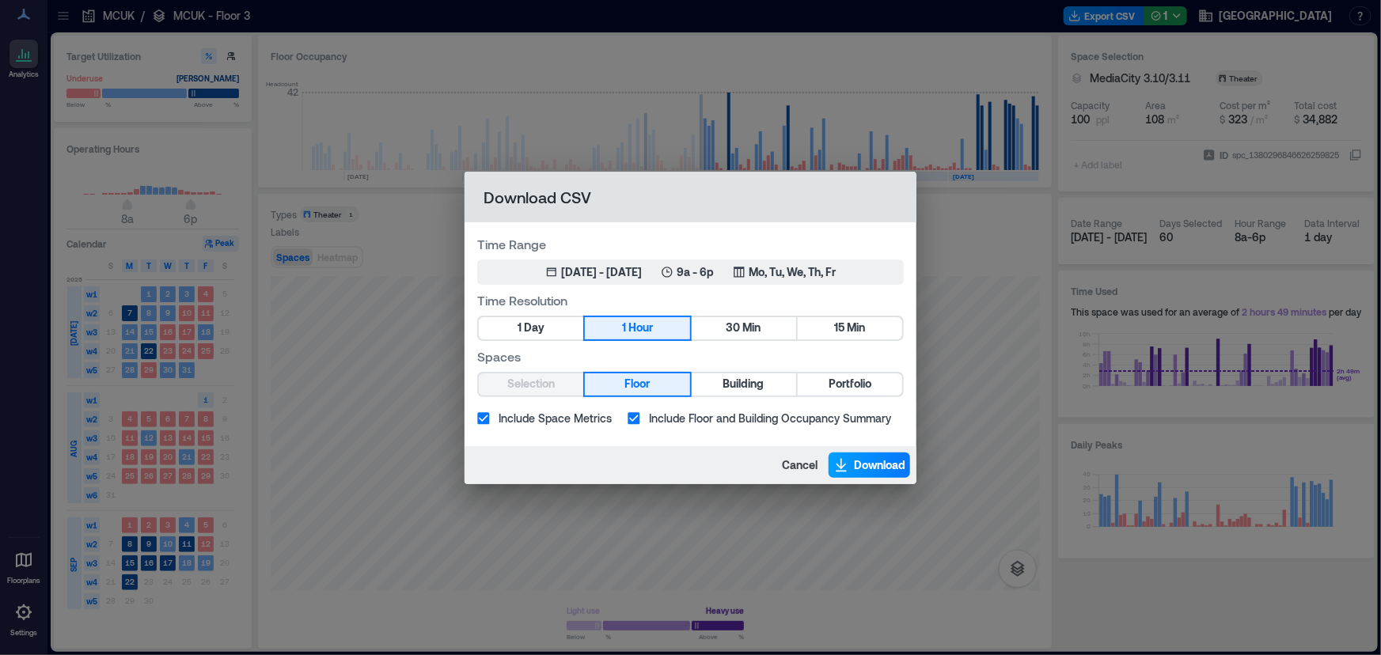
click at [882, 457] on span "Download" at bounding box center [879, 465] width 51 height 16
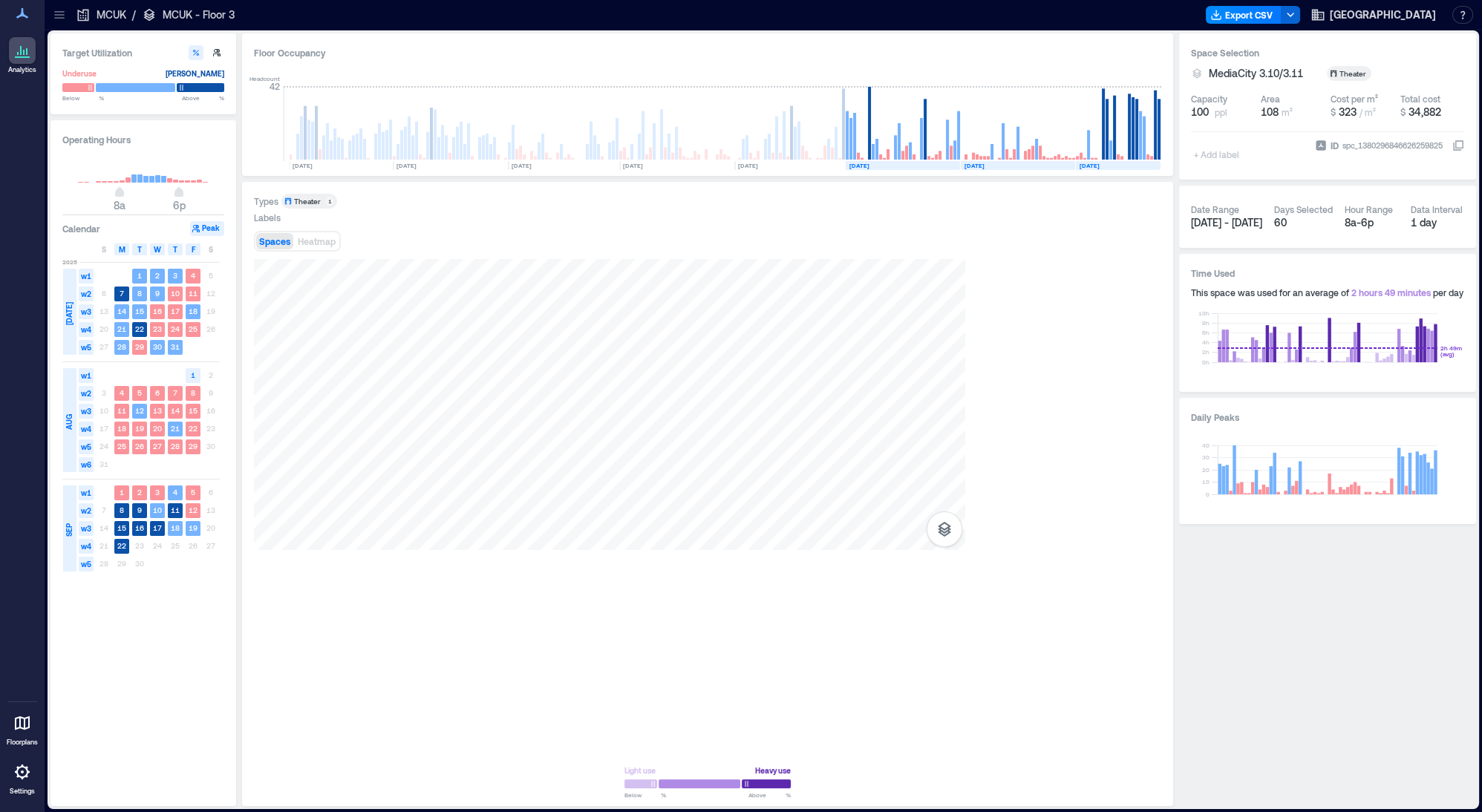
scroll to position [0, 272]
